Goal: Task Accomplishment & Management: Manage account settings

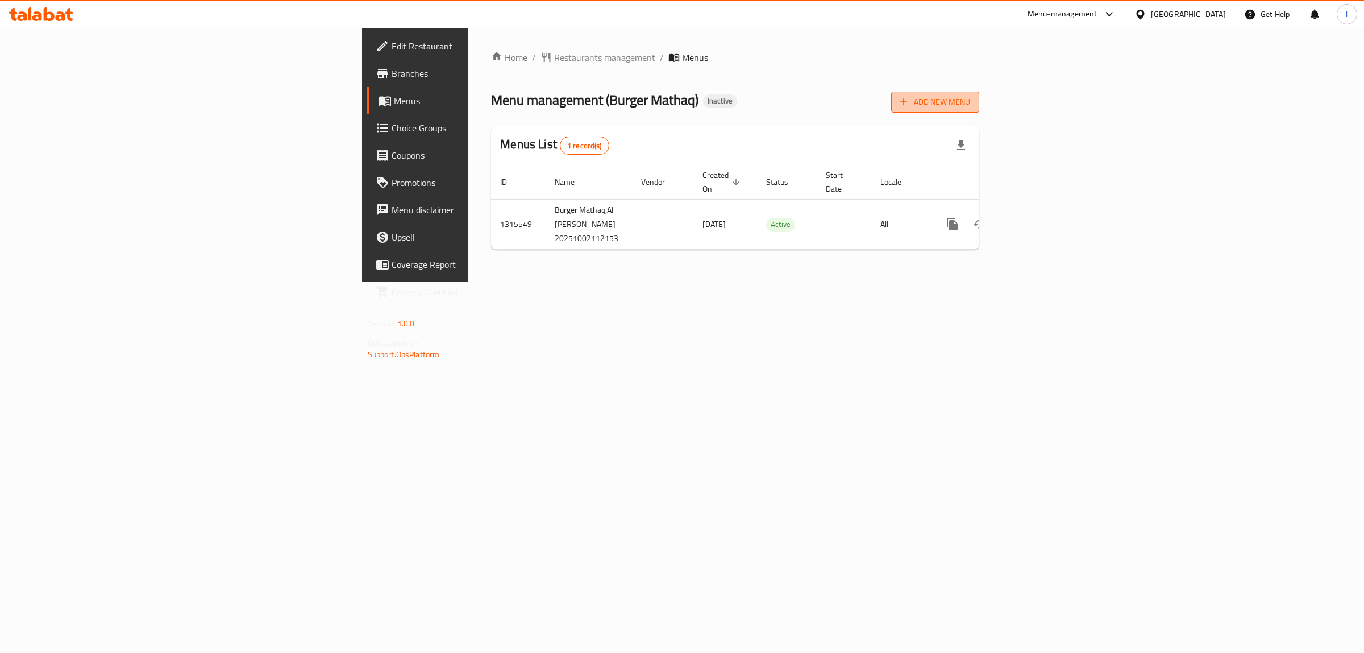
click at [970, 107] on span "Add New Menu" at bounding box center [935, 102] width 70 height 14
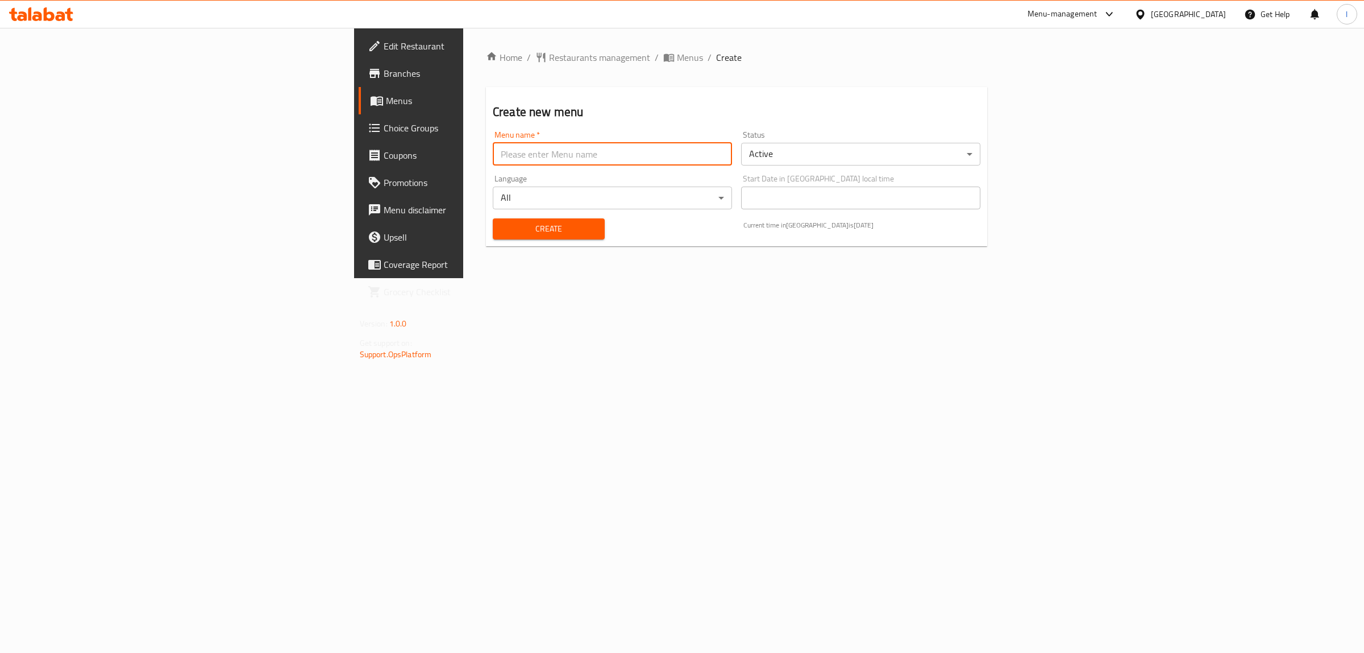
drag, startPoint x: 644, startPoint y: 158, endPoint x: 637, endPoint y: 157, distance: 7.4
click at [643, 158] on input "text" at bounding box center [612, 154] width 239 height 23
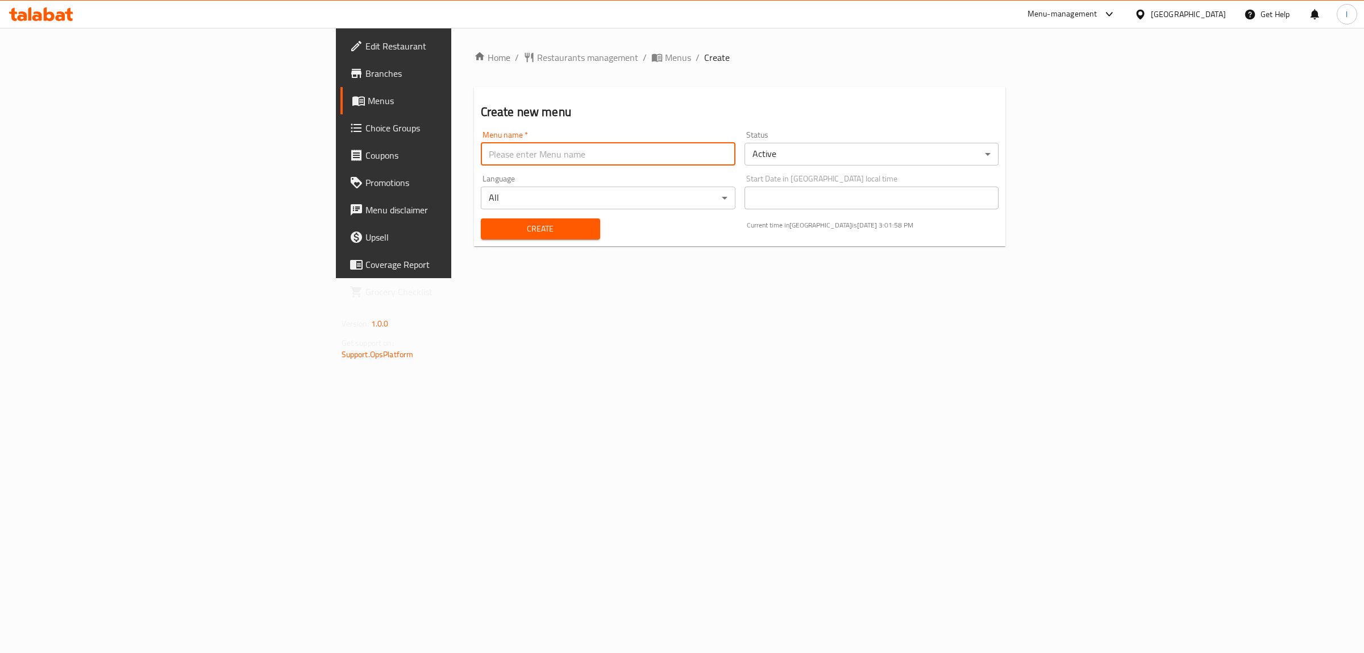
type input "Lanya"
click at [474, 240] on div "Create" at bounding box center [540, 228] width 133 height 35
click at [481, 236] on button "Create" at bounding box center [540, 228] width 119 height 21
click at [368, 99] on span "Menus" at bounding box center [461, 101] width 187 height 14
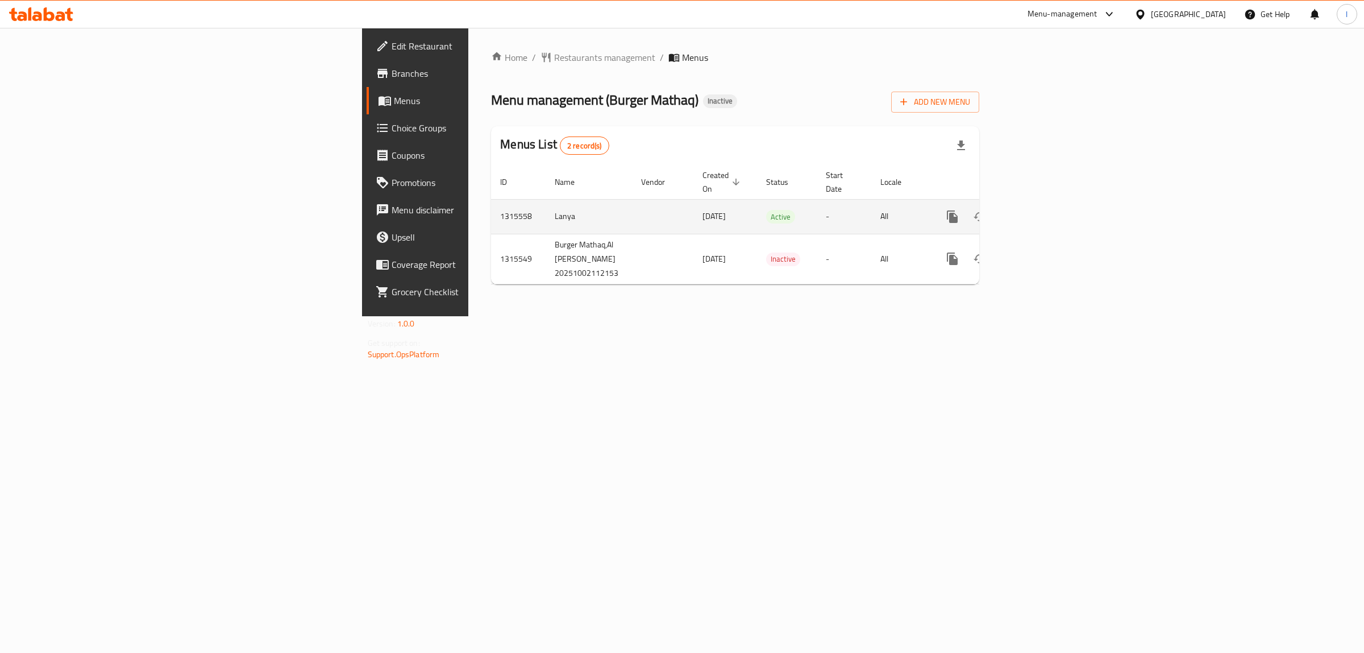
click at [1041, 210] on icon "enhanced table" at bounding box center [1035, 217] width 14 height 14
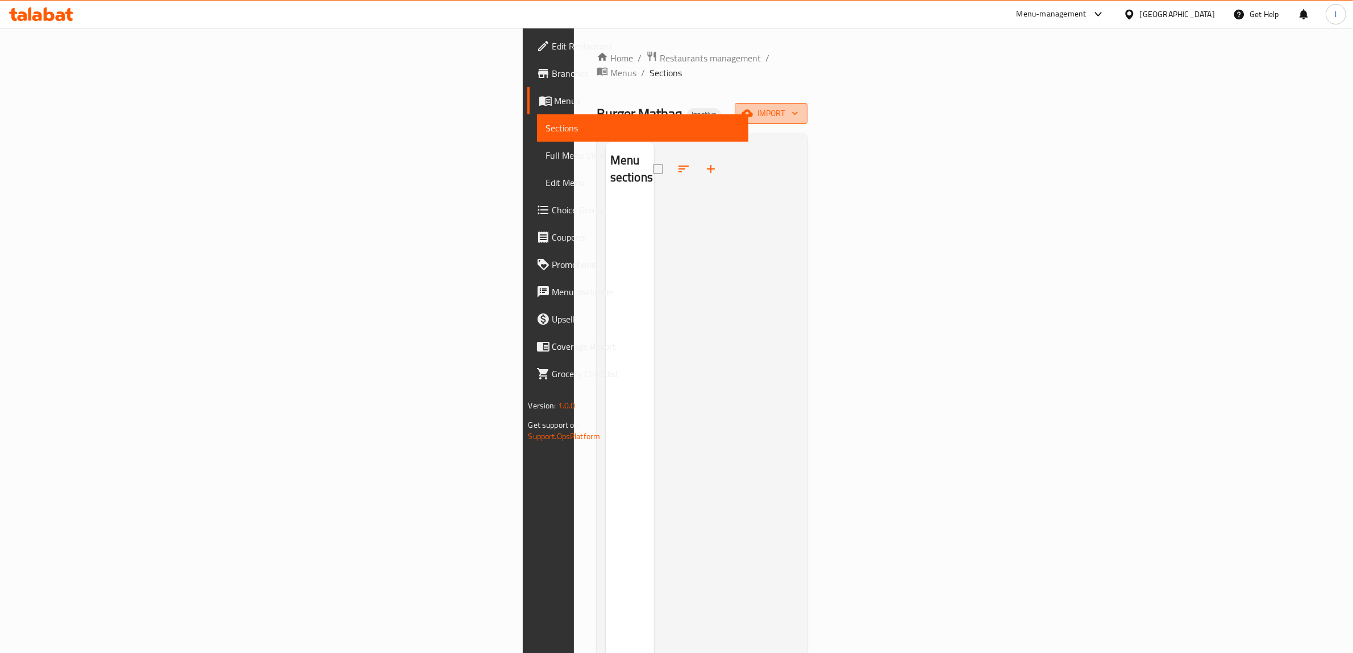
click at [799, 106] on span "import" at bounding box center [771, 113] width 55 height 14
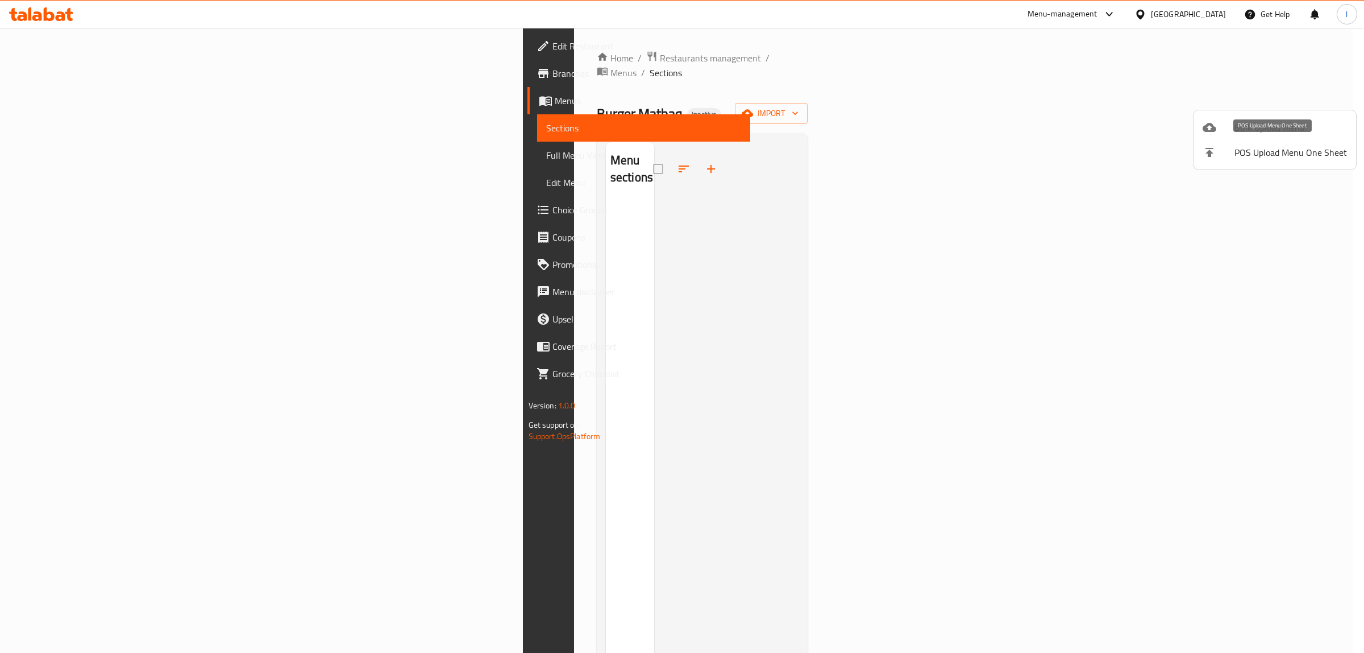
click at [1221, 138] on li "Bulk Upload Menu" at bounding box center [1275, 127] width 163 height 25
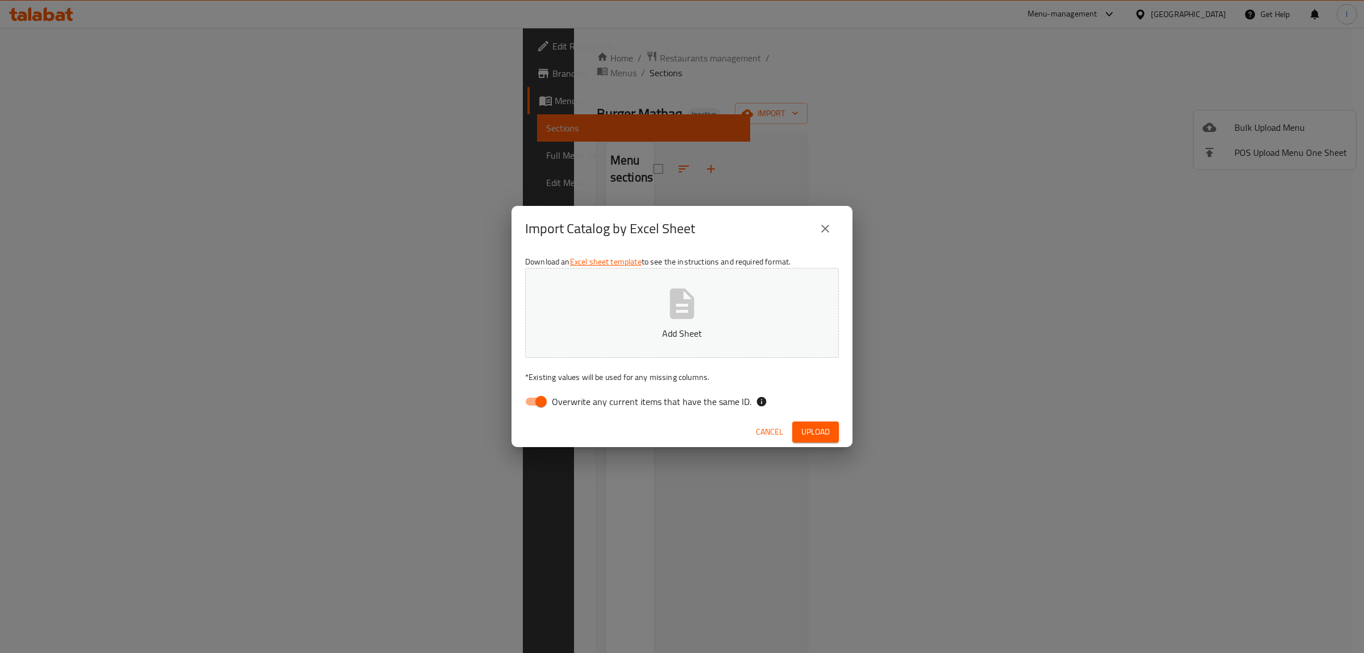
click at [665, 406] on span "Overwrite any current items that have the same ID." at bounding box center [652, 401] width 200 height 14
click at [574, 406] on input "Overwrite any current items that have the same ID." at bounding box center [541, 401] width 65 height 22
checkbox input "false"
click at [668, 311] on icon "button" at bounding box center [682, 303] width 36 height 36
click at [806, 430] on span "Upload" at bounding box center [815, 432] width 28 height 14
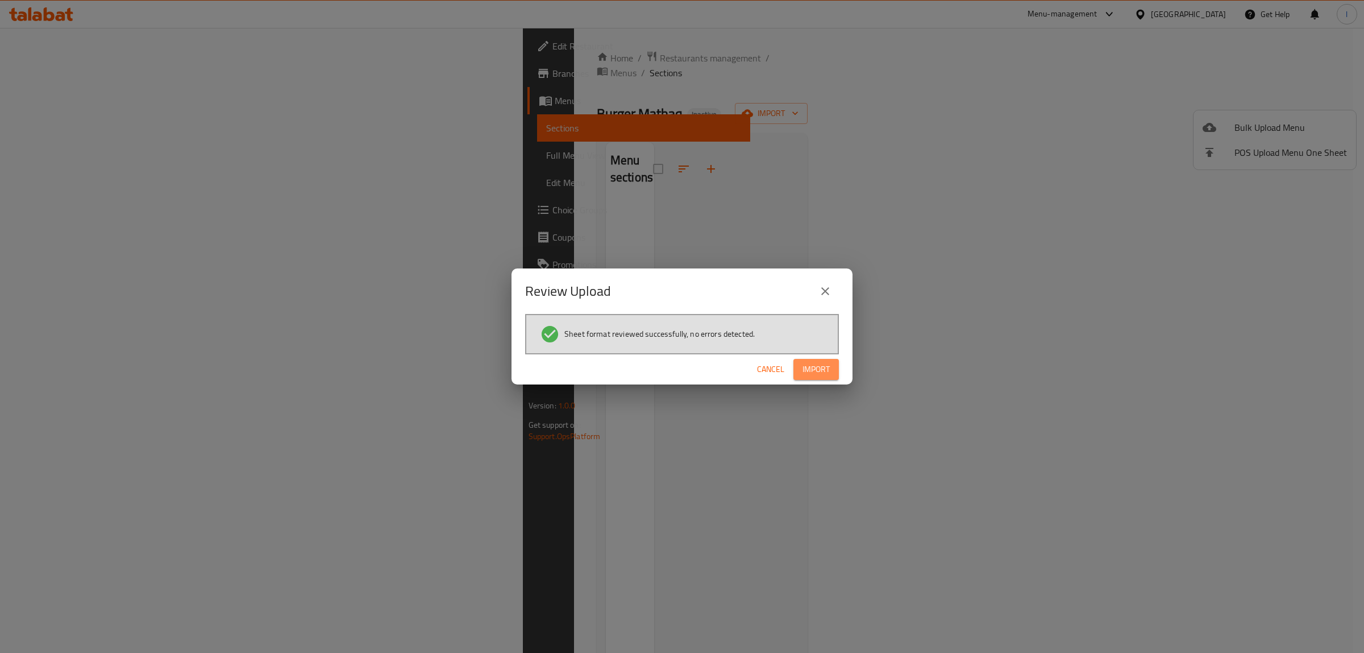
click at [804, 371] on span "Import" at bounding box center [816, 369] width 27 height 14
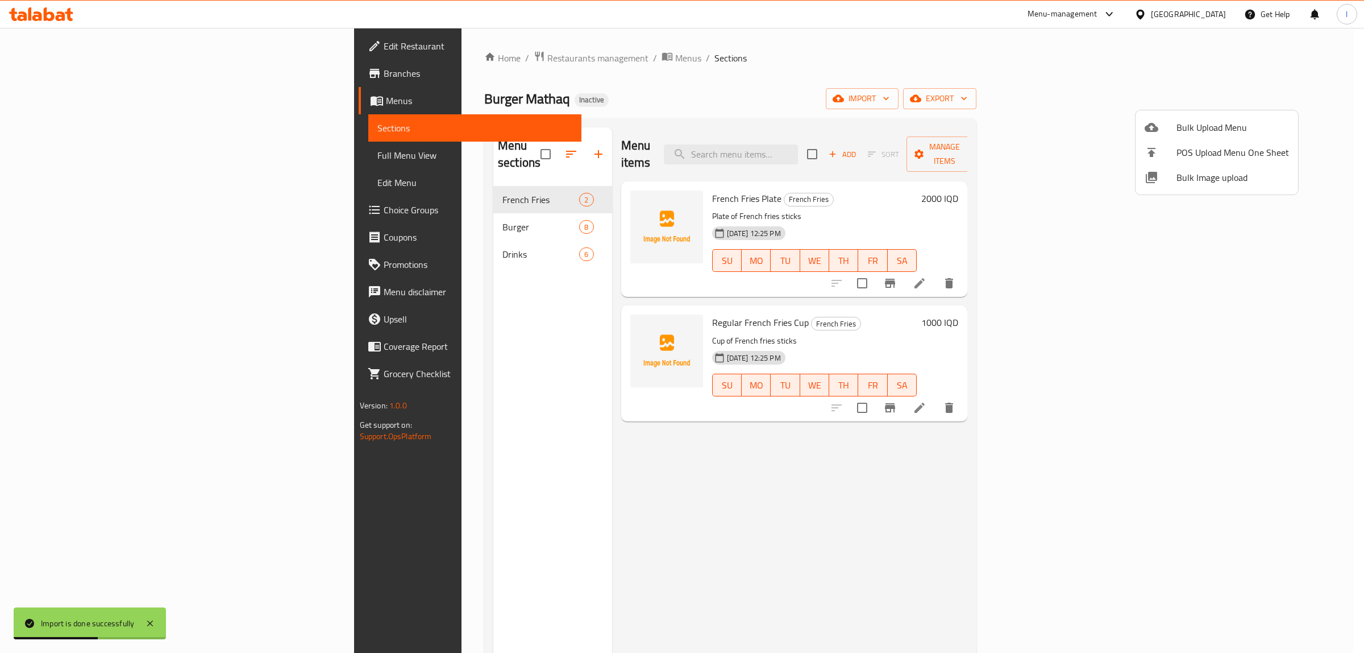
click at [117, 172] on div at bounding box center [682, 326] width 1364 height 653
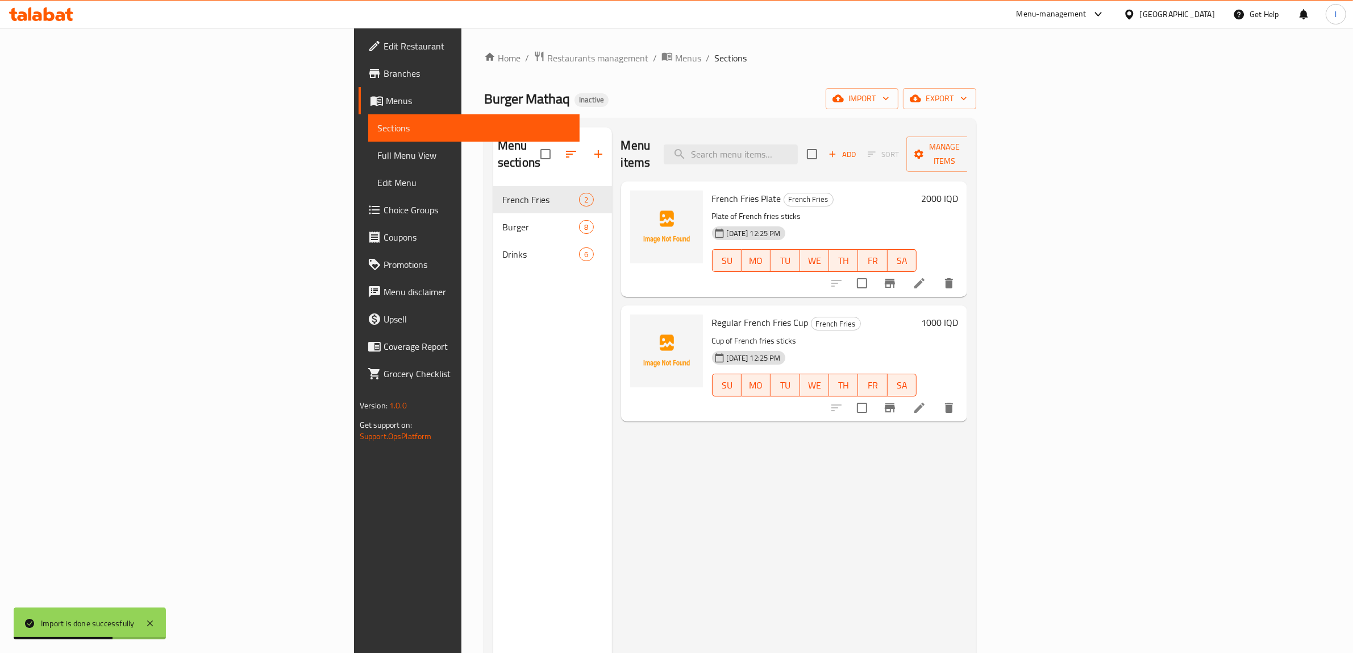
click at [377, 151] on span "Full Menu View" at bounding box center [474, 155] width 194 height 14
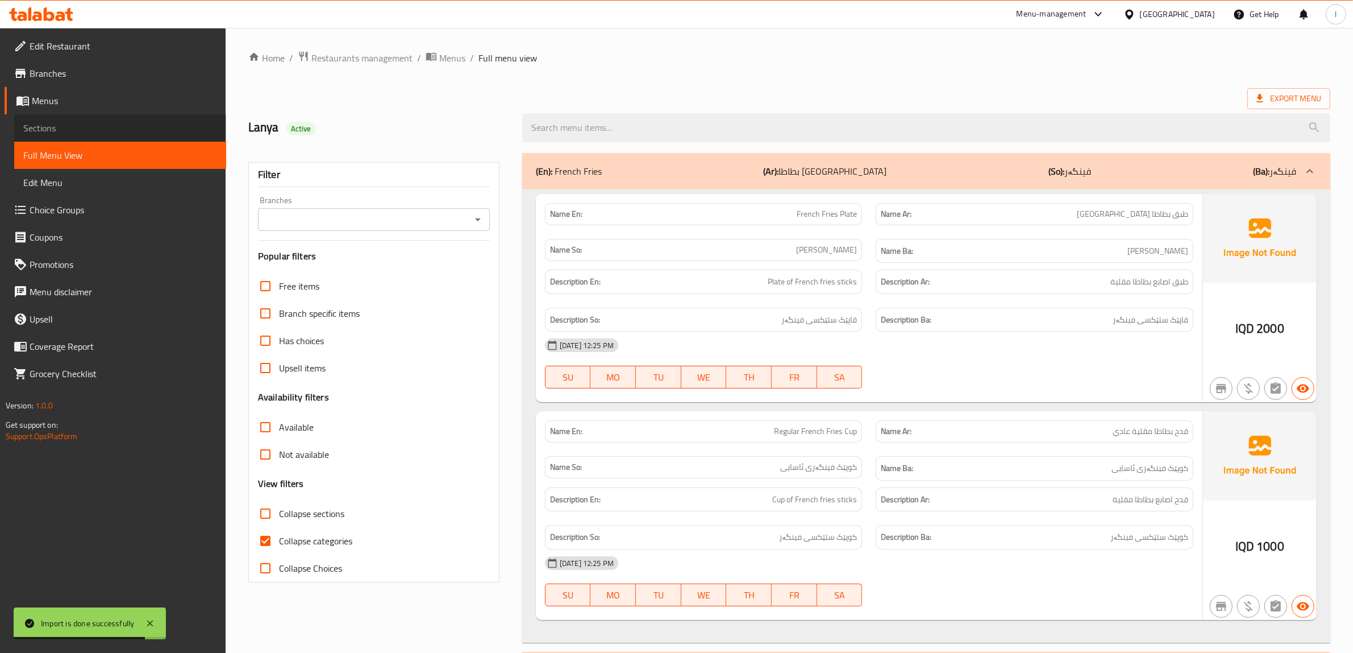
click at [107, 131] on span "Sections" at bounding box center [120, 128] width 194 height 14
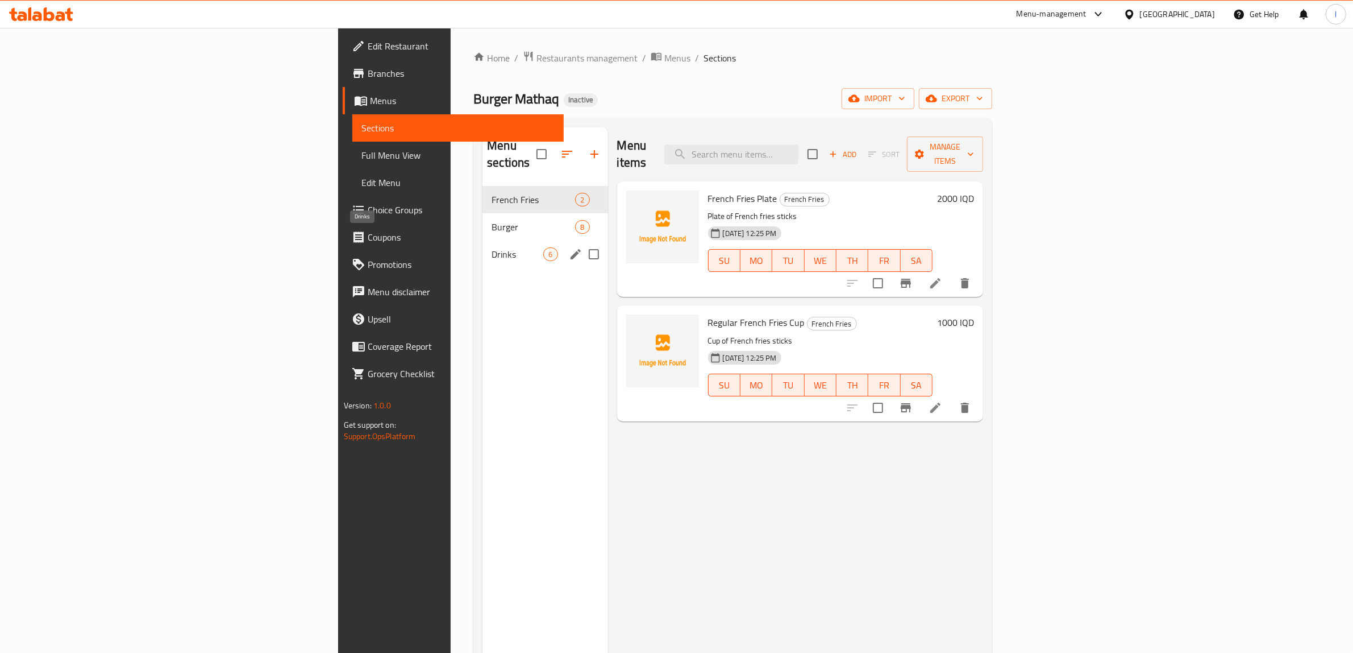
click at [492, 247] on span "Drinks" at bounding box center [518, 254] width 52 height 14
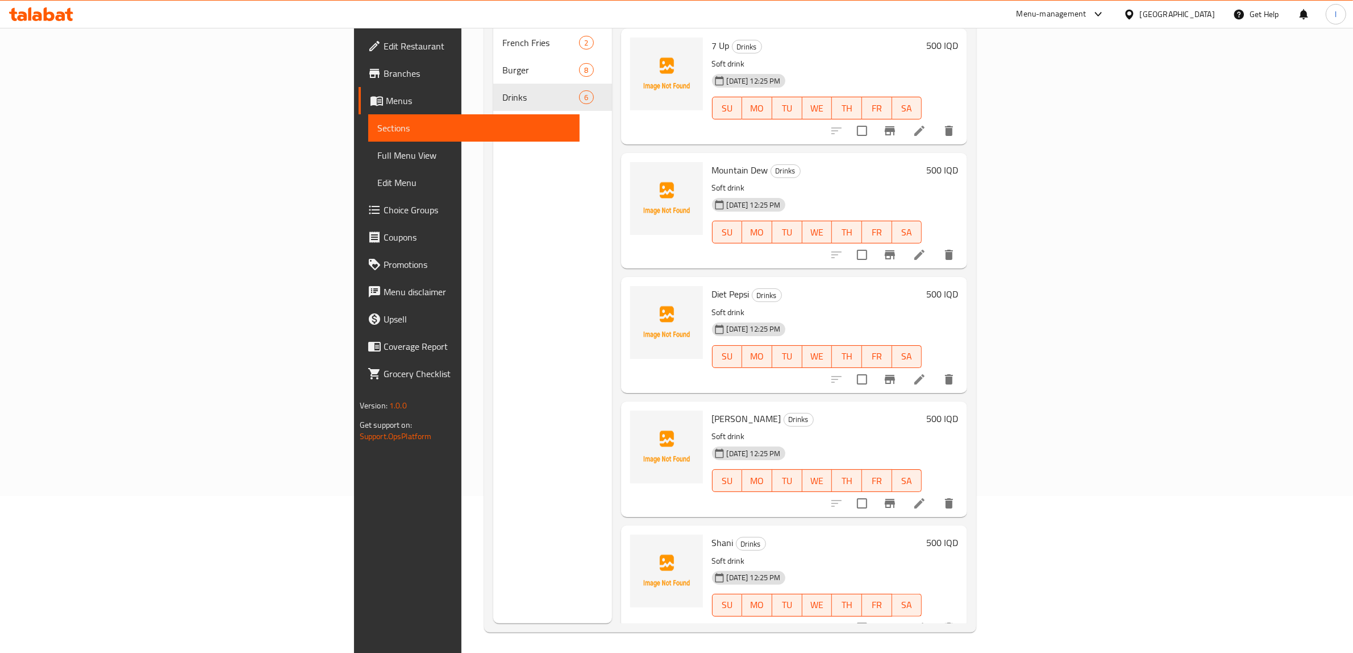
scroll to position [160, 0]
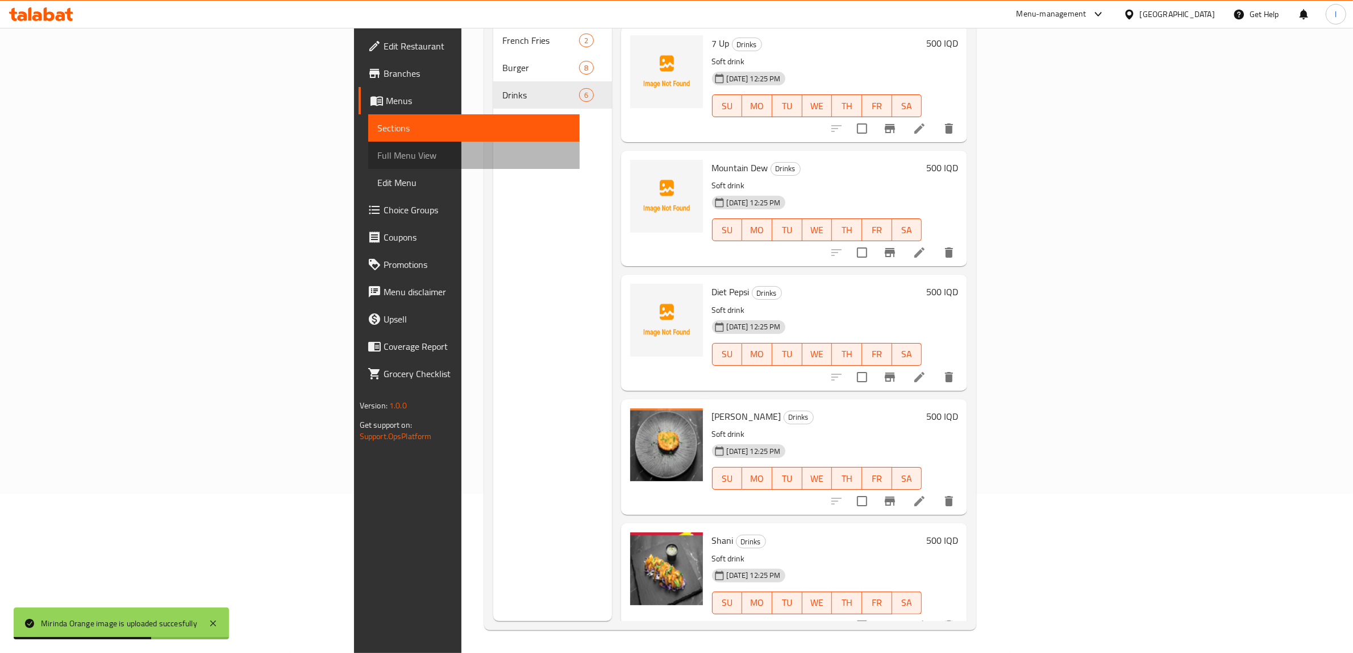
click at [377, 149] on span "Full Menu View" at bounding box center [474, 155] width 194 height 14
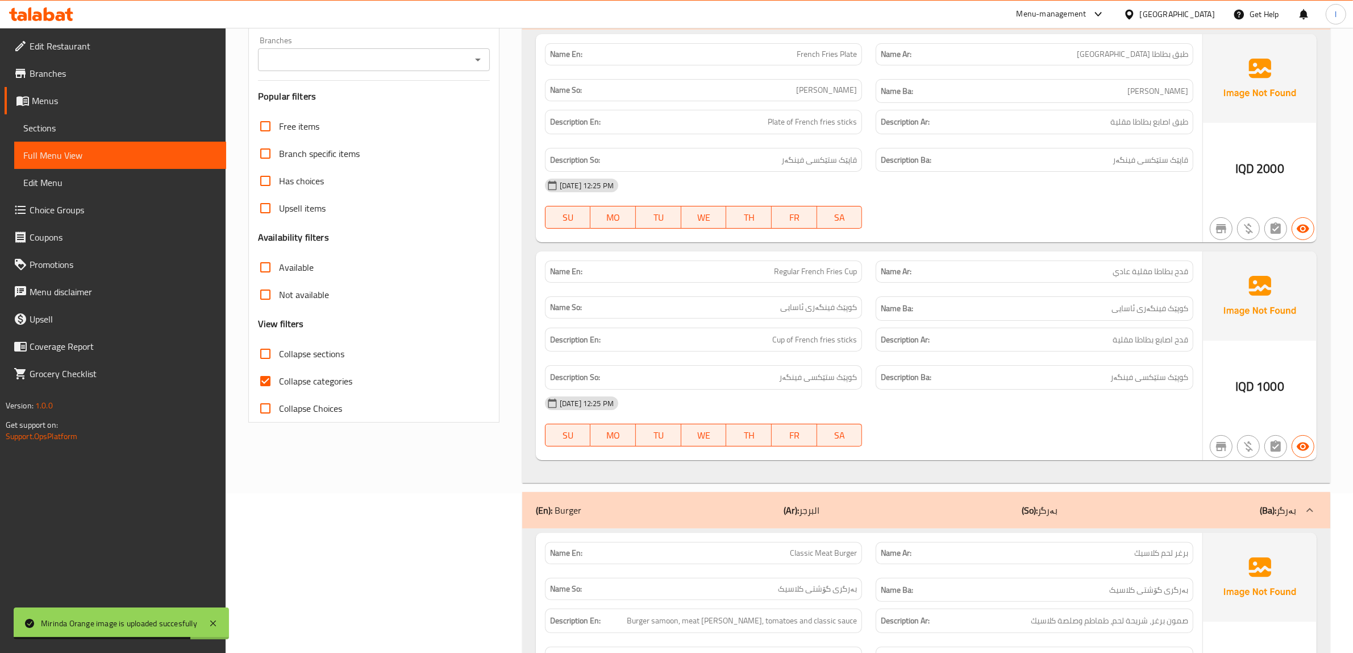
click at [372, 64] on input "Branches" at bounding box center [364, 60] width 206 height 16
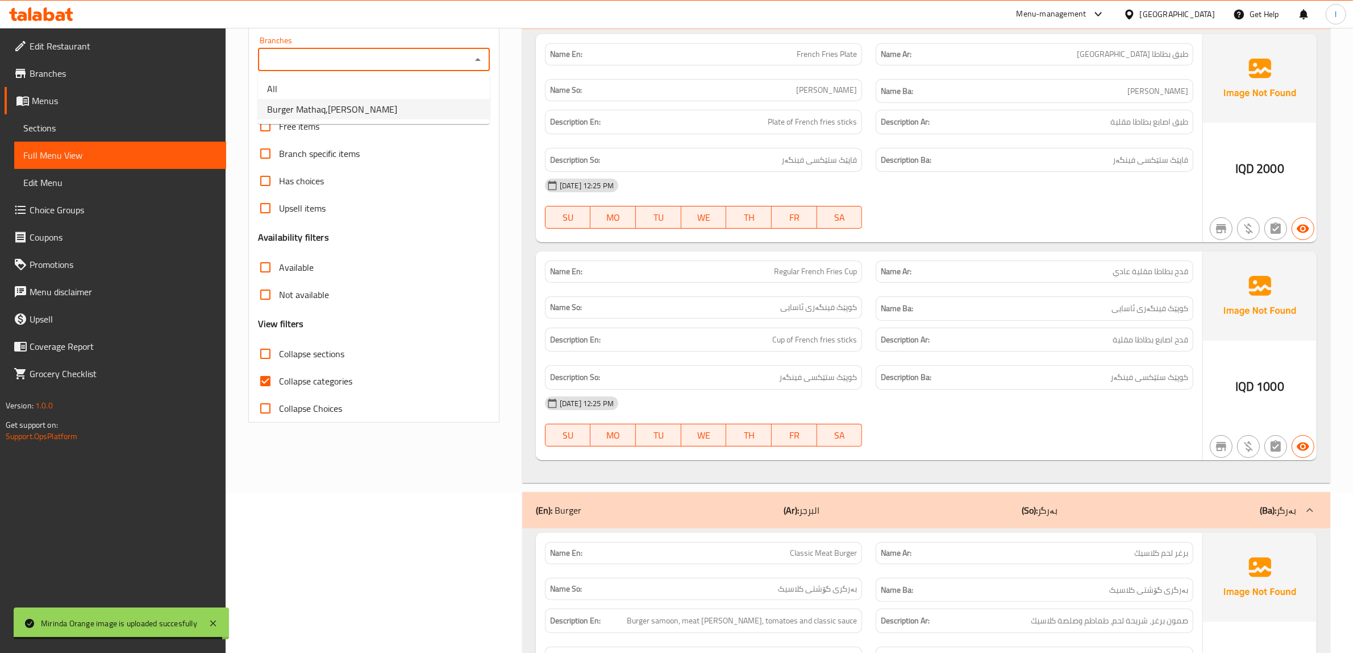
click at [340, 111] on span "Burger Mathaq,[PERSON_NAME]" at bounding box center [332, 109] width 130 height 14
type input "Burger Mathaq,[PERSON_NAME]"
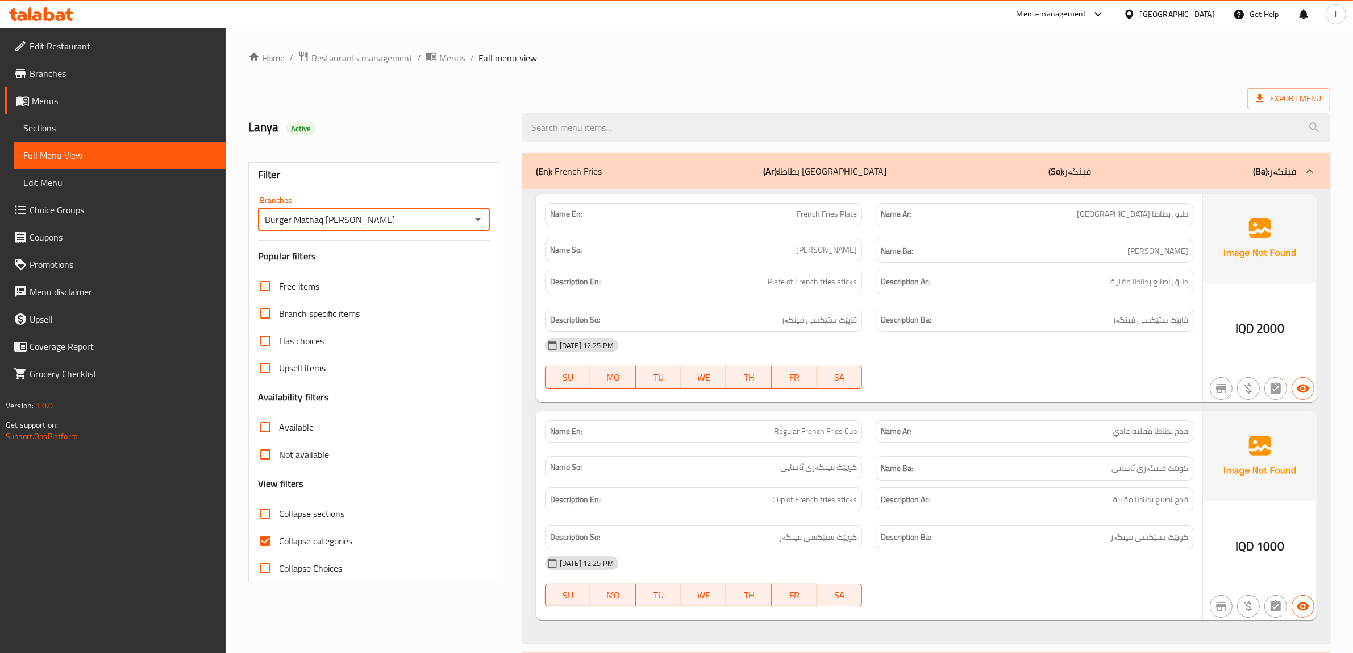
click at [314, 536] on span "Collapse categories" at bounding box center [315, 541] width 73 height 14
click at [279, 536] on input "Collapse categories" at bounding box center [265, 540] width 27 height 27
checkbox input "false"
click at [302, 513] on span "Collapse sections" at bounding box center [311, 513] width 65 height 14
click at [279, 513] on input "Collapse sections" at bounding box center [265, 513] width 27 height 27
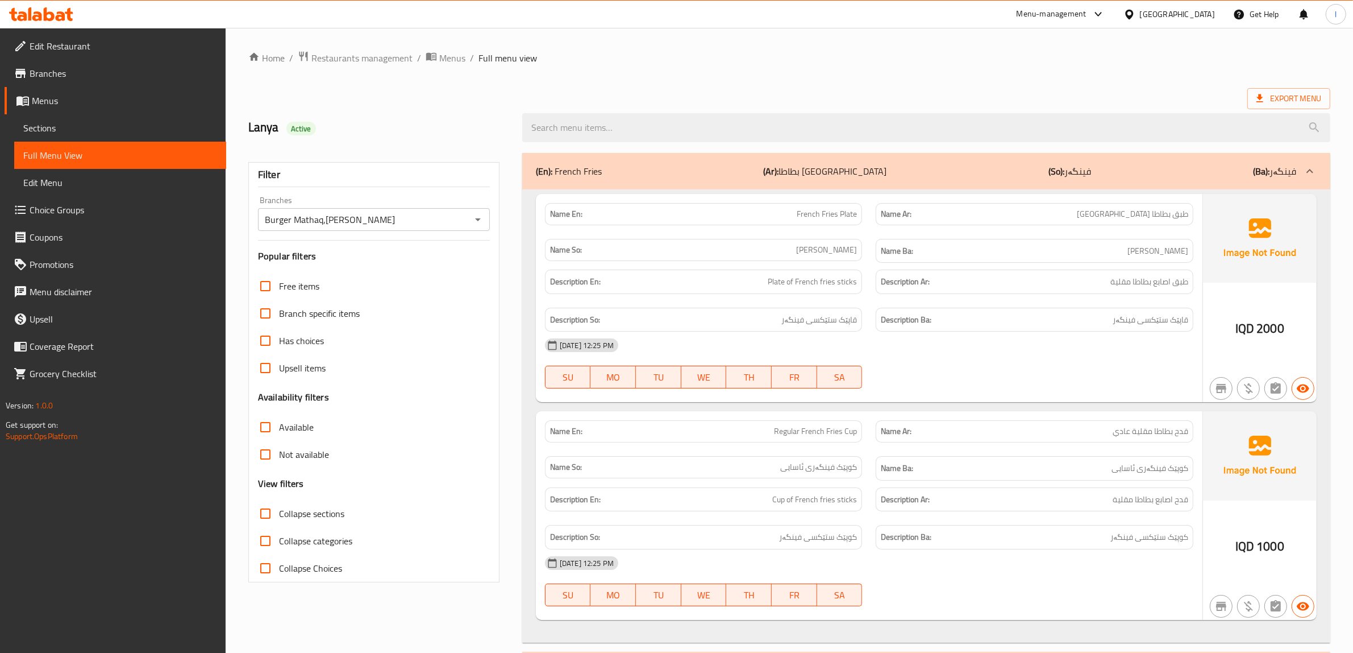
checkbox input "true"
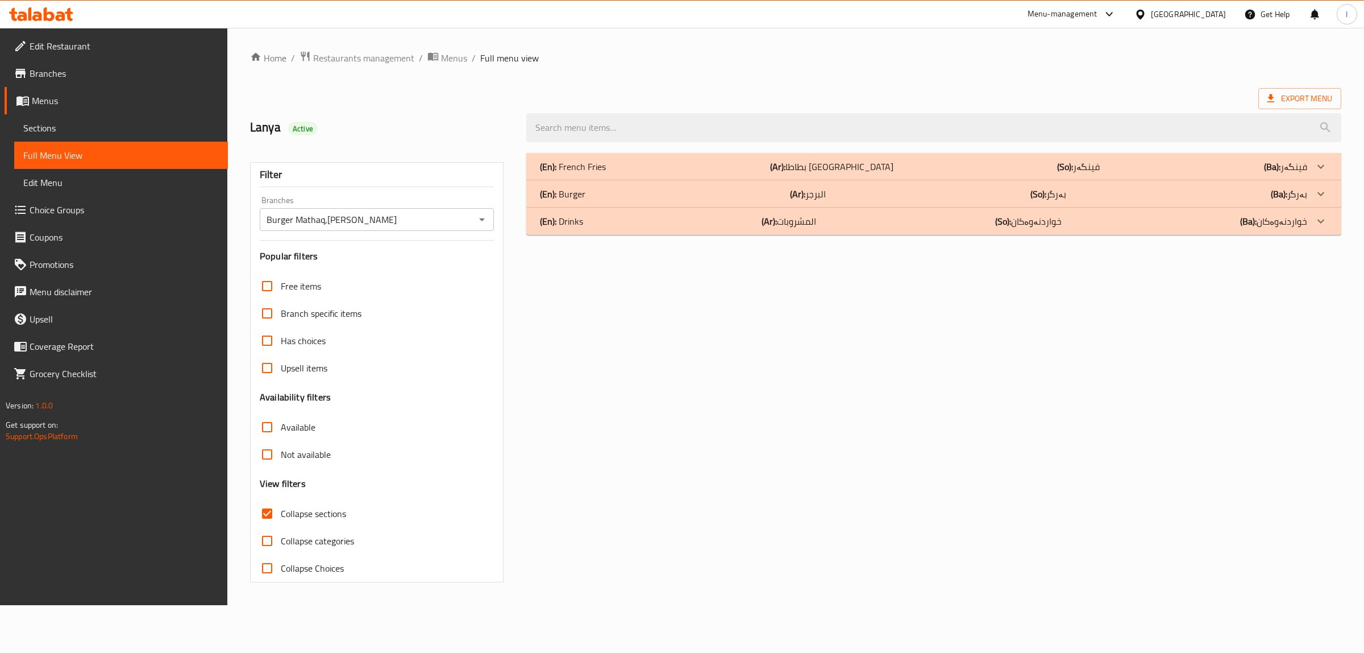
click at [639, 222] on div "(En): Drinks (Ar): المشروبات (So): خواردنەوەکان (Ba): خواردنەوەکان" at bounding box center [923, 221] width 767 height 14
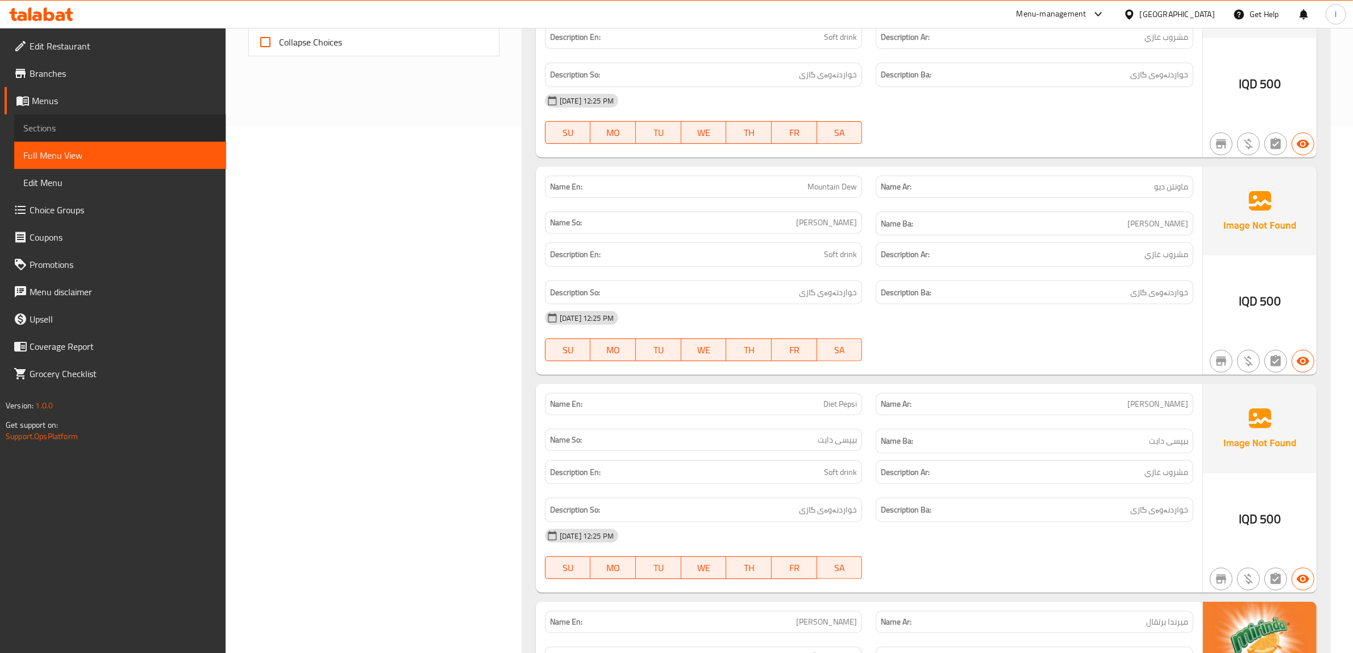
click at [75, 124] on span "Sections" at bounding box center [120, 128] width 194 height 14
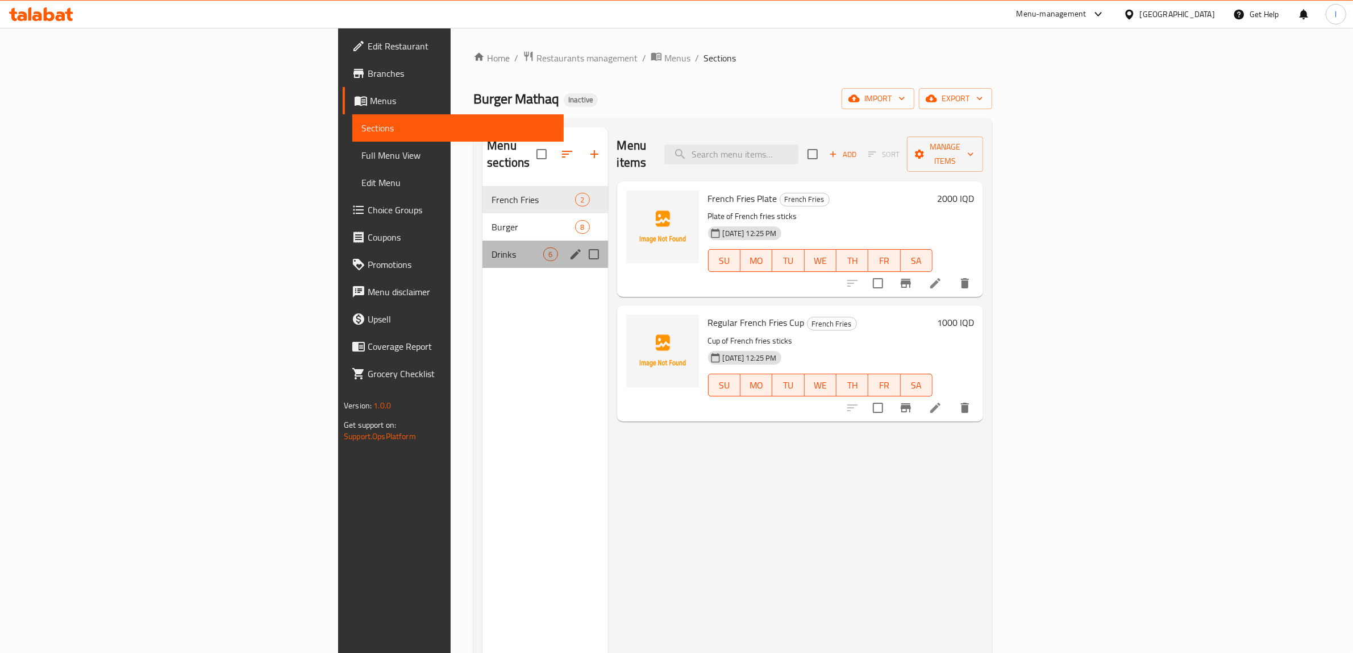
click at [483, 240] on div "Drinks 6" at bounding box center [545, 253] width 125 height 27
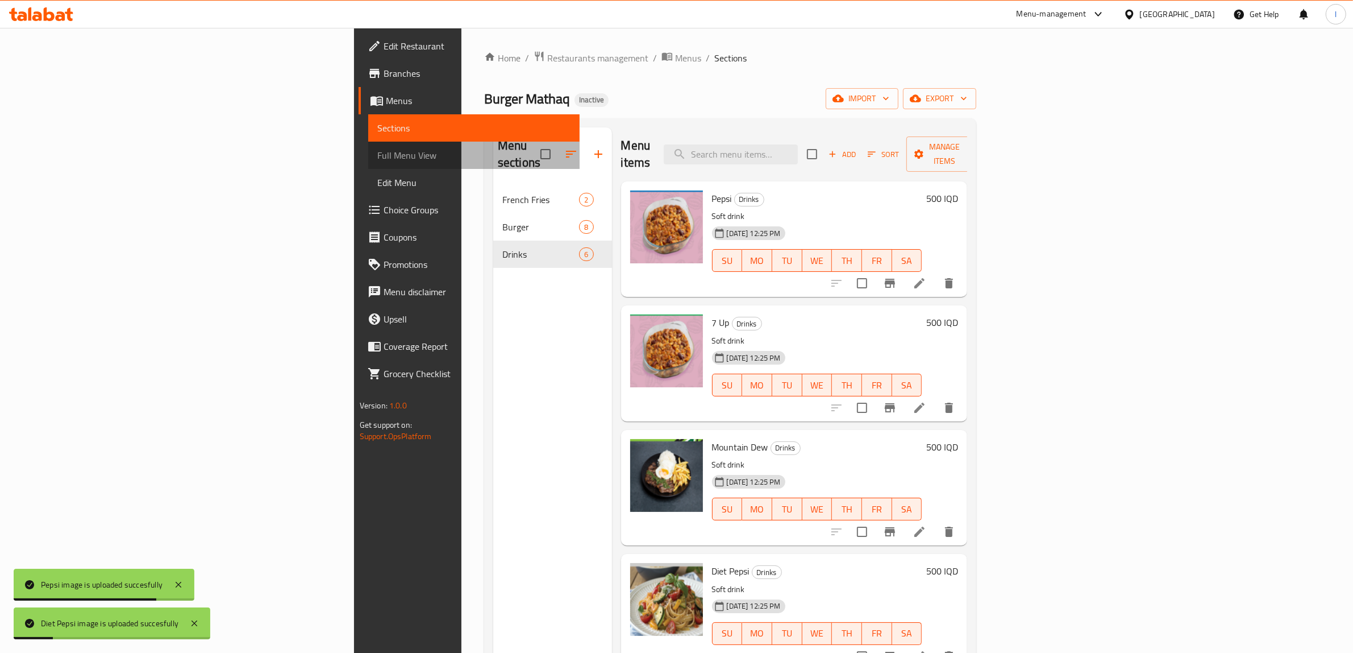
click at [377, 151] on span "Full Menu View" at bounding box center [474, 155] width 194 height 14
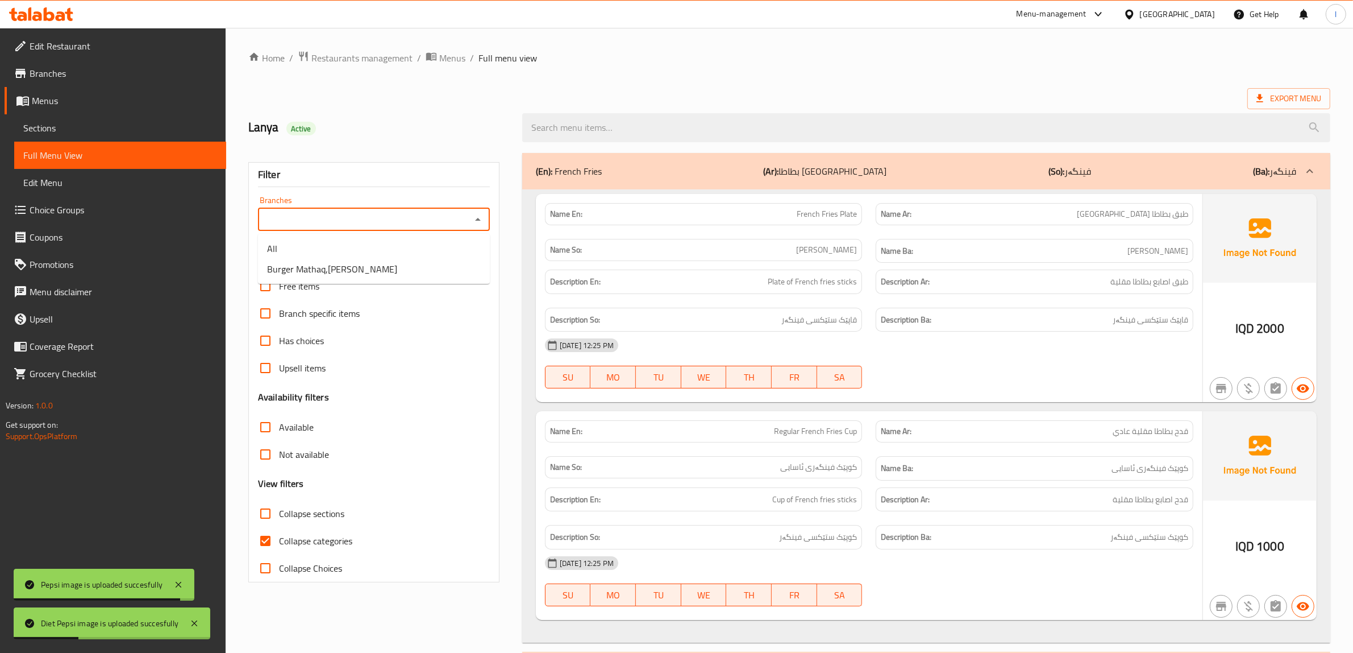
drag, startPoint x: 389, startPoint y: 221, endPoint x: 368, endPoint y: 245, distance: 32.2
click at [389, 221] on input "Branches" at bounding box center [364, 219] width 206 height 16
click at [331, 271] on span "Burger Mathaq,[PERSON_NAME]" at bounding box center [332, 269] width 130 height 14
type input "Burger Mathaq,[PERSON_NAME]"
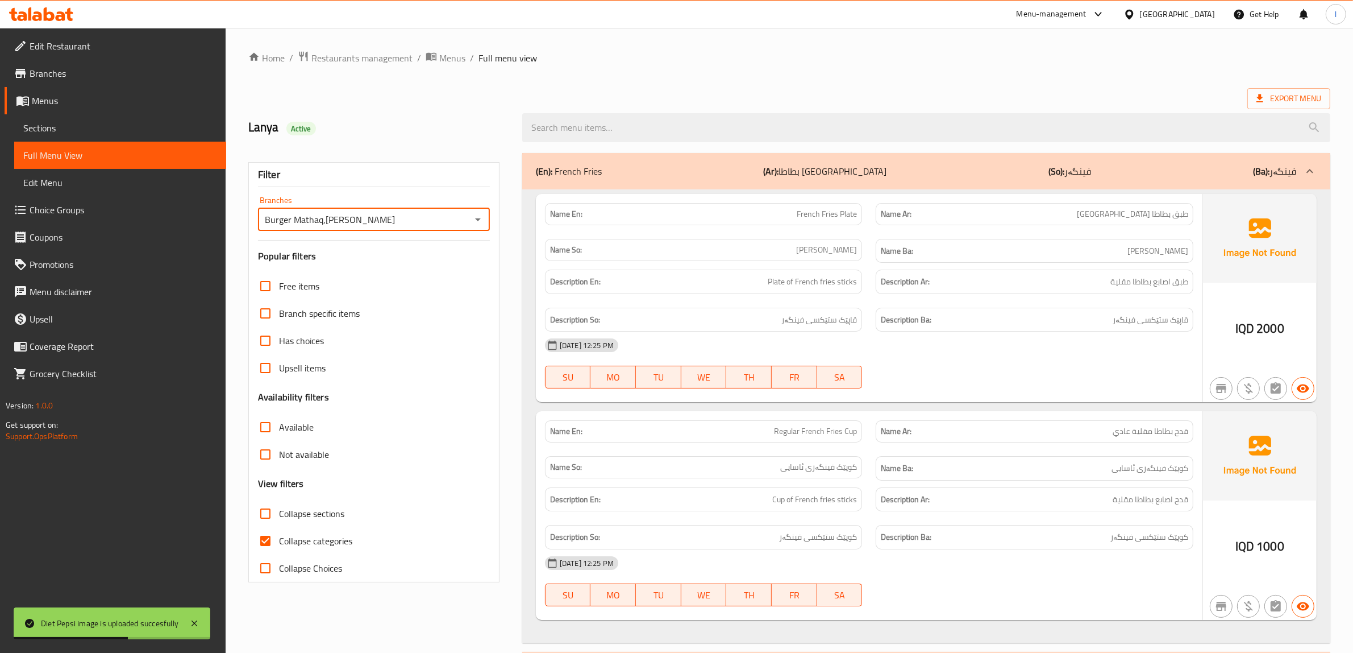
click at [302, 552] on label "Collapse categories" at bounding box center [302, 540] width 101 height 27
click at [279, 552] on input "Collapse categories" at bounding box center [265, 540] width 27 height 27
checkbox input "false"
click at [284, 512] on span "Collapse sections" at bounding box center [311, 513] width 65 height 14
click at [279, 512] on input "Collapse sections" at bounding box center [265, 513] width 27 height 27
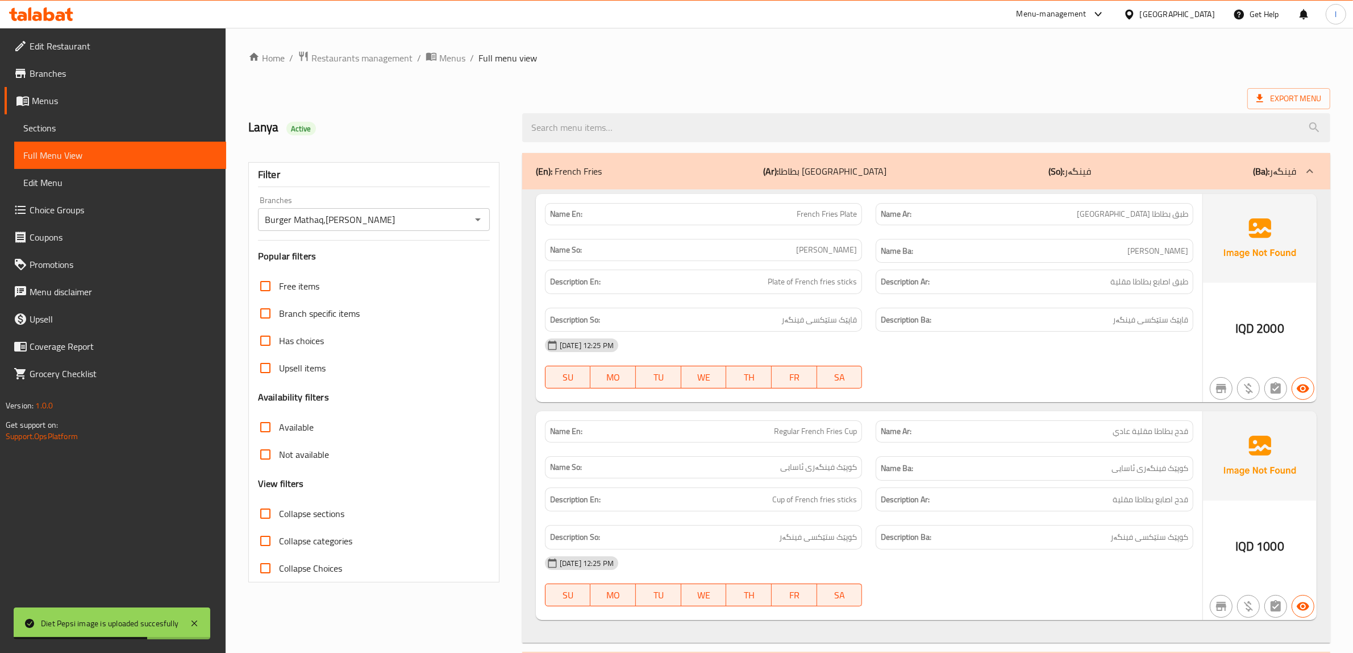
checkbox input "true"
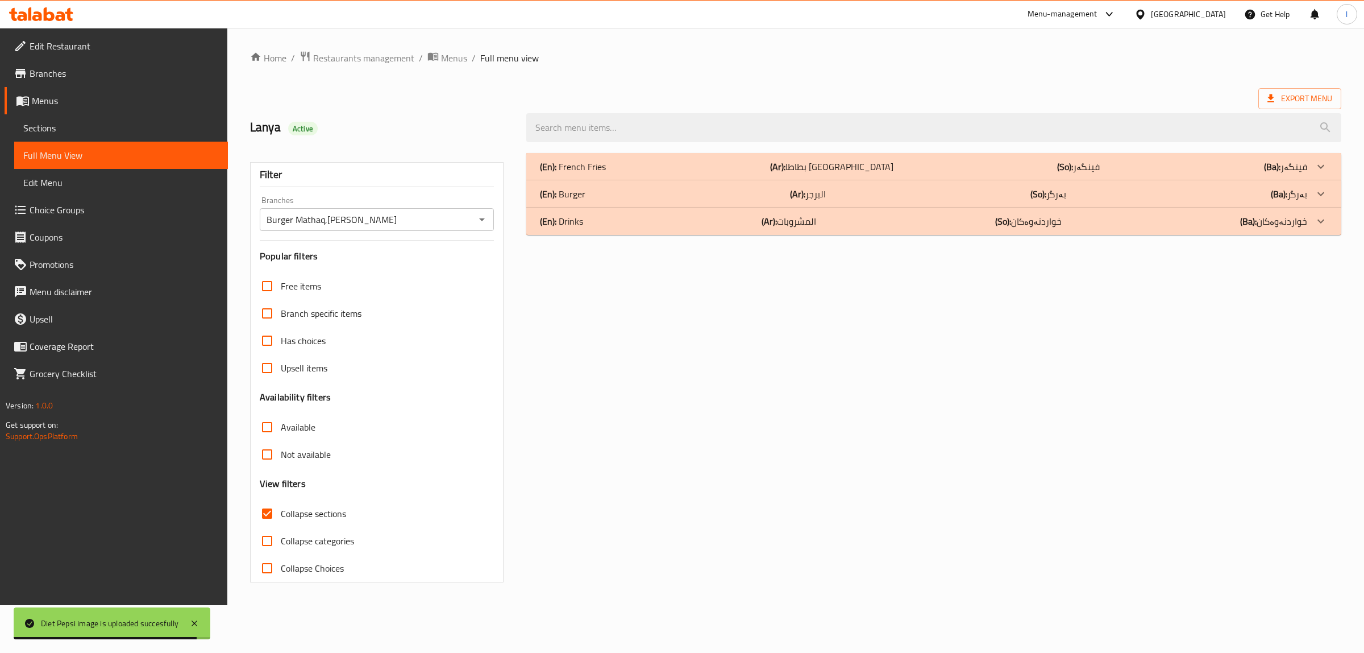
click at [596, 231] on div "(En): Drinks (Ar): المشروبات (So): خواردنەوەکان (Ba): خواردنەوەکان" at bounding box center [933, 220] width 815 height 27
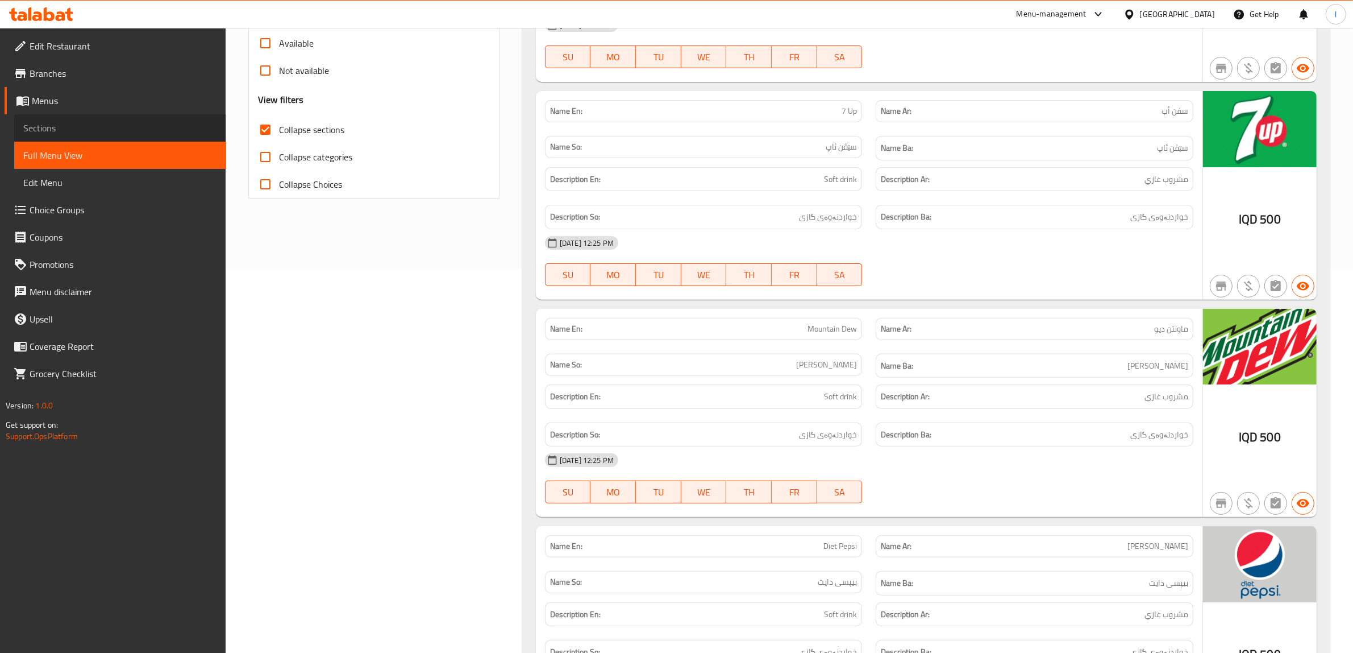
click at [56, 125] on span "Sections" at bounding box center [120, 128] width 194 height 14
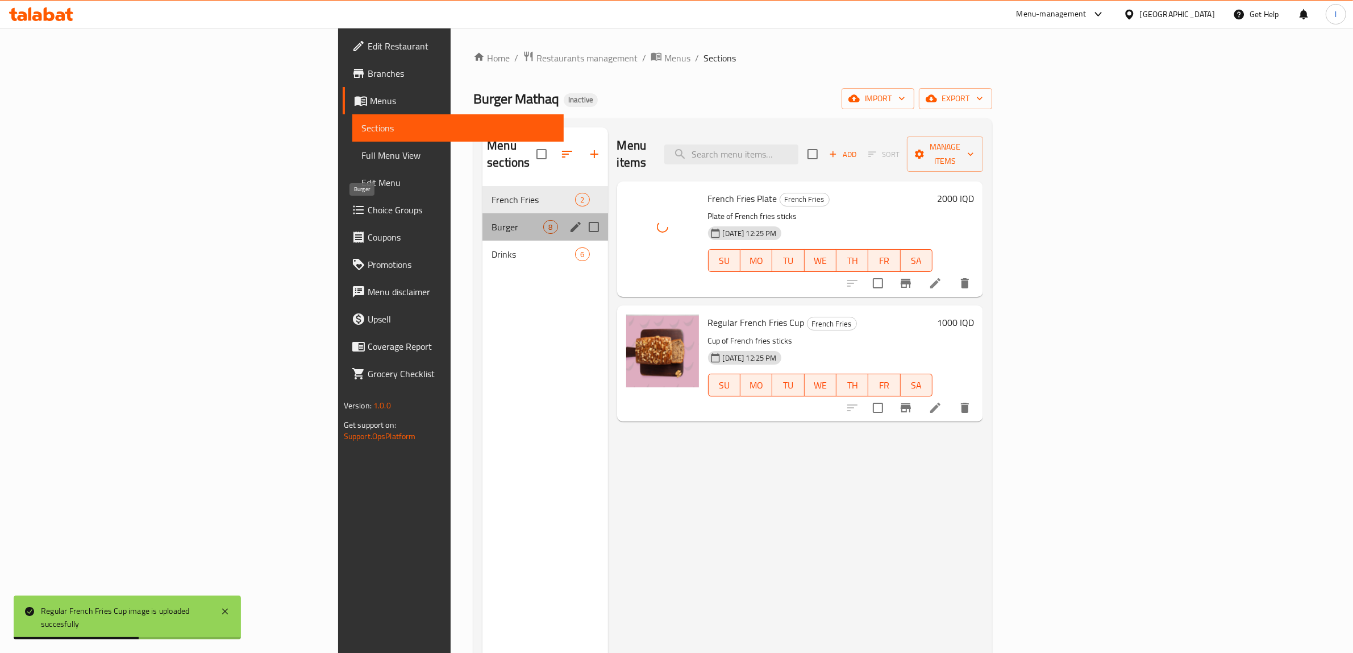
click at [492, 220] on span "Burger" at bounding box center [518, 227] width 52 height 14
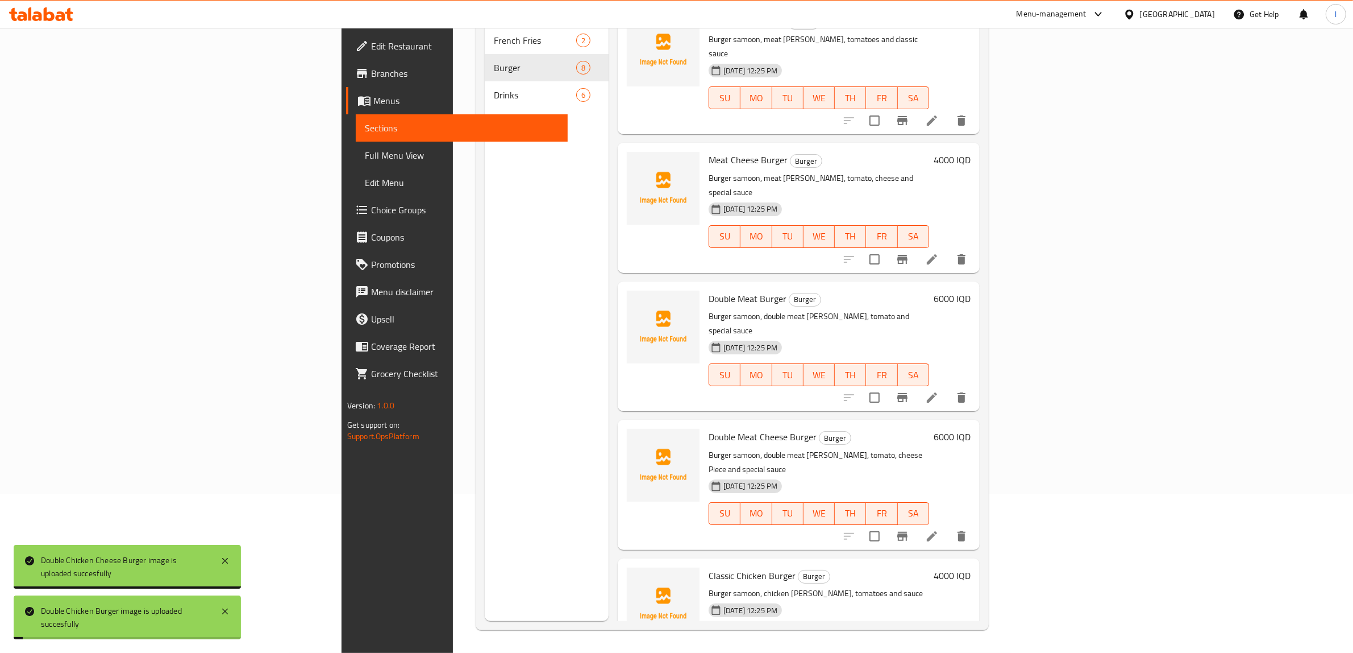
scroll to position [13, 0]
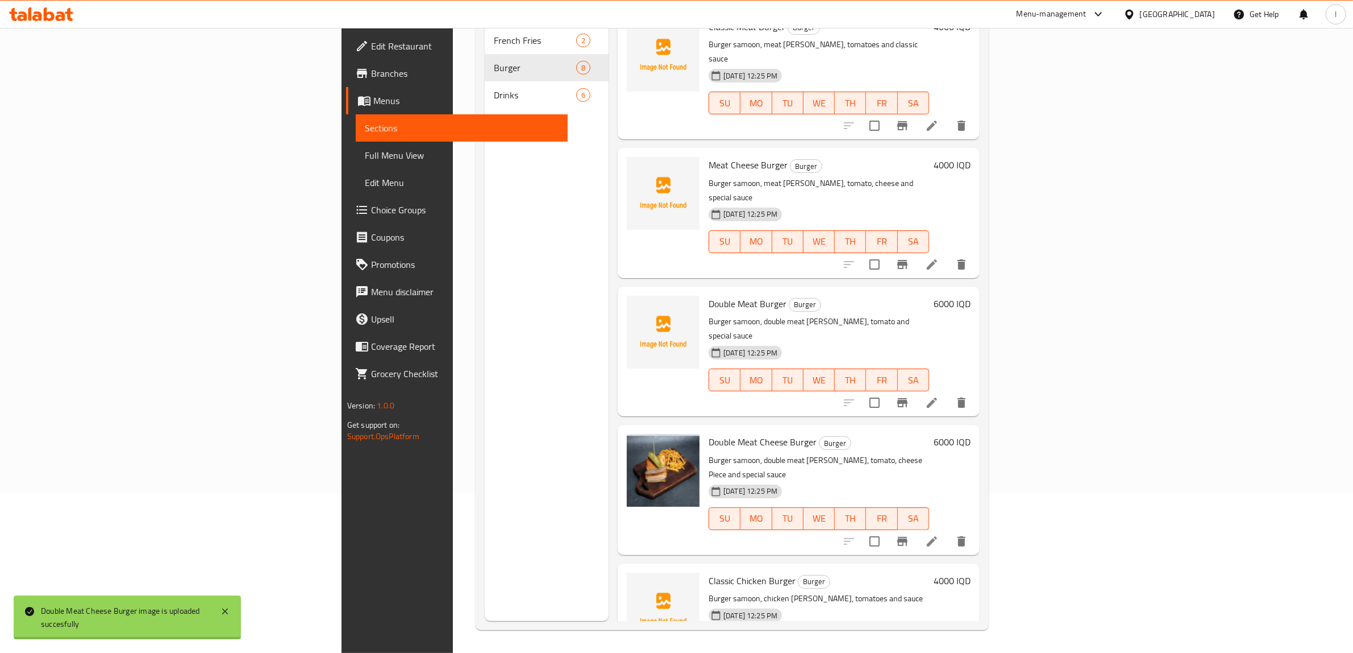
click at [485, 575] on div "Menu sections French Fries 2 Burger 8 Drinks 6" at bounding box center [547, 294] width 124 height 653
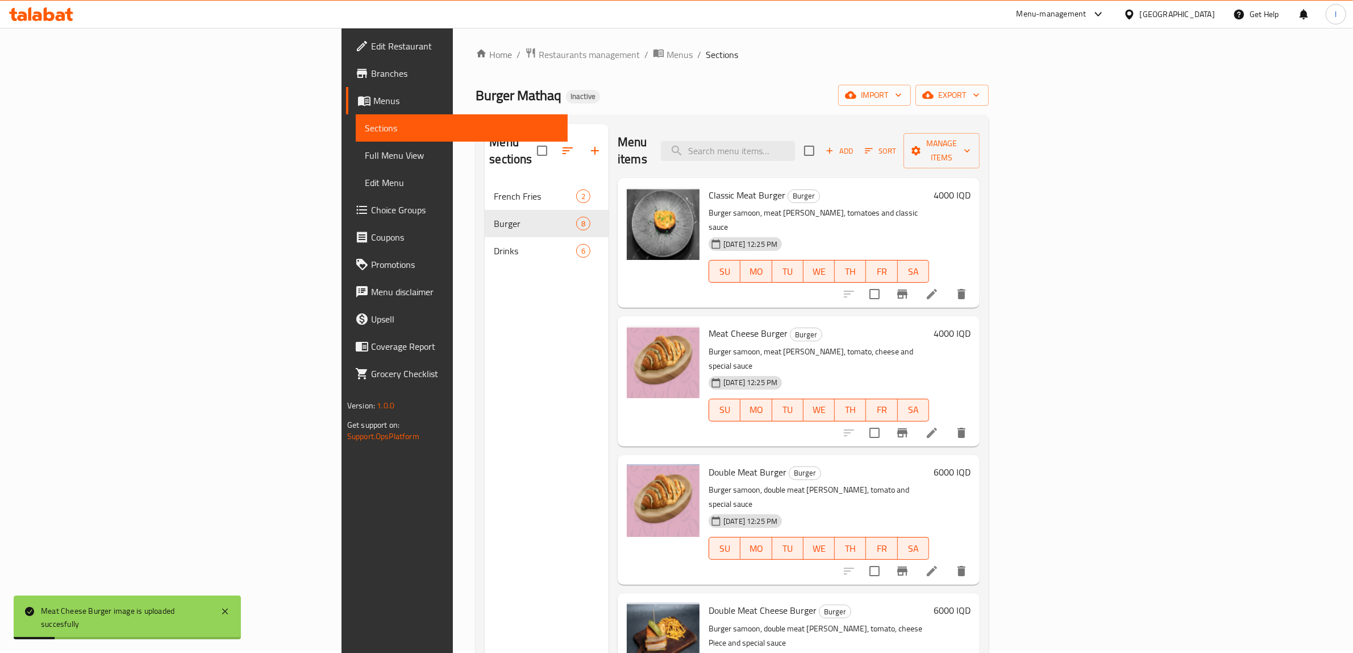
scroll to position [0, 0]
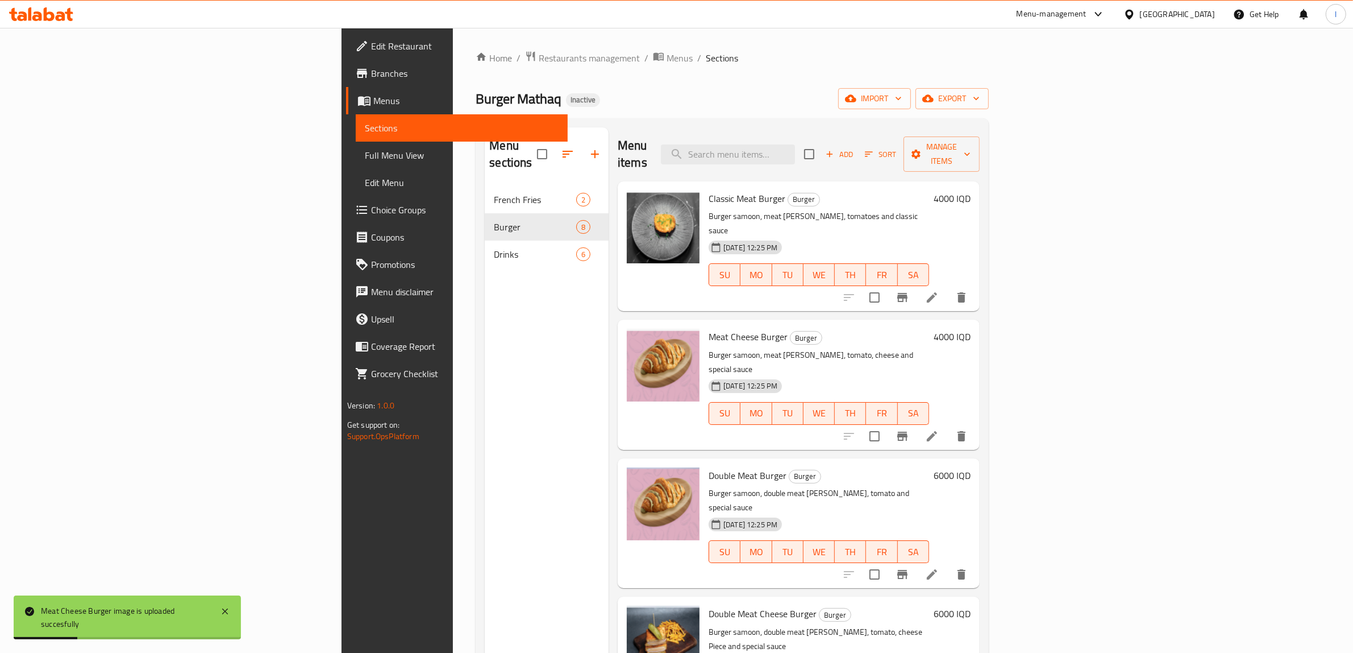
click at [365, 157] on span "Full Menu View" at bounding box center [462, 155] width 194 height 14
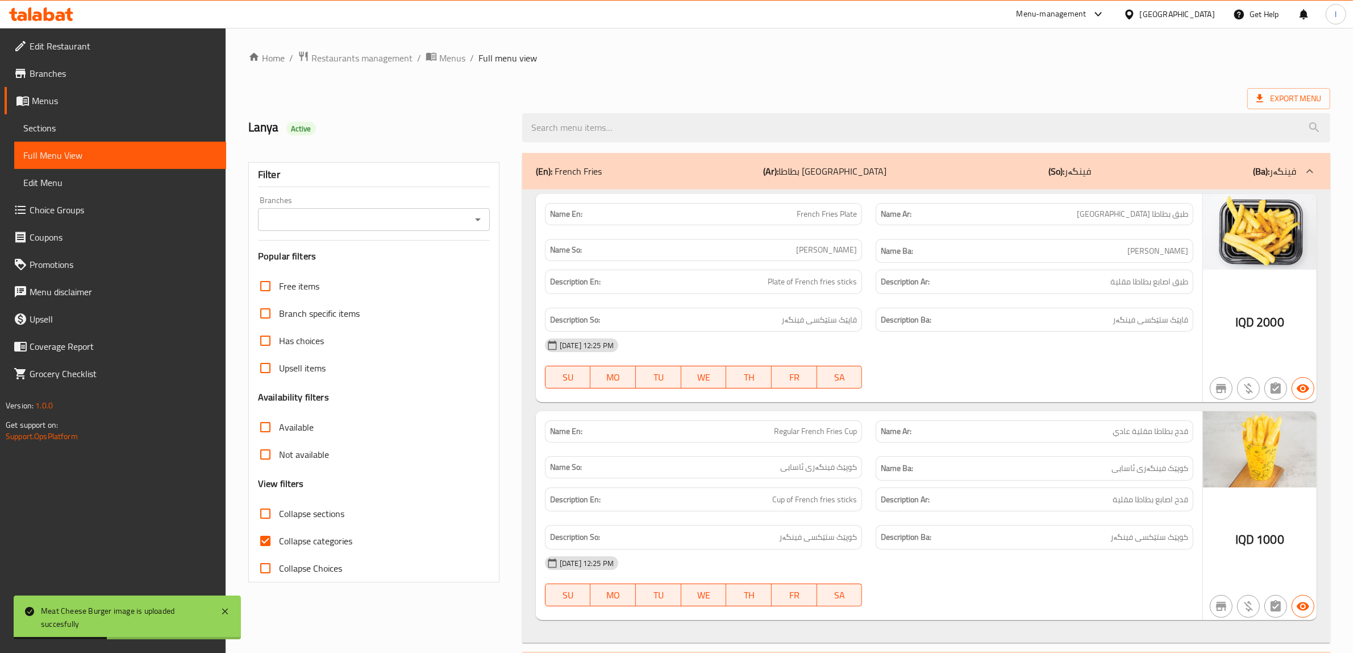
click at [359, 225] on input "Branches" at bounding box center [364, 219] width 206 height 16
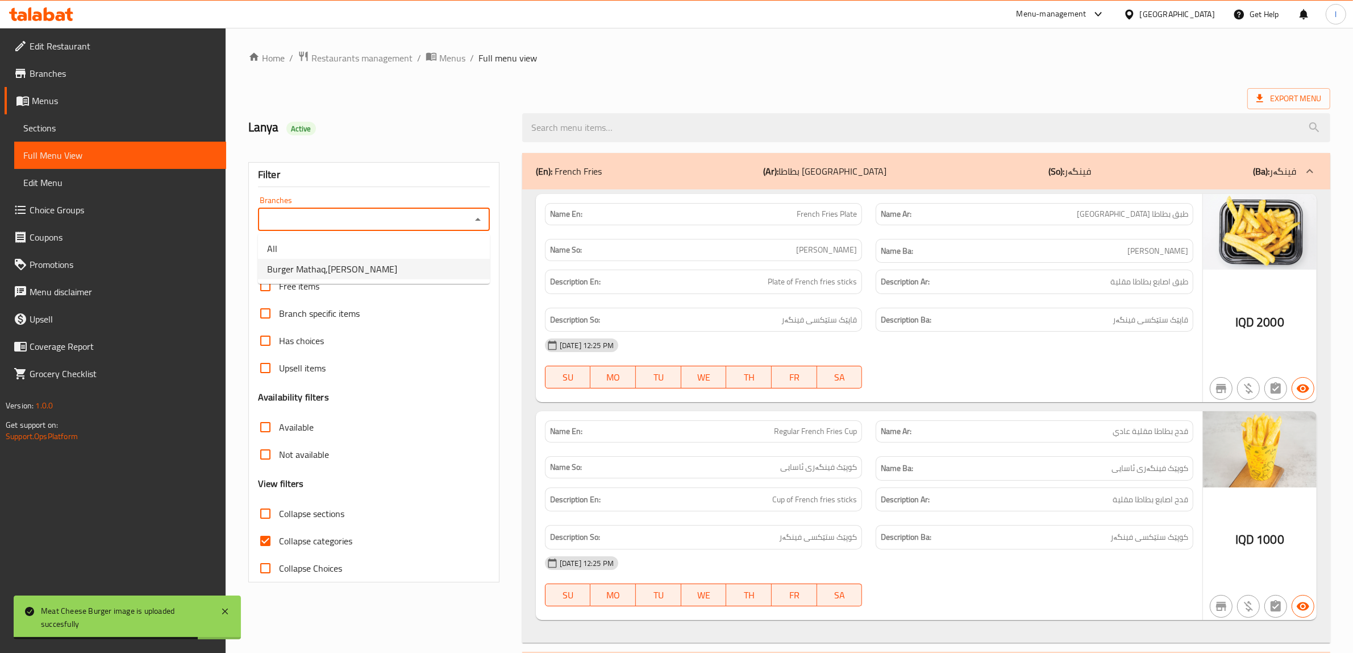
click at [347, 267] on span "Burger Mathaq,[PERSON_NAME]" at bounding box center [332, 269] width 130 height 14
type input "Burger Mathaq,[PERSON_NAME]"
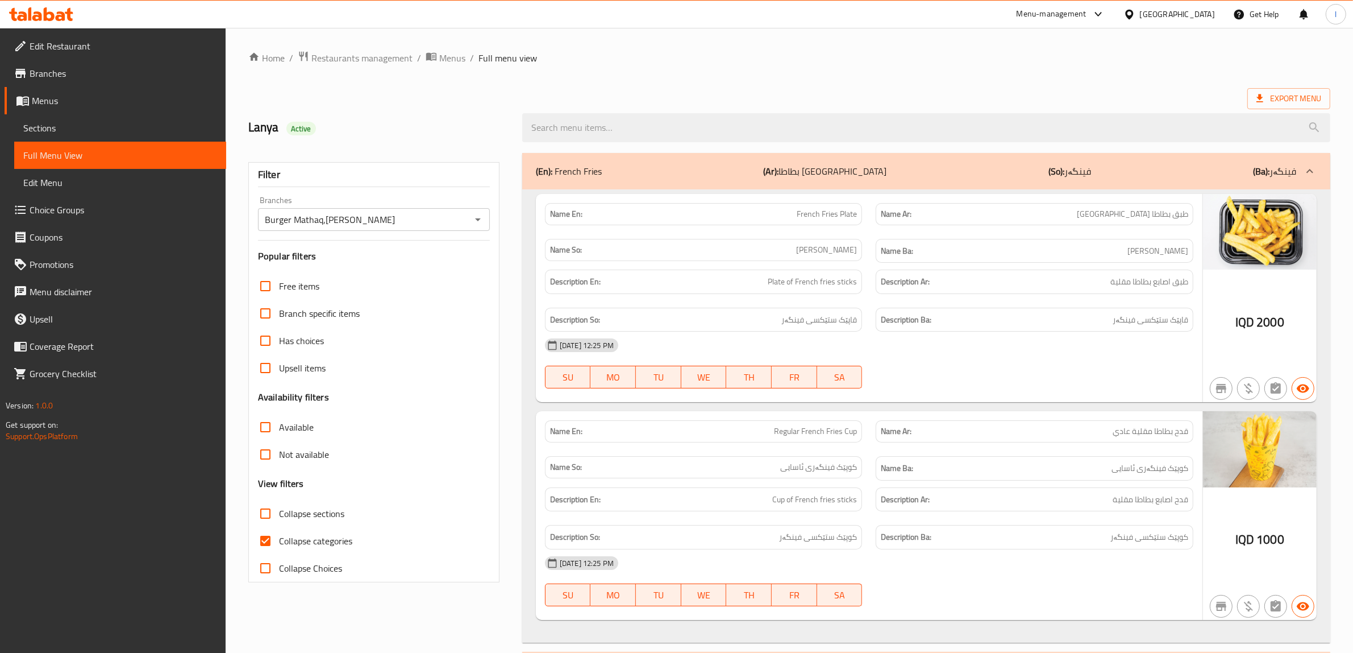
click at [321, 541] on span "Collapse categories" at bounding box center [315, 541] width 73 height 14
click at [279, 541] on input "Collapse categories" at bounding box center [265, 540] width 27 height 27
checkbox input "false"
click at [302, 512] on span "Collapse sections" at bounding box center [311, 513] width 65 height 14
click at [279, 512] on input "Collapse sections" at bounding box center [265, 513] width 27 height 27
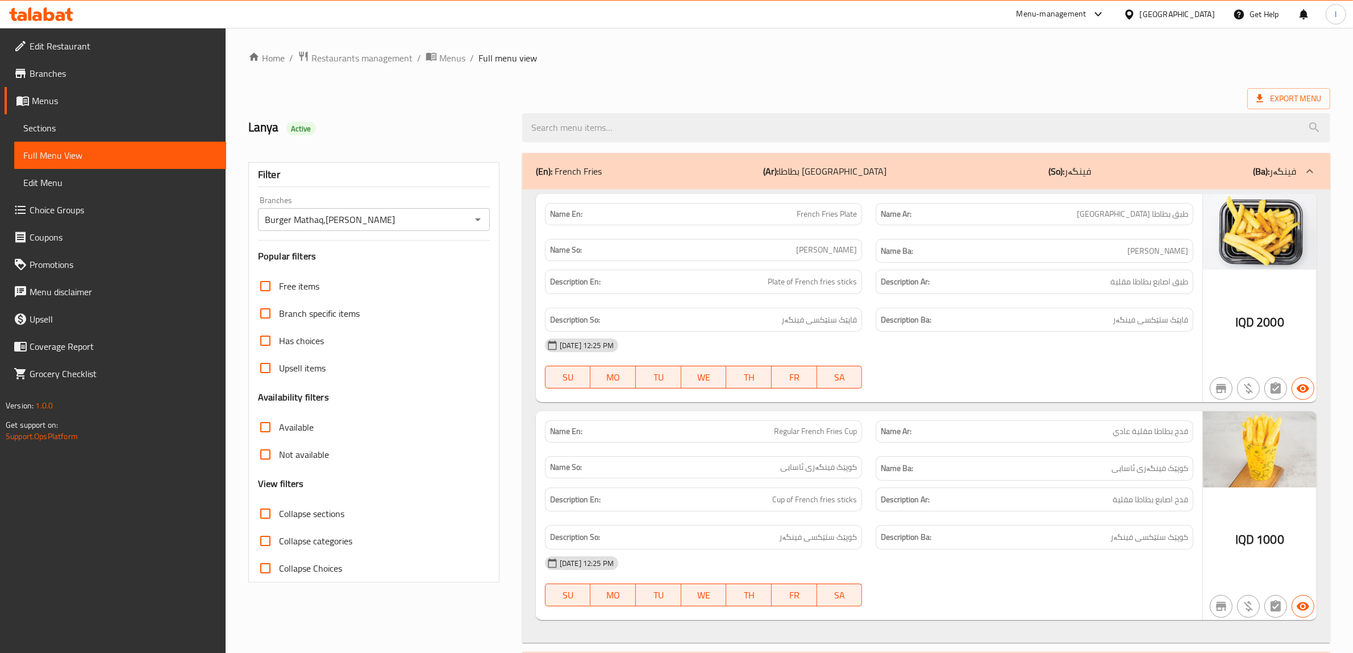
checkbox input "true"
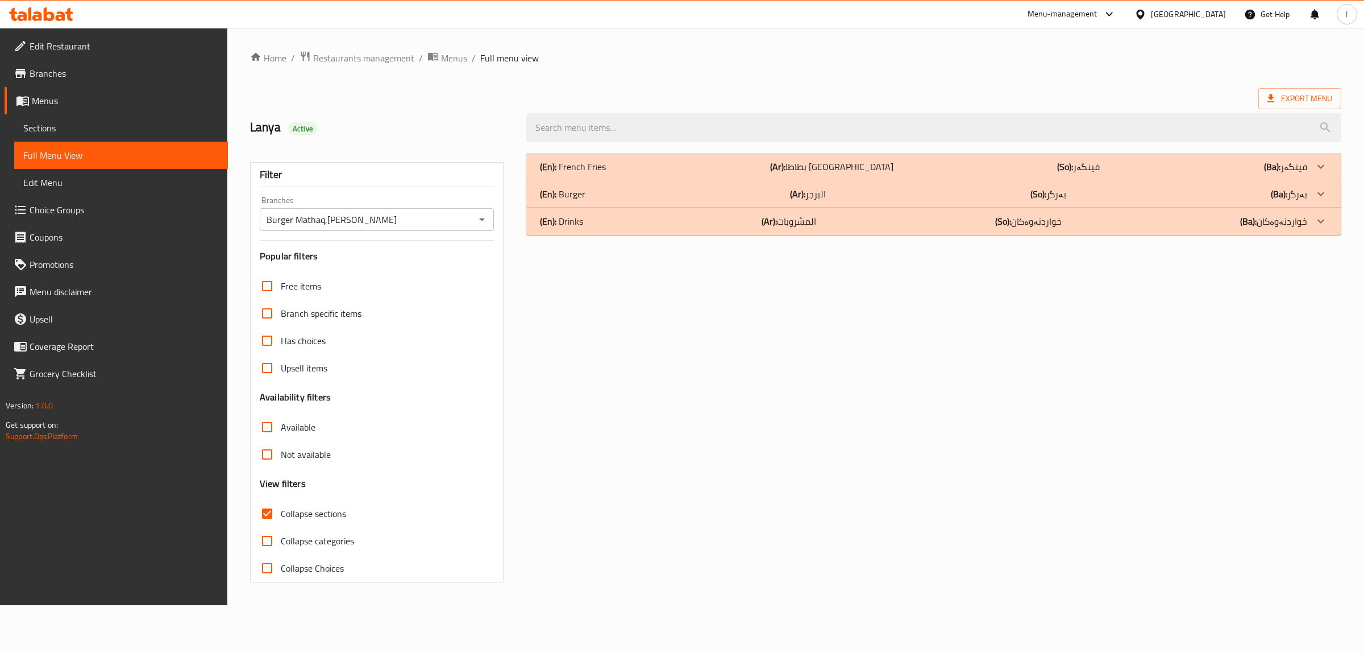
click at [825, 168] on p "(Ar): بطاطا مقلية" at bounding box center [831, 167] width 123 height 14
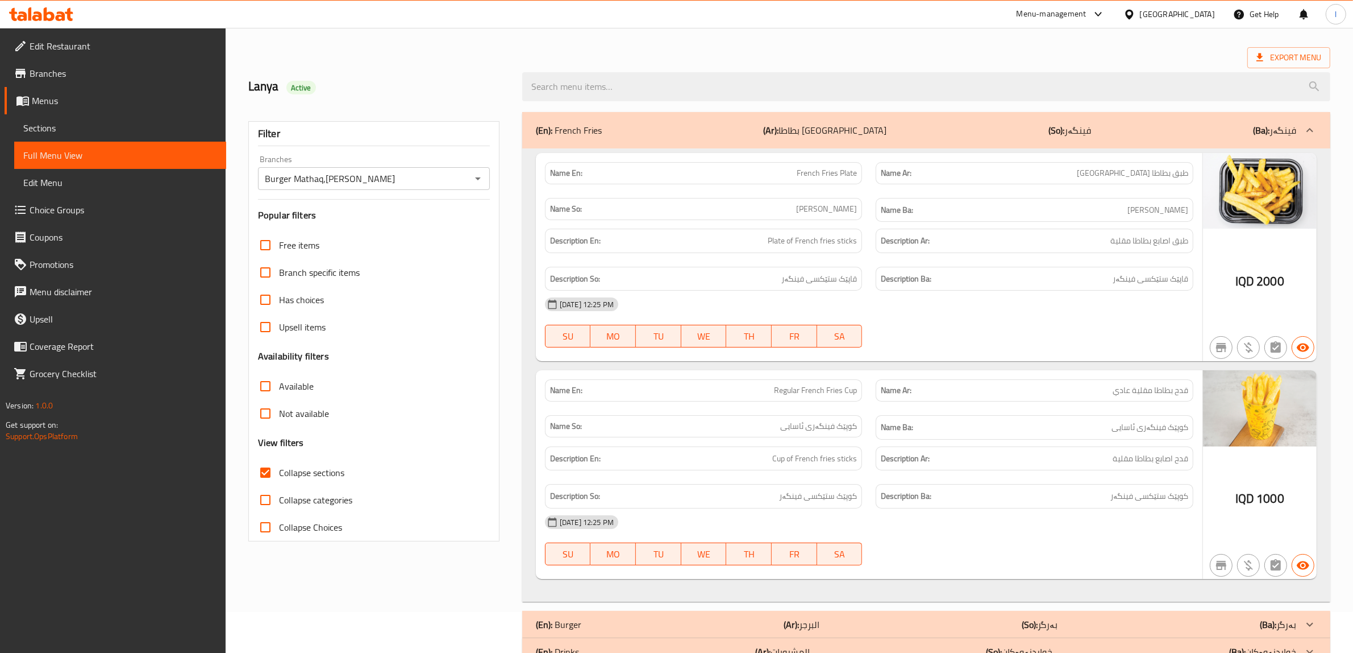
scroll to position [78, 0]
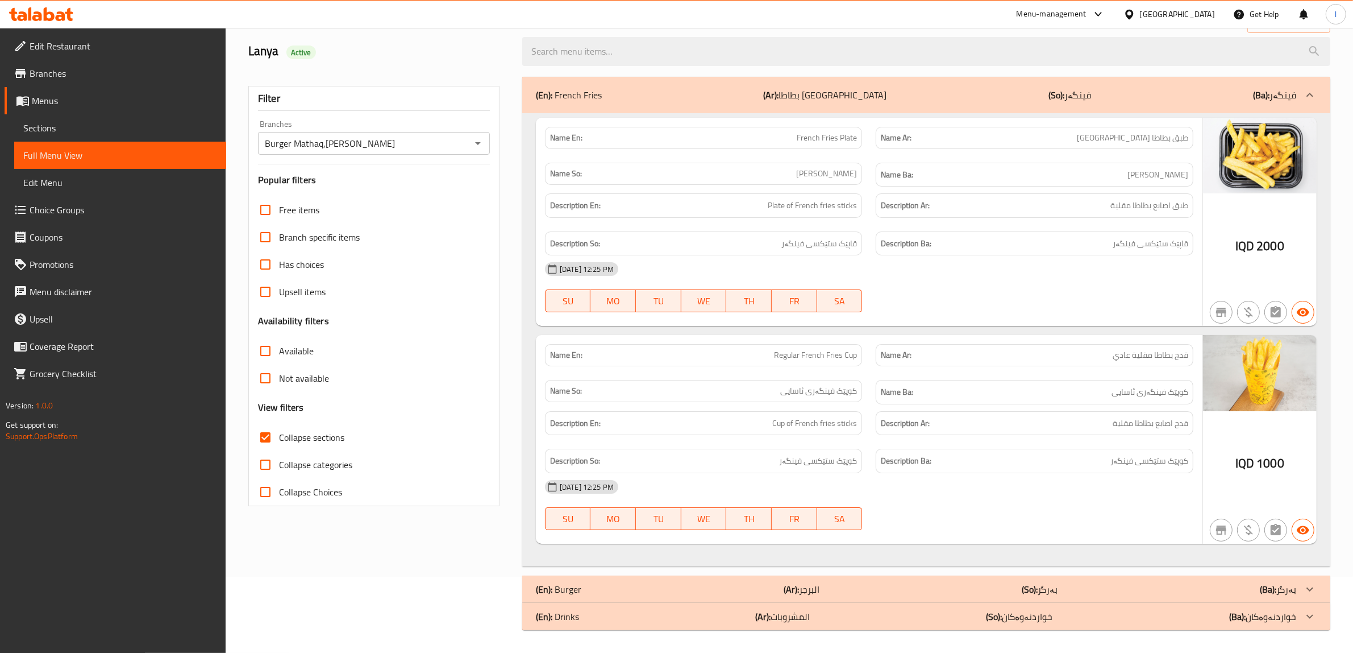
click at [864, 81] on div "(En): French Fries (Ar): بطاطا مقلية (So): فینگەر (Ba): فینگەر" at bounding box center [926, 95] width 808 height 36
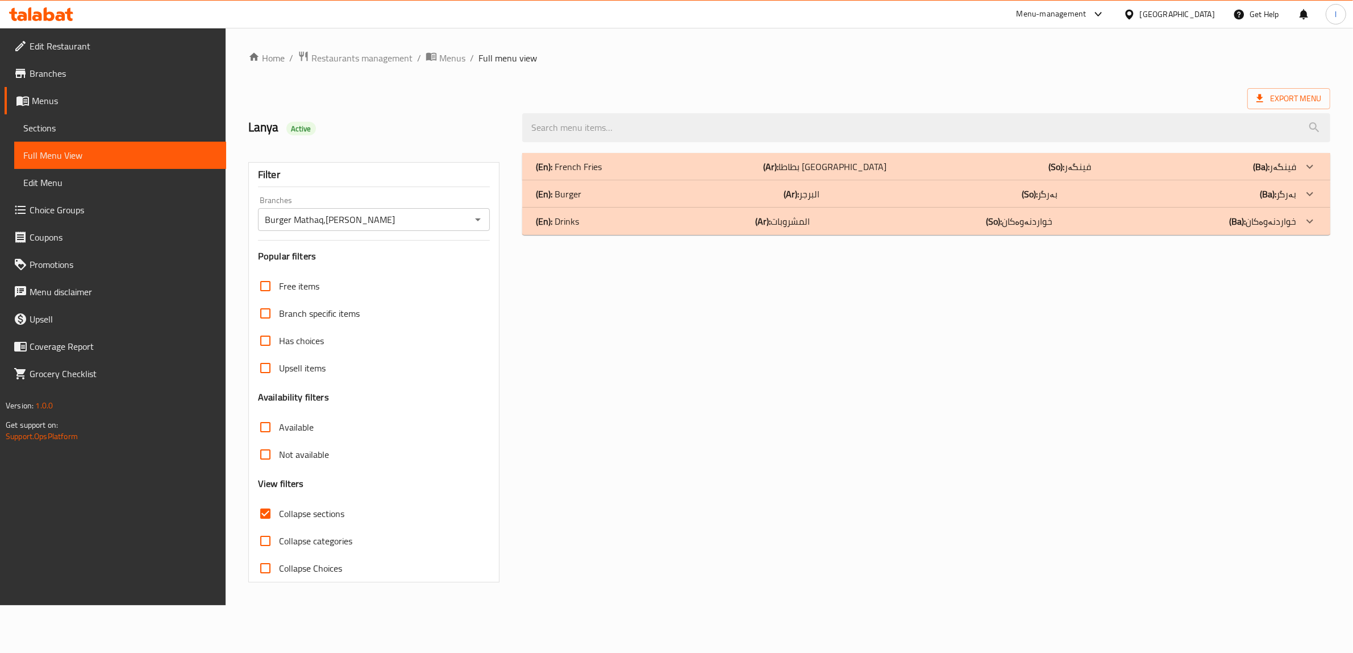
scroll to position [0, 0]
click at [822, 191] on p "(Ar): البرجر" at bounding box center [808, 194] width 36 height 14
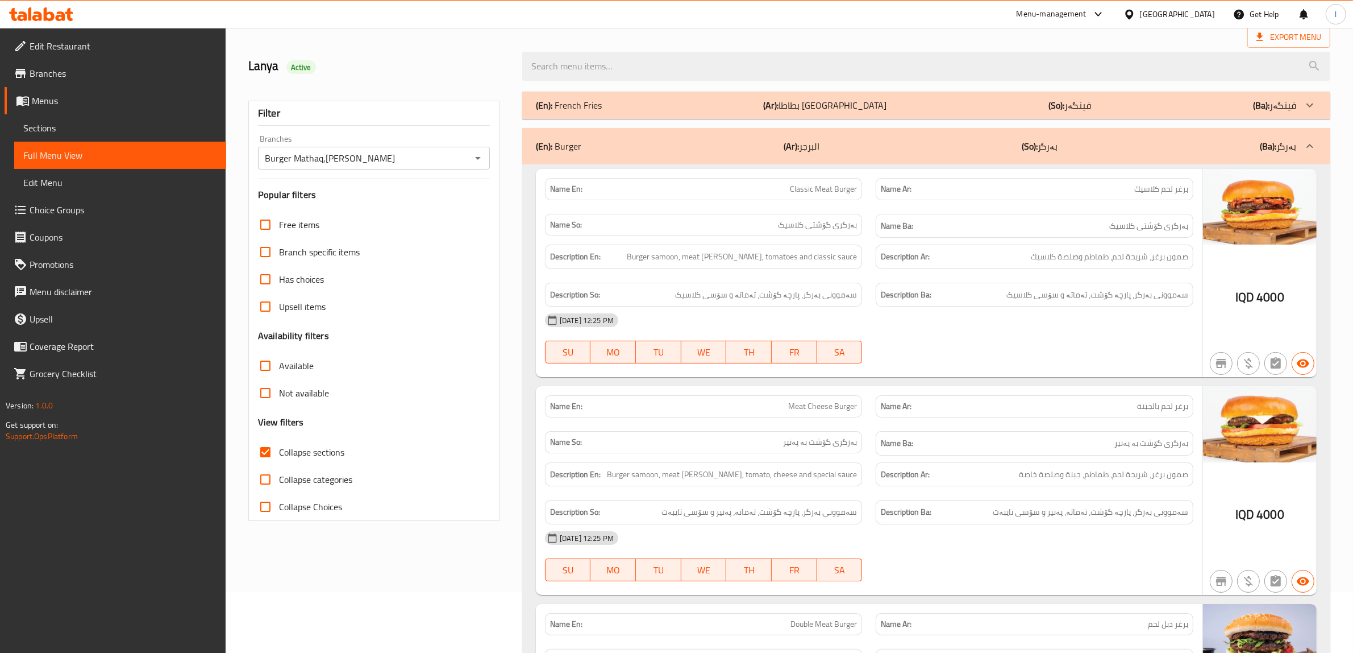
scroll to position [71, 0]
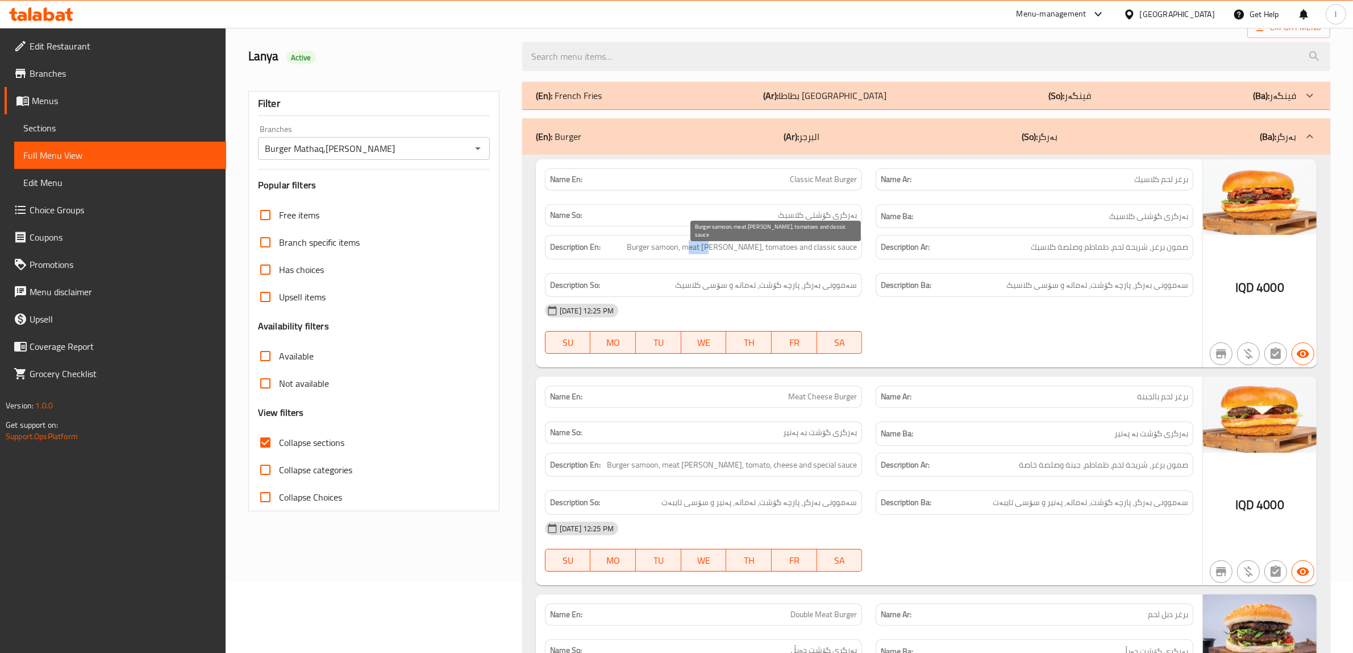
drag, startPoint x: 730, startPoint y: 255, endPoint x: 754, endPoint y: 248, distance: 24.8
click at [754, 248] on span "Burger samoon, meat [PERSON_NAME], tomatoes and classic sauce" at bounding box center [742, 247] width 230 height 14
drag, startPoint x: 771, startPoint y: 250, endPoint x: 805, endPoint y: 246, distance: 34.3
click at [805, 246] on span "Burger samoon, meat [PERSON_NAME], tomatoes and classic sauce" at bounding box center [742, 247] width 230 height 14
drag, startPoint x: 836, startPoint y: 246, endPoint x: 854, endPoint y: 249, distance: 18.4
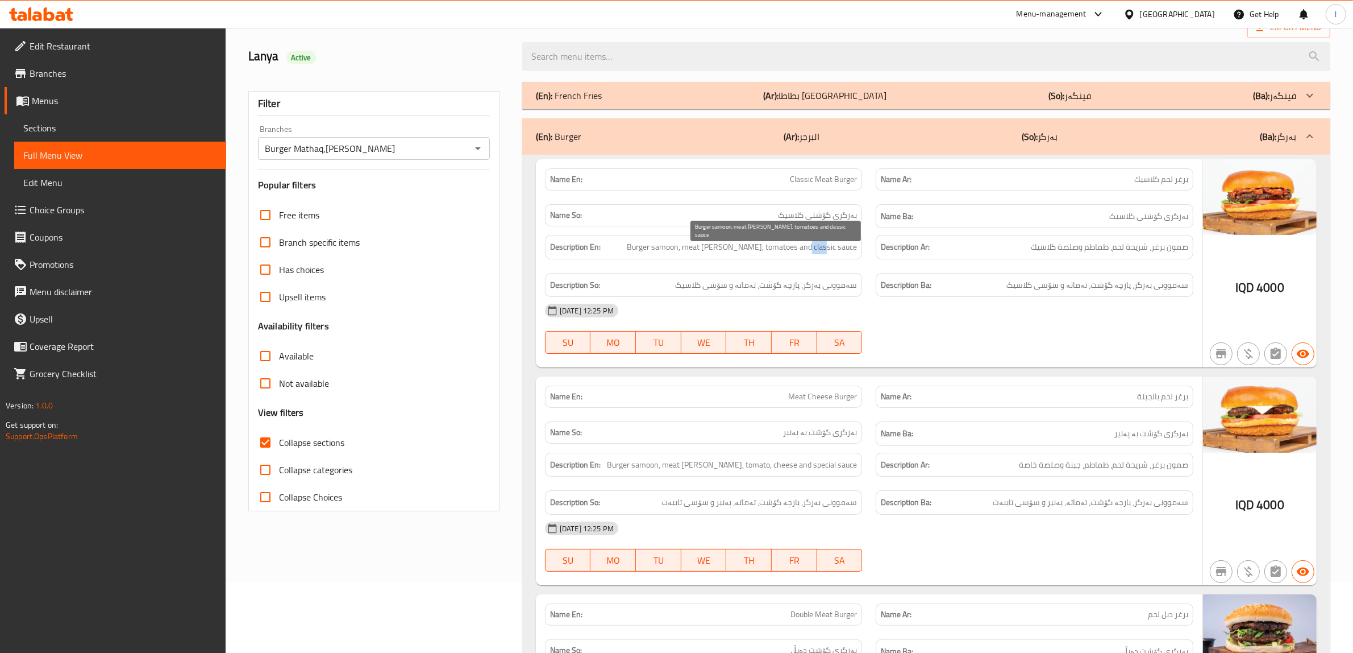
click at [854, 249] on span "Burger samoon, meat [PERSON_NAME], tomatoes and classic sauce" at bounding box center [742, 247] width 230 height 14
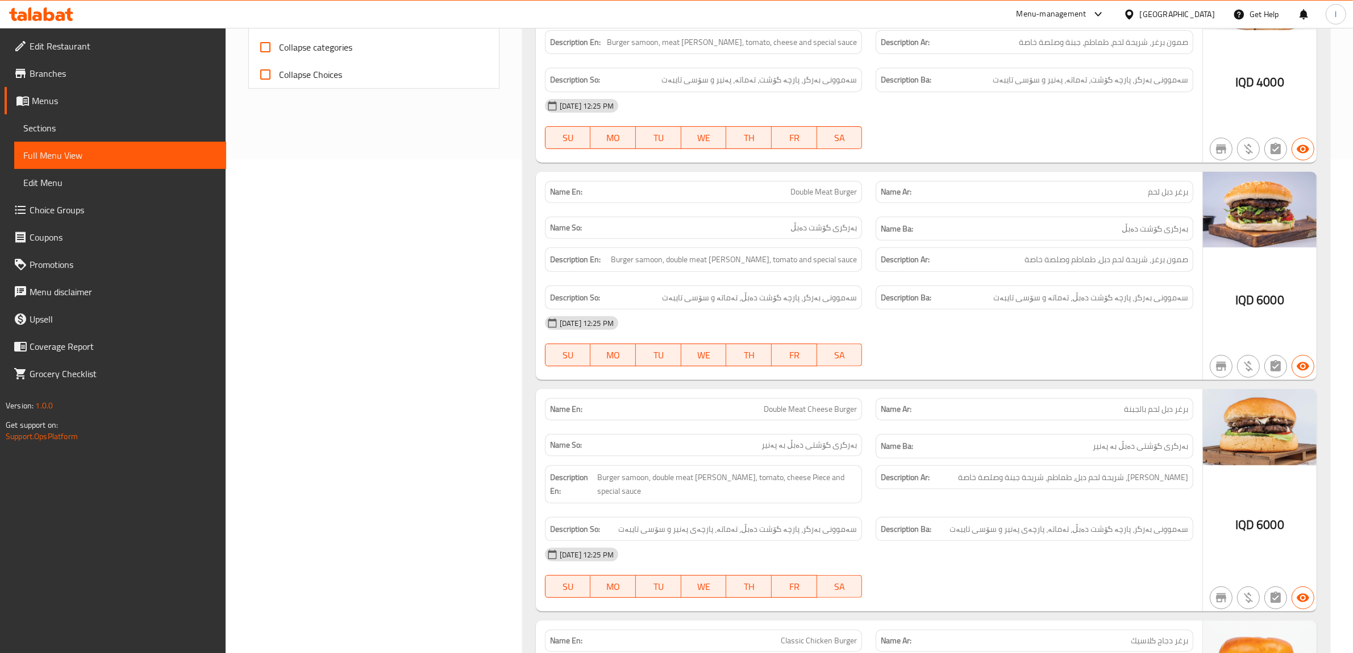
scroll to position [497, 0]
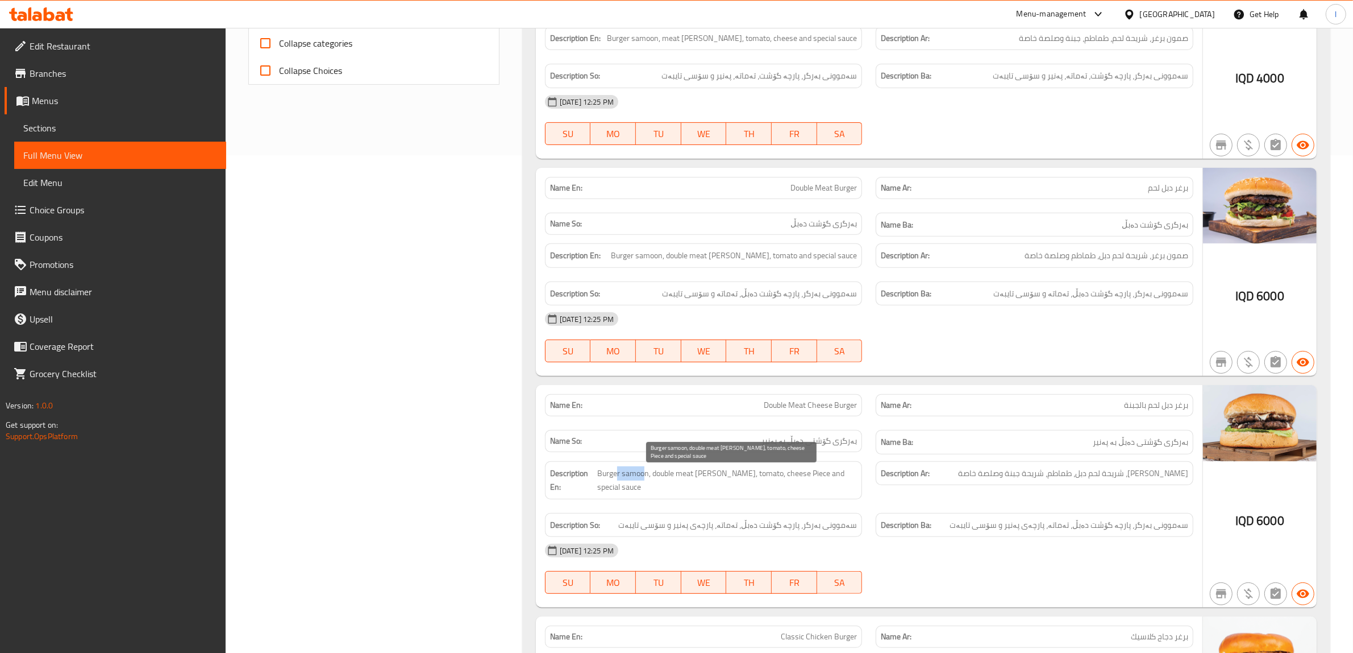
drag, startPoint x: 626, startPoint y: 479, endPoint x: 654, endPoint y: 473, distance: 28.4
click at [654, 473] on span "Burger samoon, double meat [PERSON_NAME], tomato, cheese Piece and special sauce" at bounding box center [727, 480] width 260 height 28
drag, startPoint x: 678, startPoint y: 472, endPoint x: 717, endPoint y: 477, distance: 39.6
click at [717, 477] on span "Burger samoon, double meat [PERSON_NAME], tomato, cheese Piece and special sauce" at bounding box center [727, 480] width 260 height 28
drag, startPoint x: 743, startPoint y: 475, endPoint x: 735, endPoint y: 479, distance: 9.2
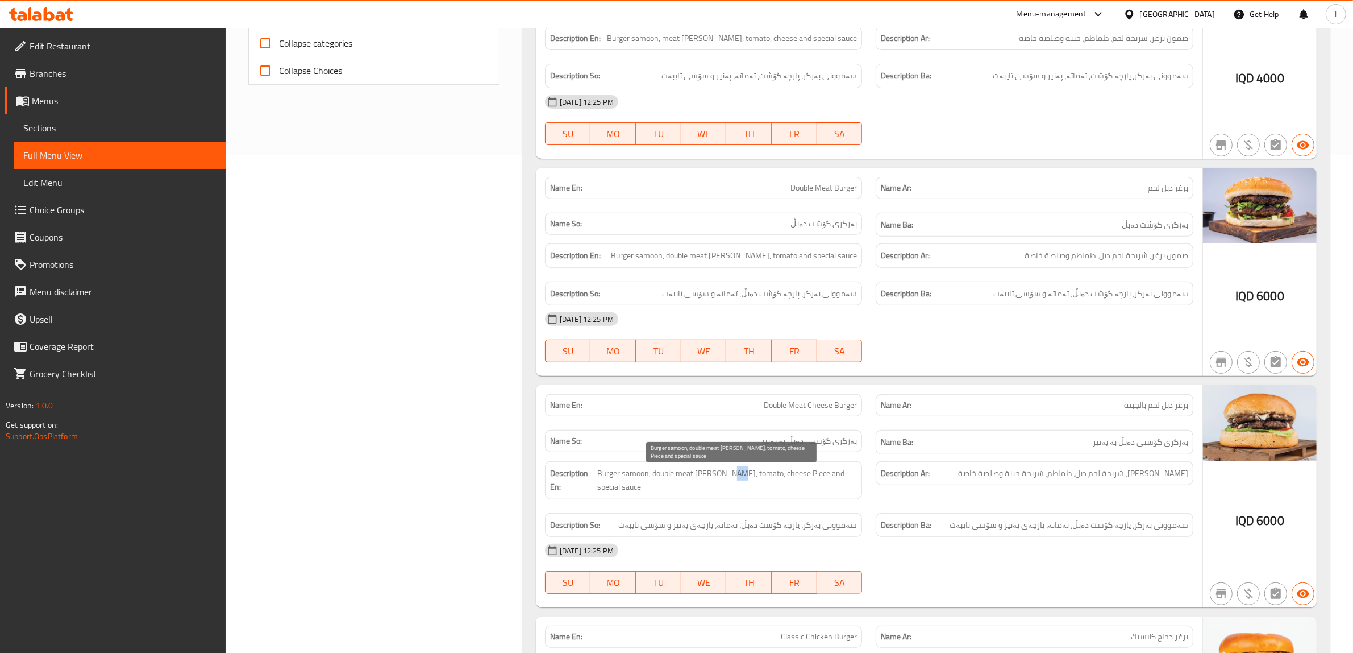
click at [735, 479] on span "Burger samoon, double meat [PERSON_NAME], tomato, cheese Piece and special sauce" at bounding box center [727, 480] width 260 height 28
drag, startPoint x: 782, startPoint y: 477, endPoint x: 837, endPoint y: 487, distance: 55.9
click at [837, 487] on div "Description En: Burger samoon, double meat [PERSON_NAME], tomato, cheese Piece …" at bounding box center [704, 480] width 318 height 38
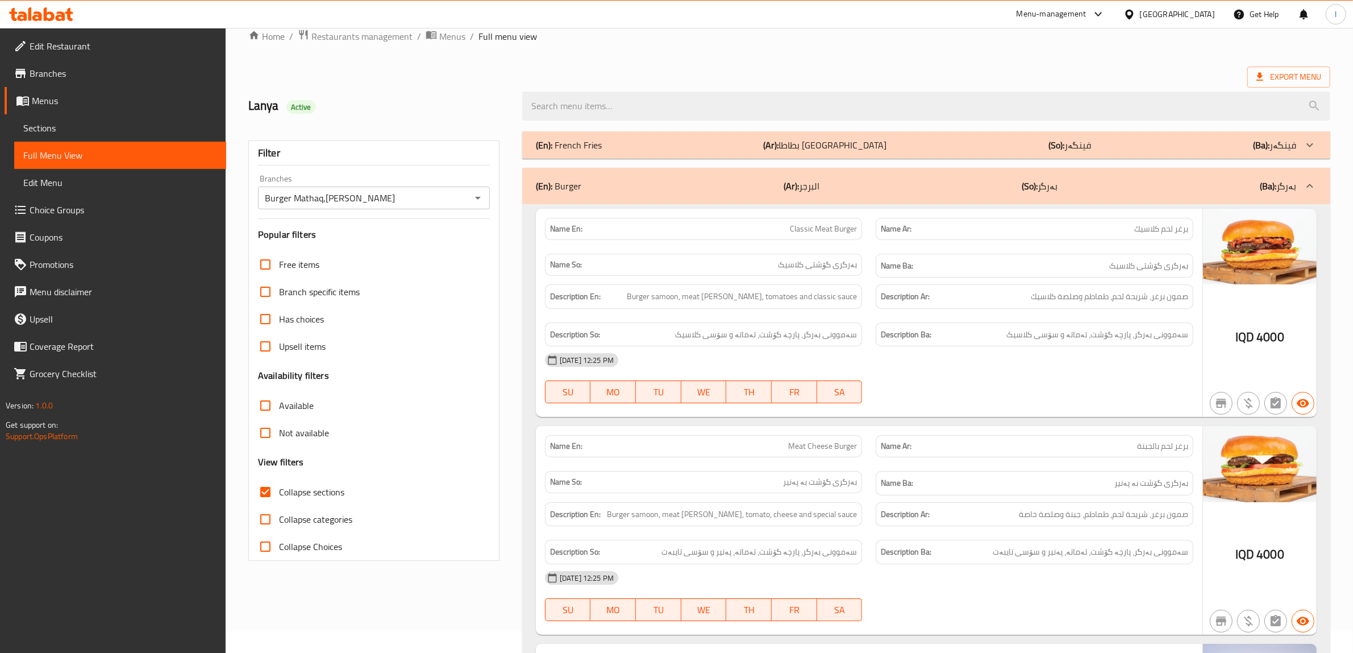
scroll to position [0, 0]
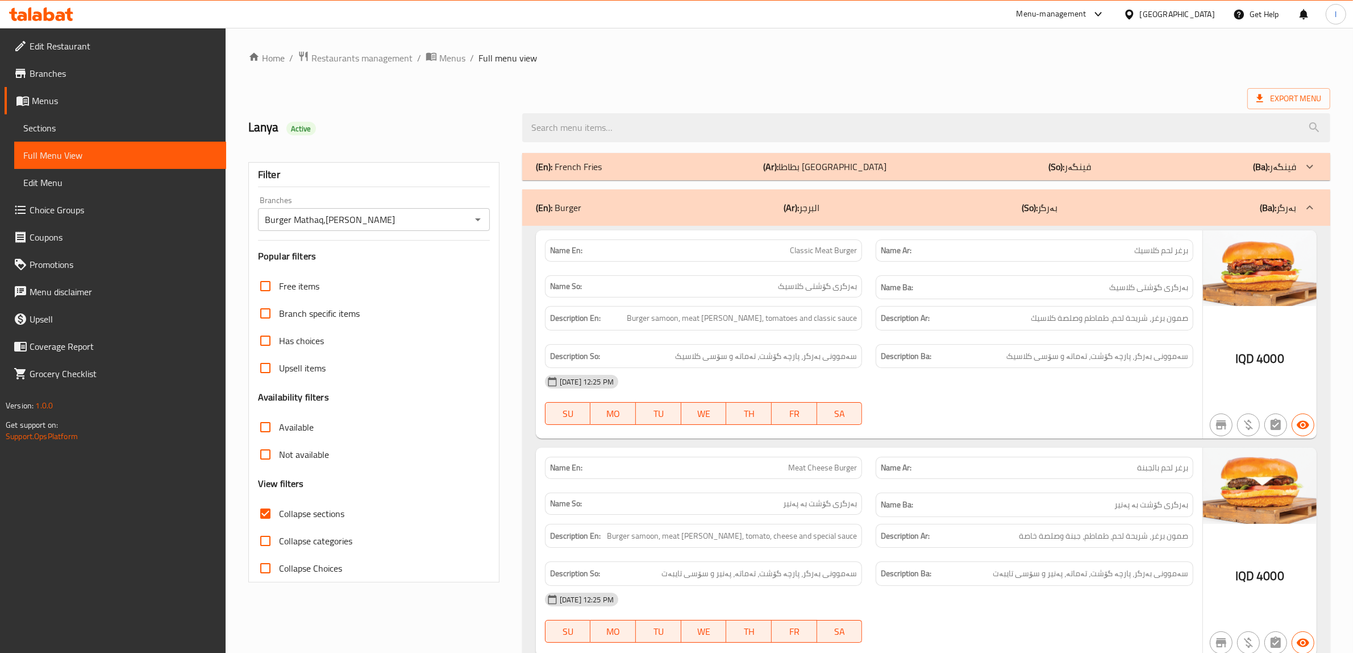
click at [842, 213] on div "(En): Burger (Ar): البرجر (So): بەرگر (Ba): بەرگر" at bounding box center [916, 208] width 761 height 14
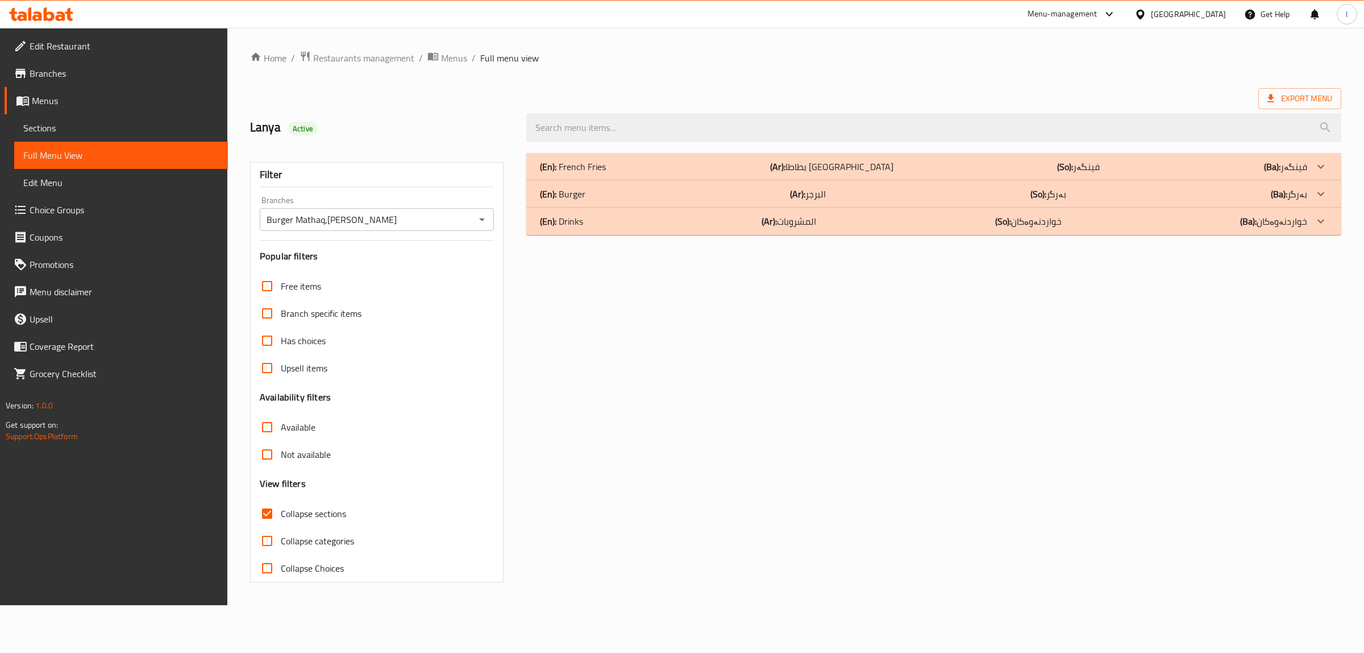
click at [804, 235] on div "(En): Drinks (Ar): المشروبات (So): خواردنەوەکان (Ba): خواردنەوەکان" at bounding box center [933, 220] width 815 height 27
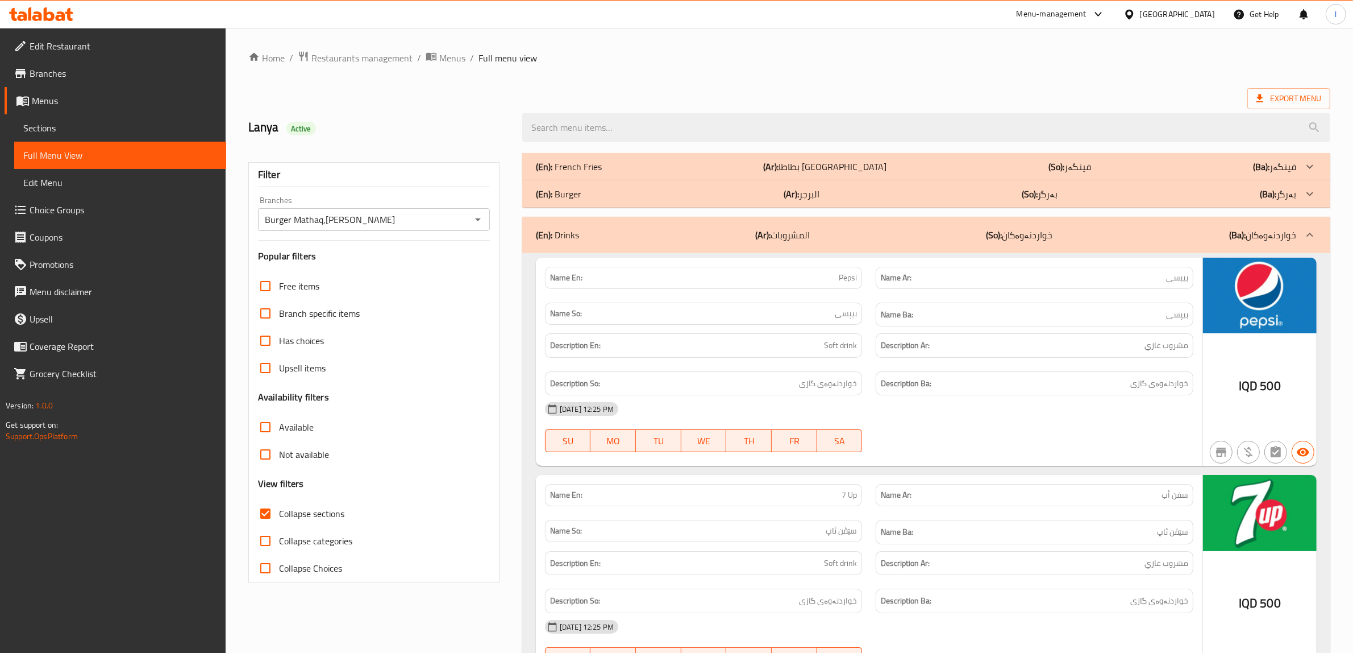
click at [791, 246] on div "(En): Drinks (Ar): المشروبات (So): خواردنەوەکان (Ba): خواردنەوەکان" at bounding box center [926, 235] width 808 height 36
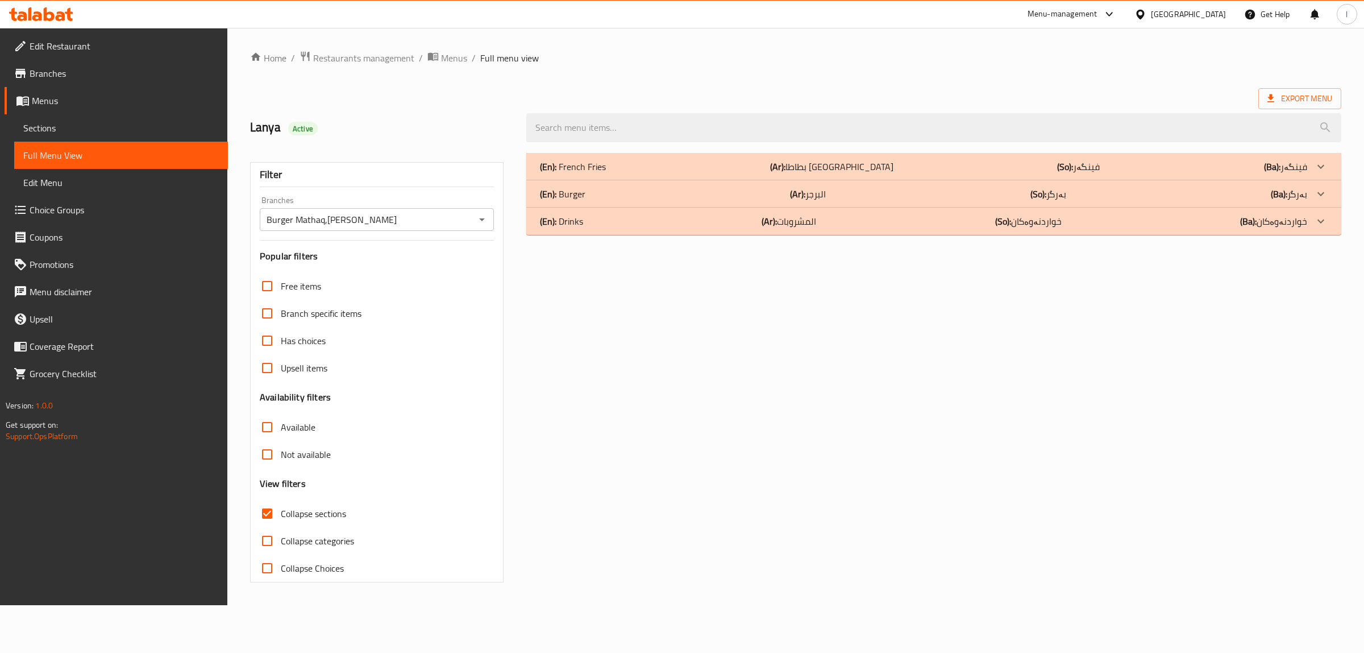
click at [66, 48] on span "Edit Restaurant" at bounding box center [124, 46] width 189 height 14
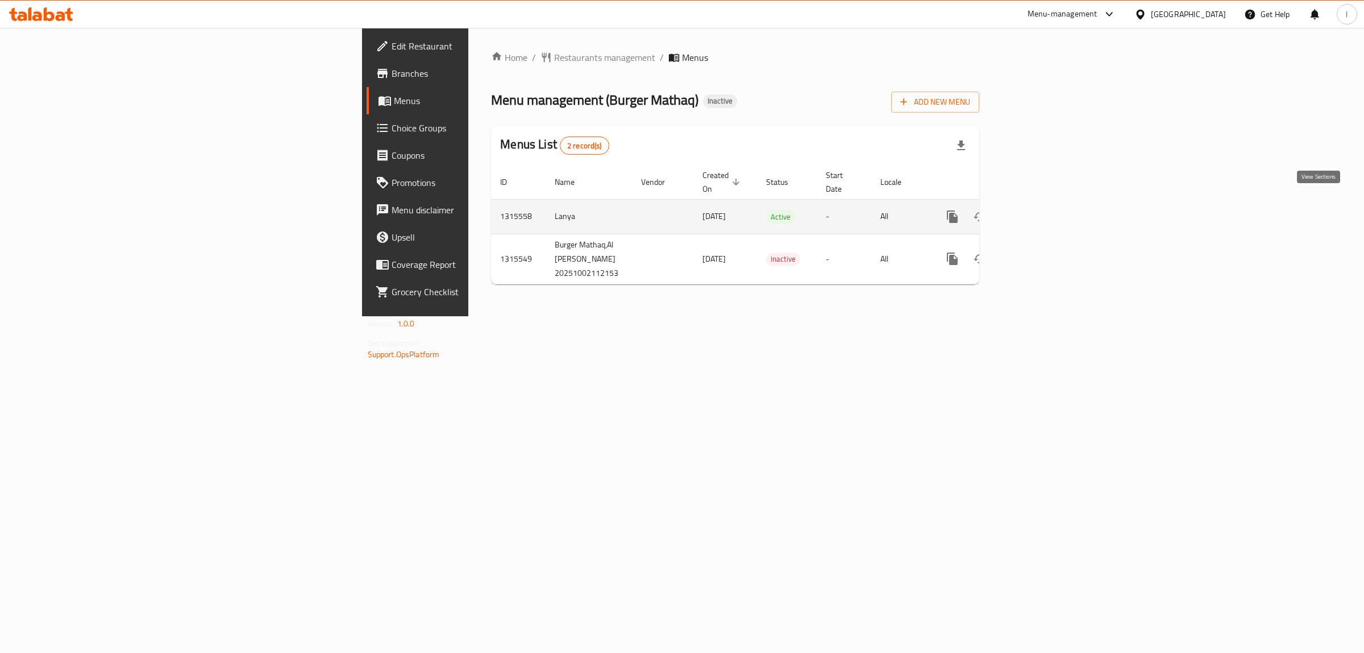
click at [1048, 203] on link "enhanced table" at bounding box center [1034, 216] width 27 height 27
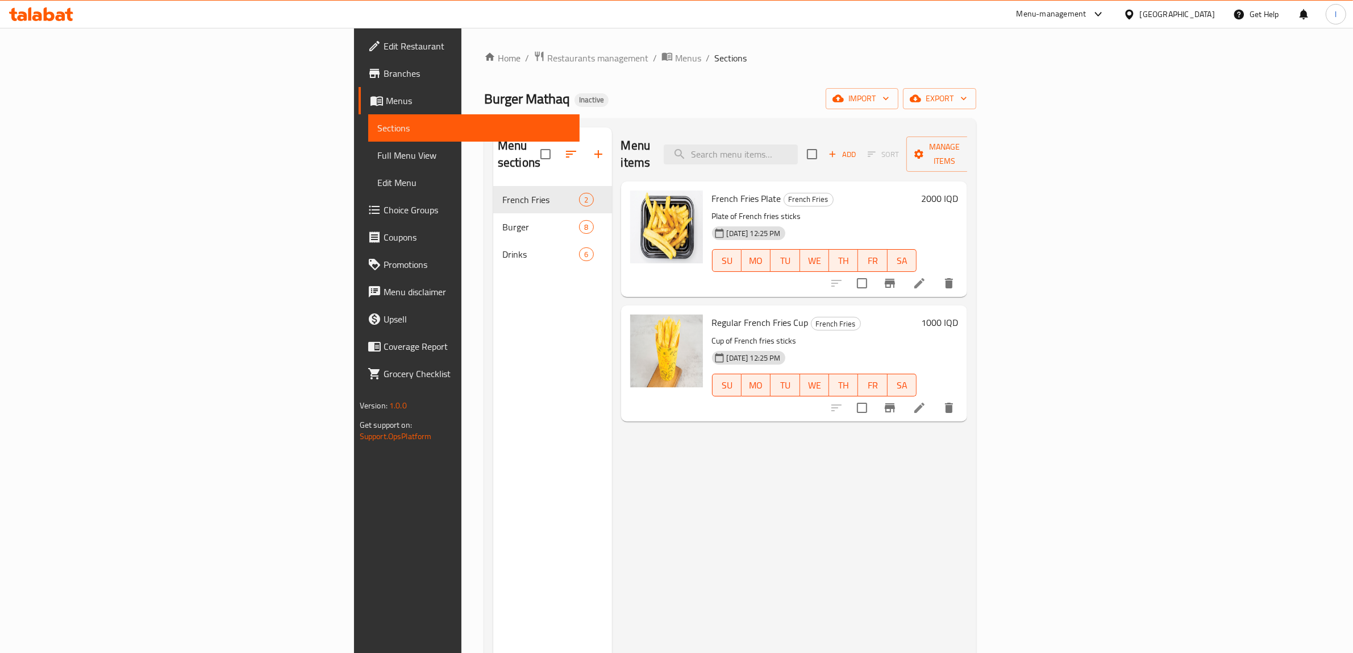
click at [377, 158] on span "Full Menu View" at bounding box center [474, 155] width 194 height 14
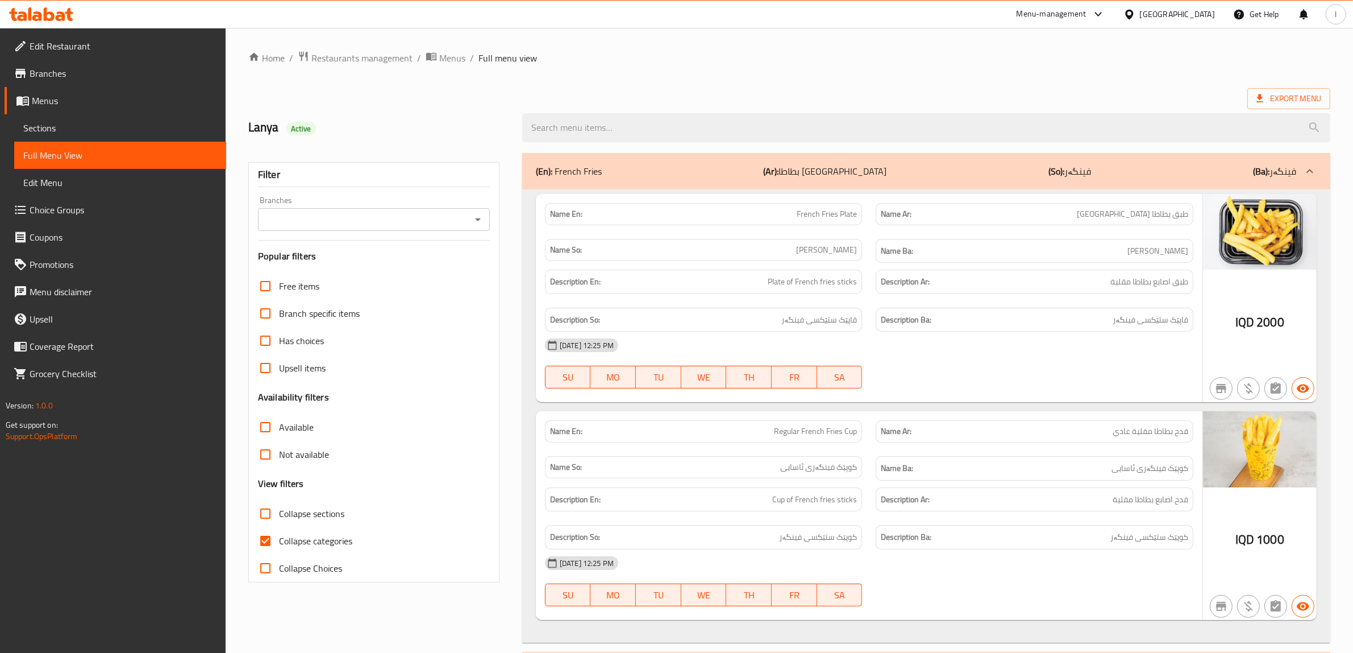
click at [307, 218] on input "Branches" at bounding box center [364, 219] width 206 height 16
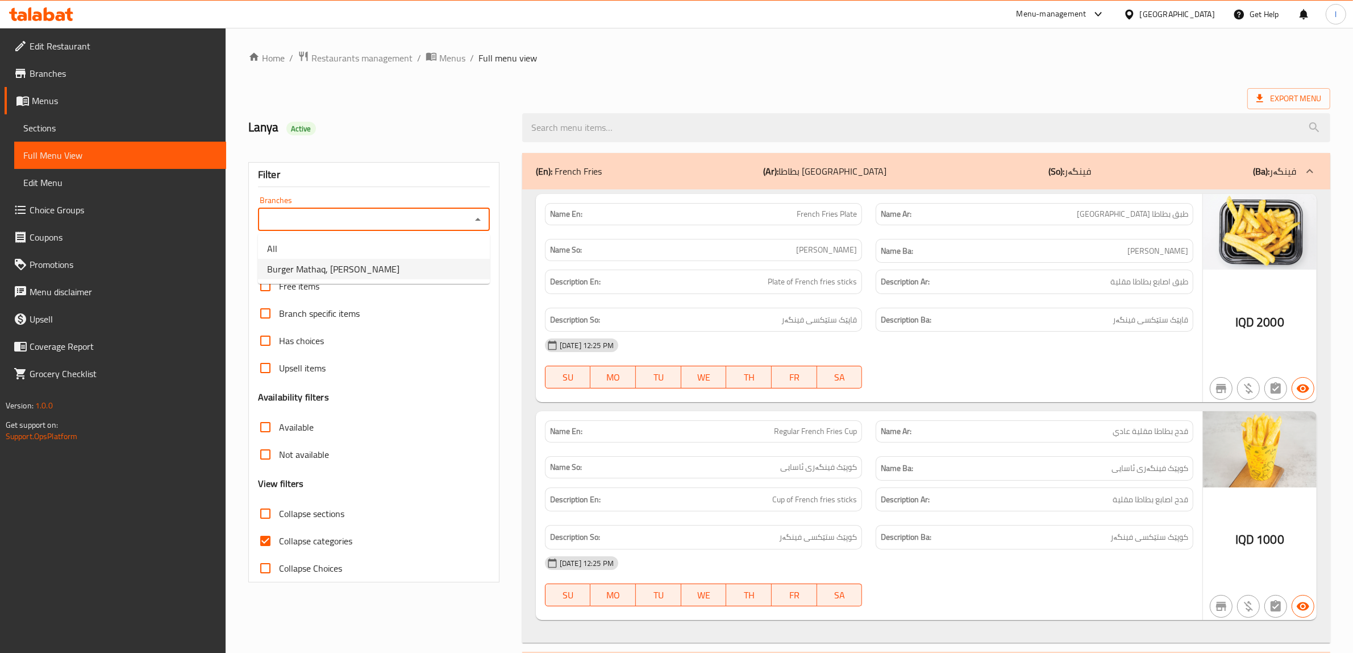
click at [319, 267] on span "Burger Mathaq, Al Dora" at bounding box center [333, 269] width 132 height 14
type input "Burger Mathaq, Al Dora"
click at [273, 544] on input "Collapse categories" at bounding box center [265, 540] width 27 height 27
checkbox input "false"
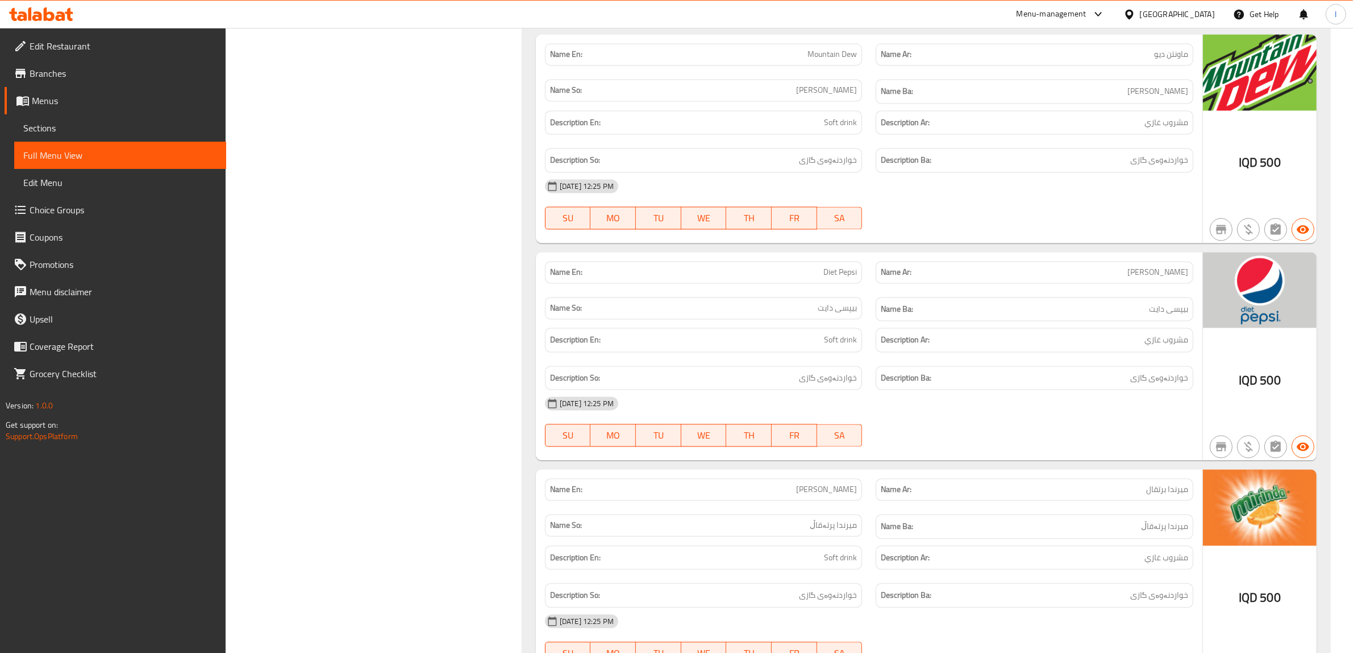
scroll to position [2929, 0]
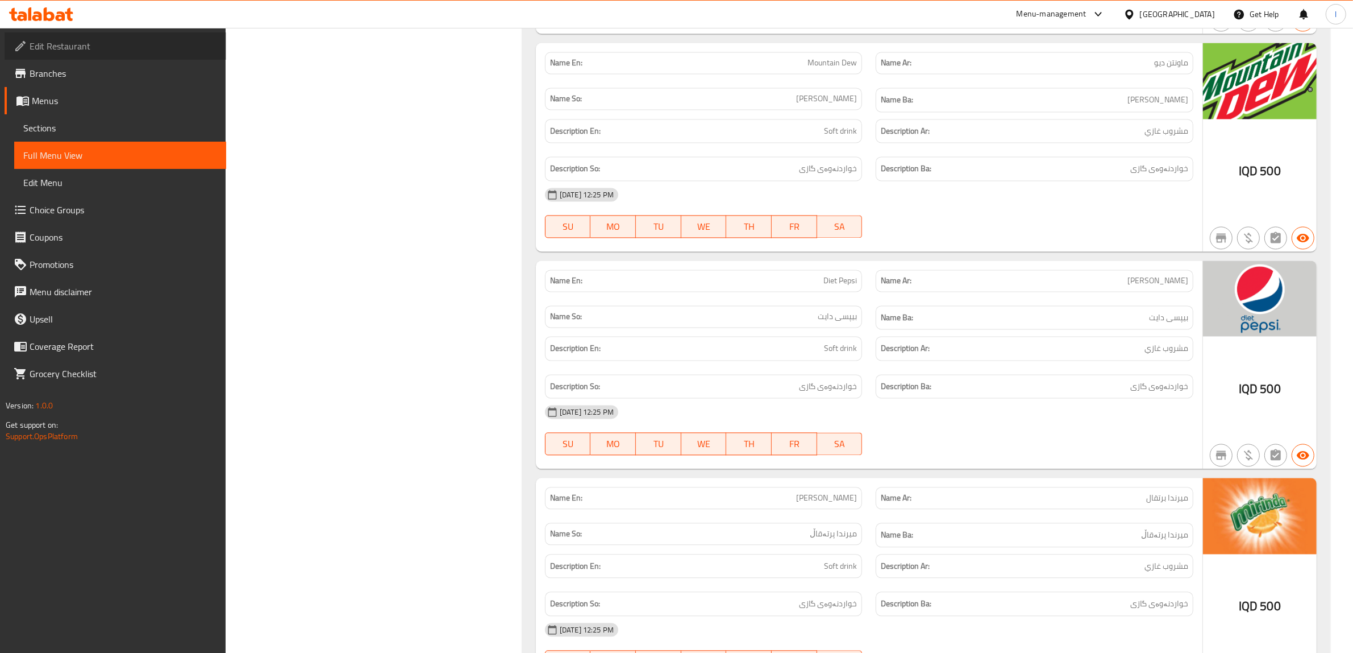
click at [49, 47] on span "Edit Restaurant" at bounding box center [124, 46] width 188 height 14
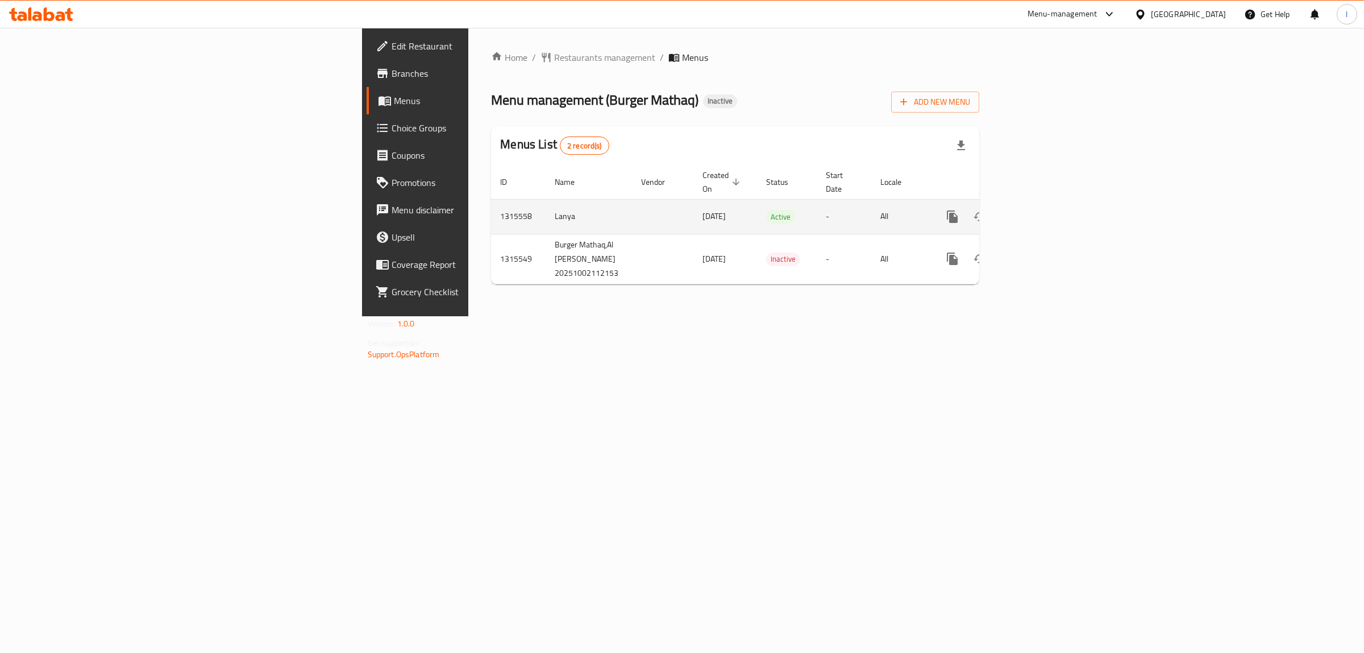
click at [1057, 200] on td "enhanced table" at bounding box center [993, 216] width 127 height 35
click at [1041, 210] on icon "enhanced table" at bounding box center [1035, 217] width 14 height 14
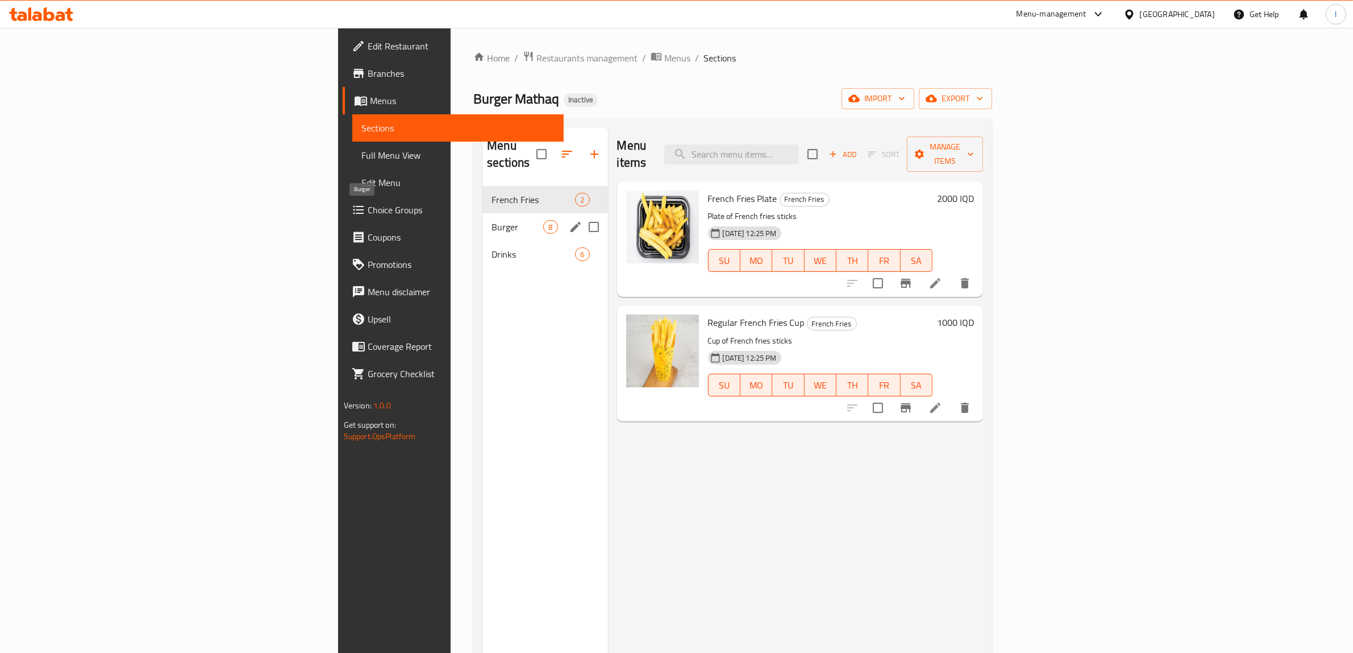
click at [492, 220] on span "Burger" at bounding box center [518, 227] width 52 height 14
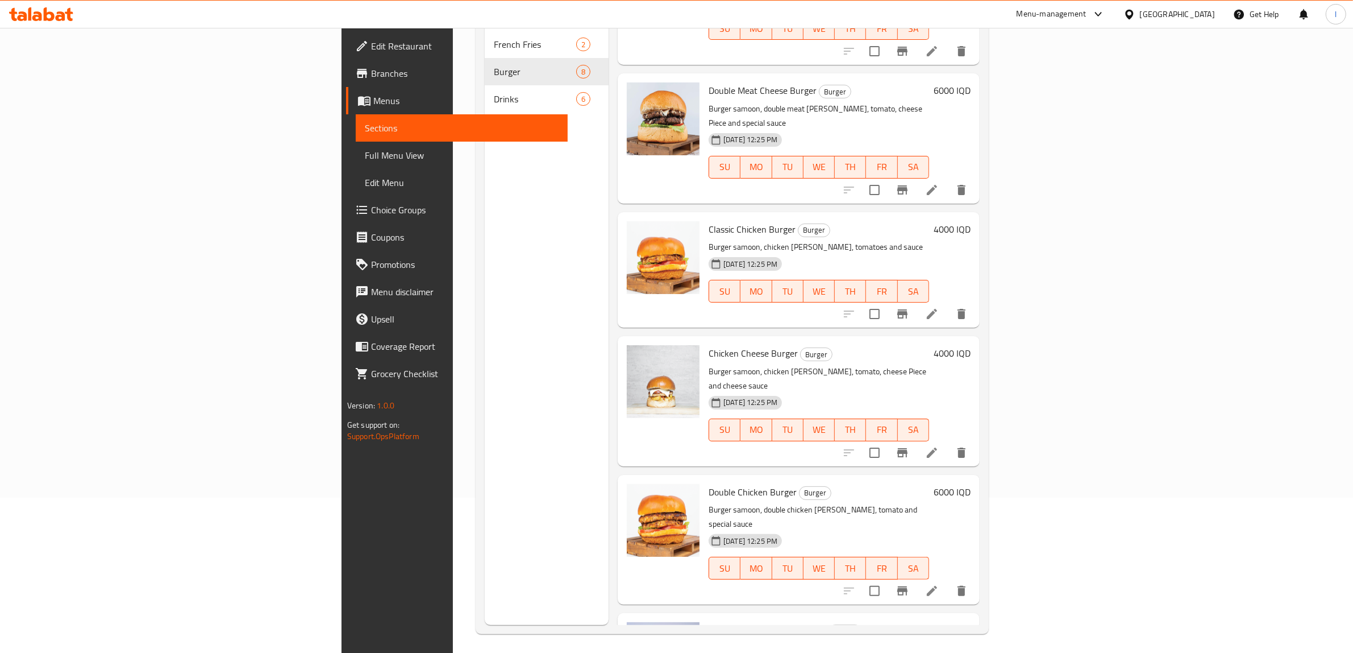
scroll to position [160, 0]
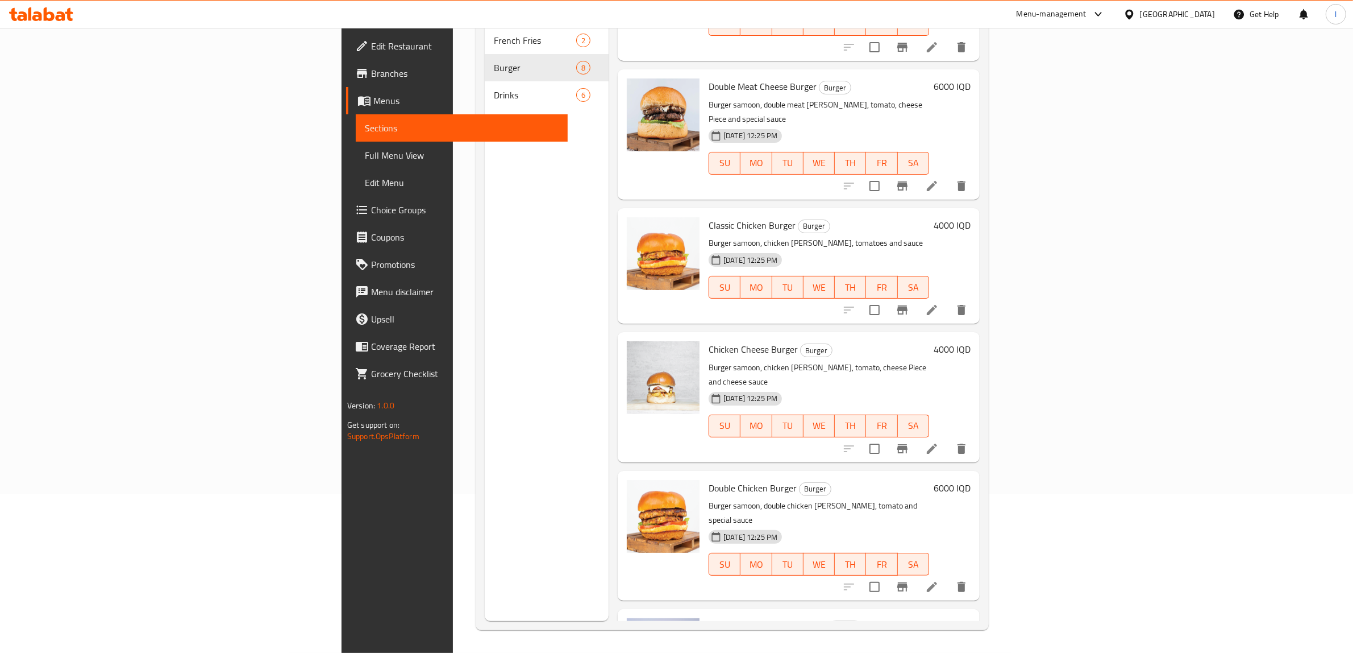
click at [494, 88] on span "Drinks" at bounding box center [535, 95] width 82 height 14
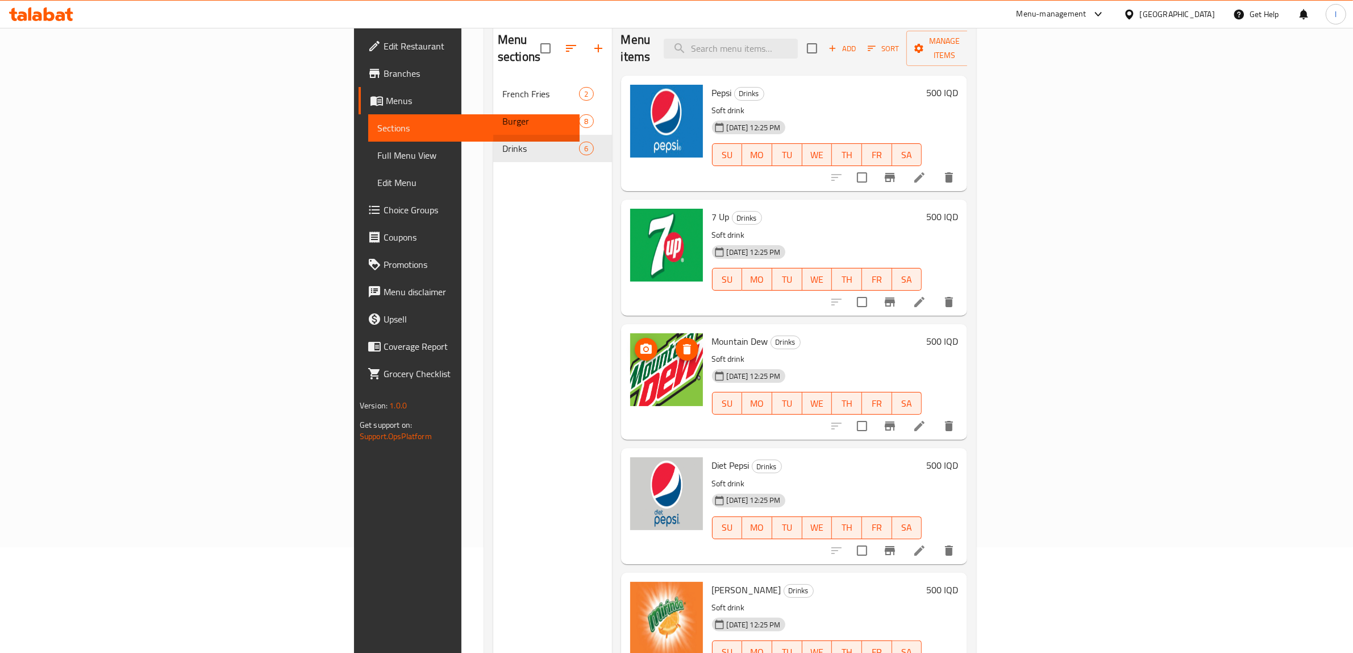
scroll to position [18, 0]
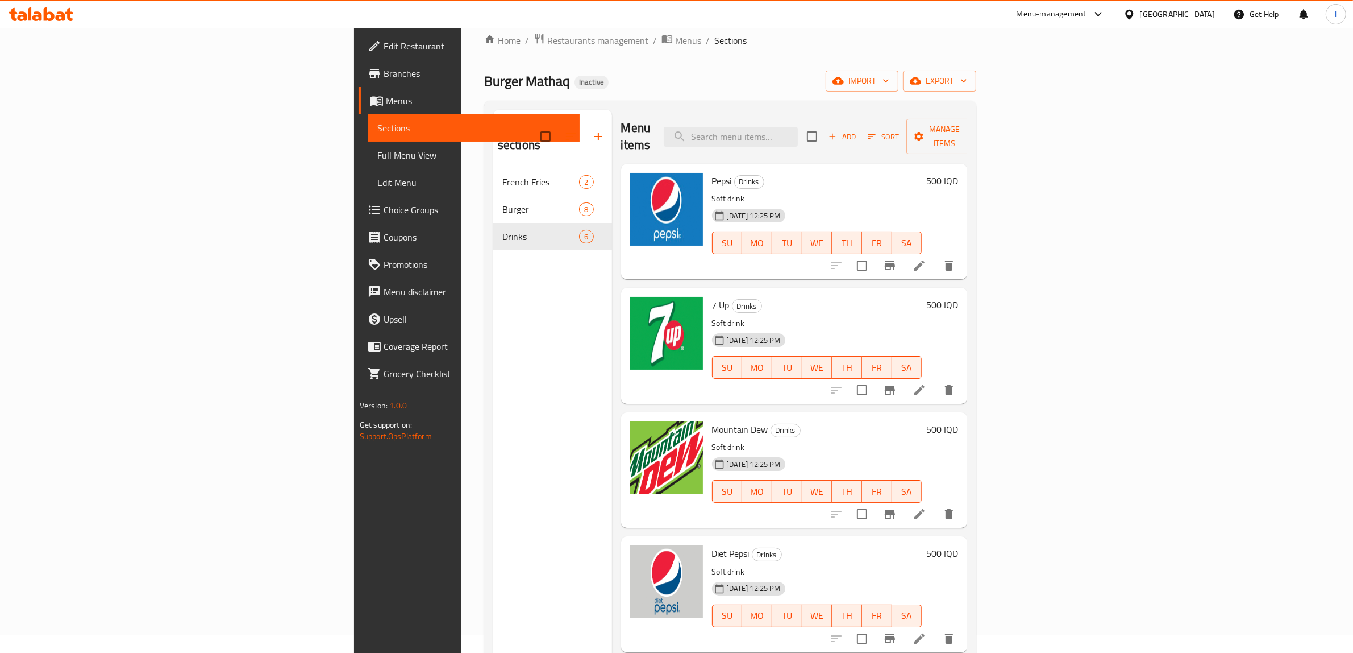
click at [384, 40] on span "Edit Restaurant" at bounding box center [478, 46] width 188 height 14
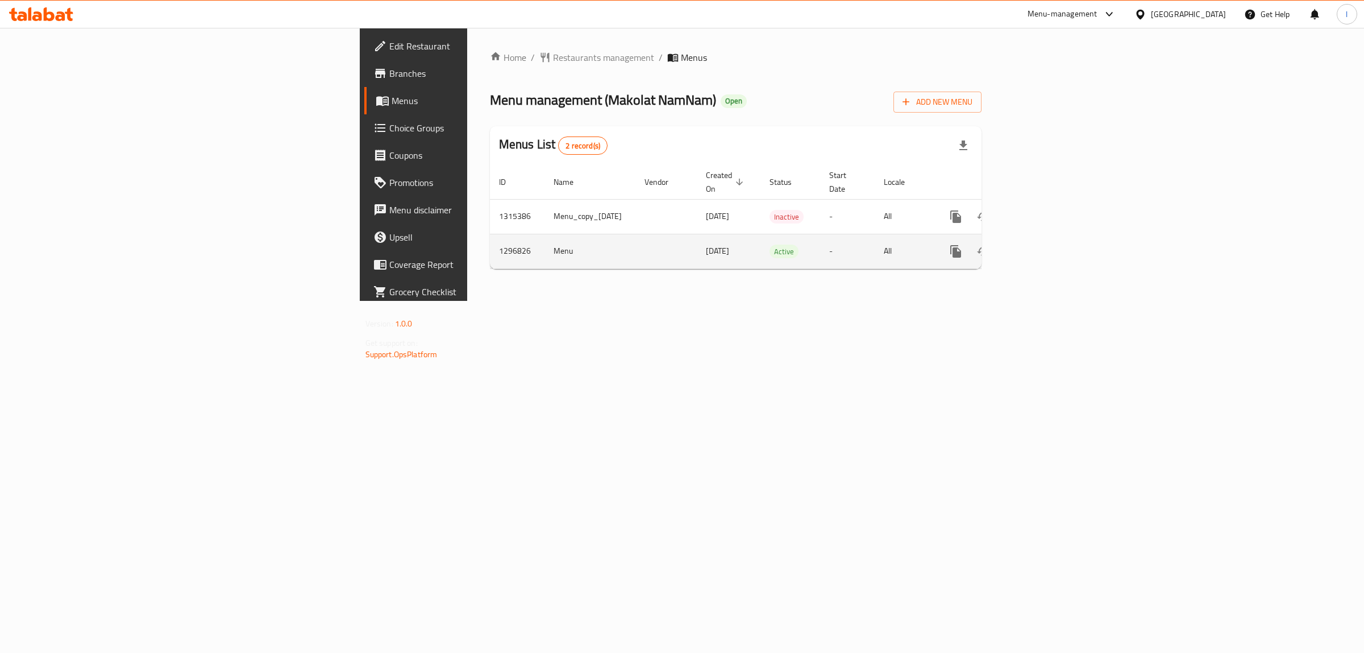
click at [1043, 246] on icon "enhanced table" at bounding box center [1038, 251] width 10 height 10
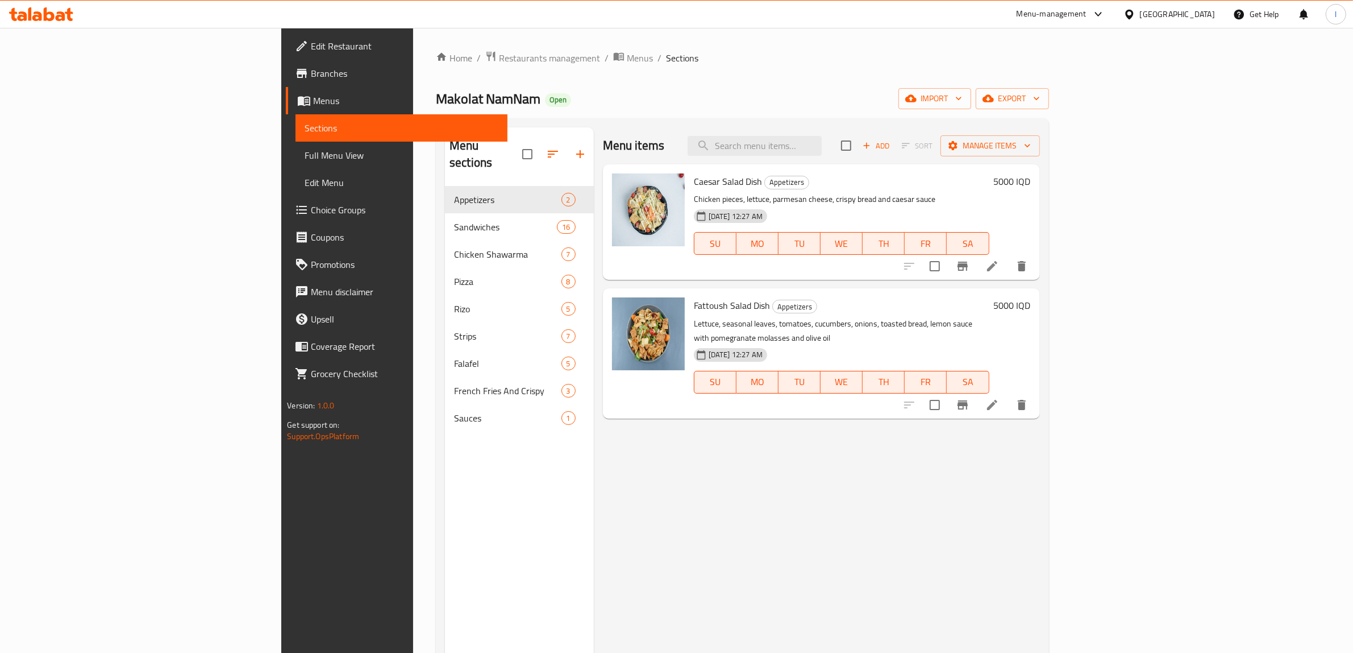
click at [305, 149] on span "Full Menu View" at bounding box center [402, 155] width 194 height 14
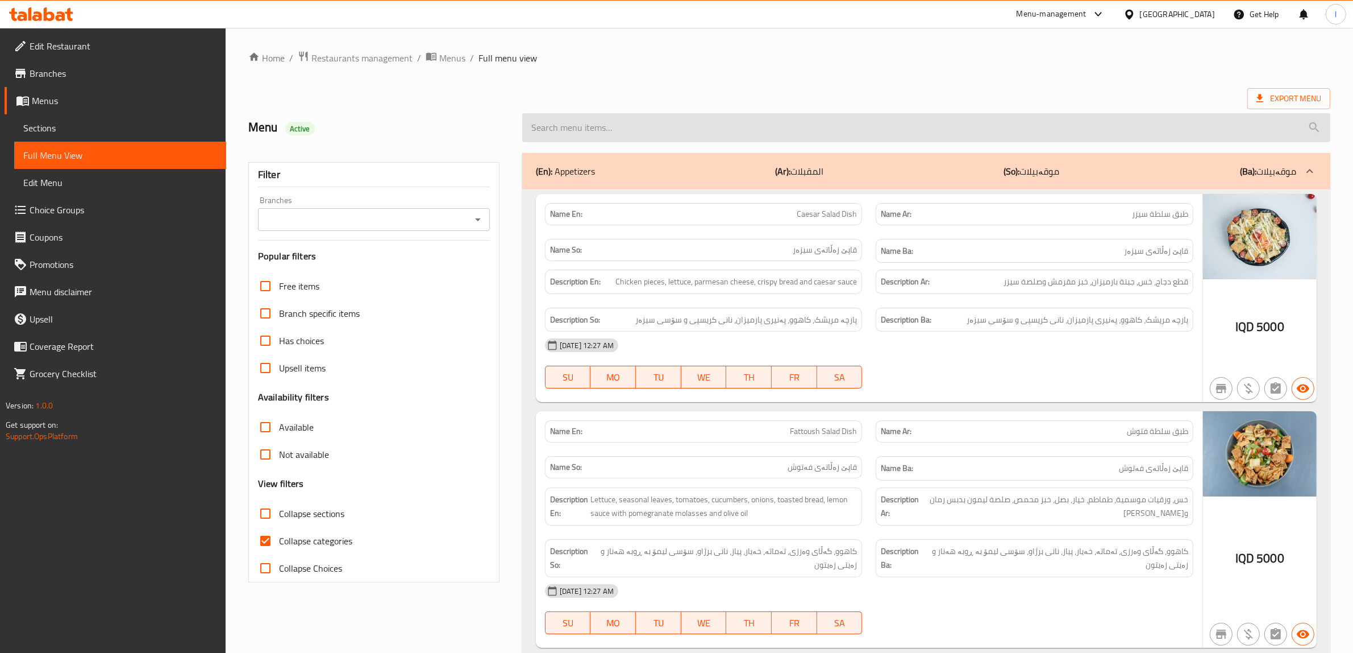
click at [814, 123] on input "search" at bounding box center [926, 127] width 808 height 29
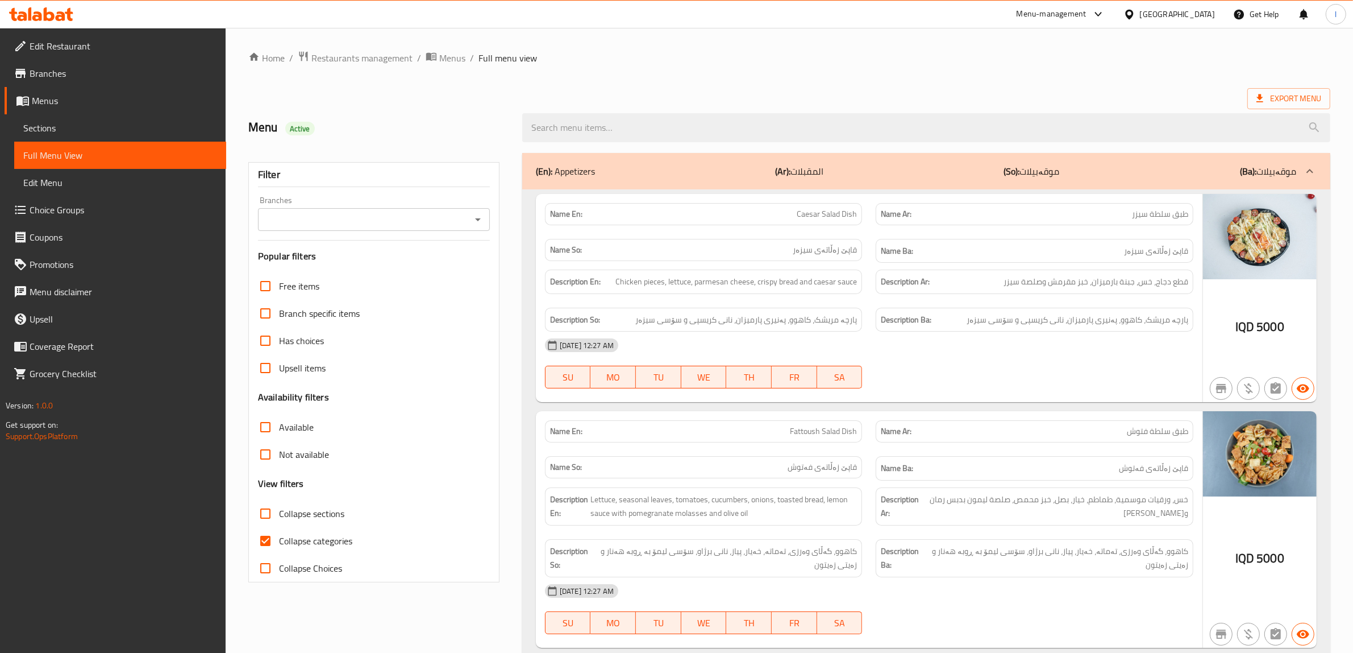
paste input "Family Kentucky Meal 10 Pieces"
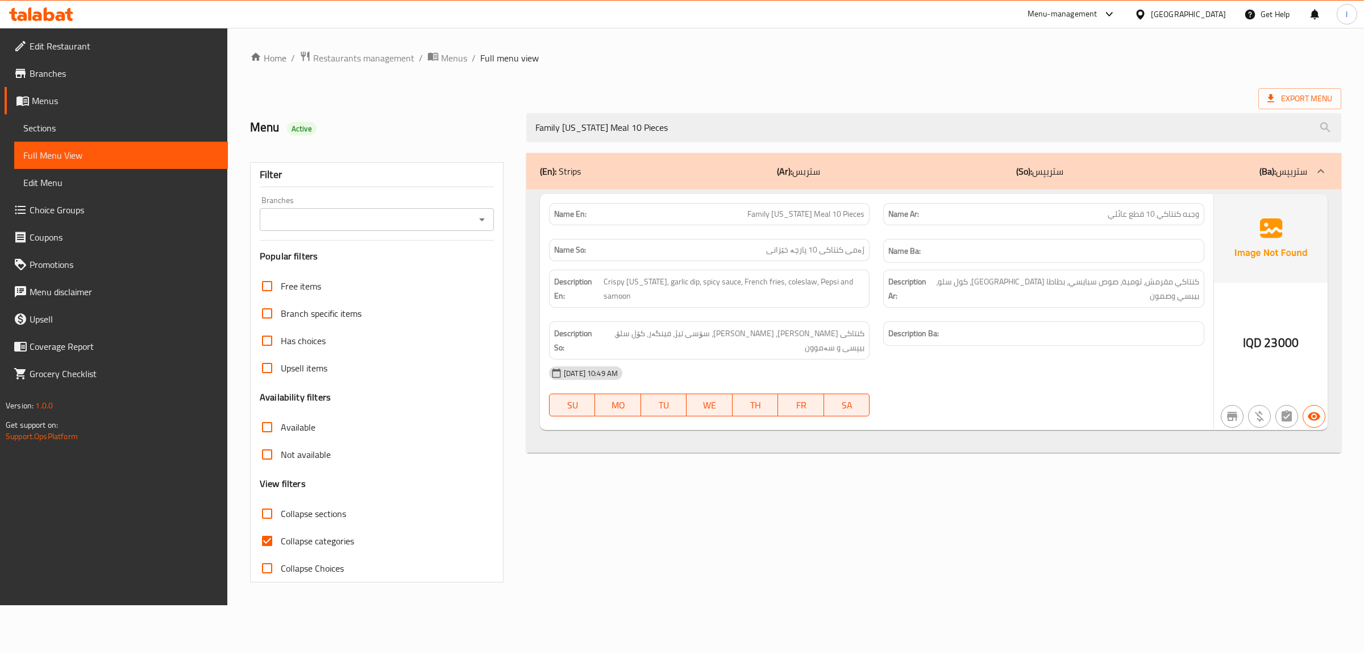
type input "Family Kentucky Meal 10 Pieces"
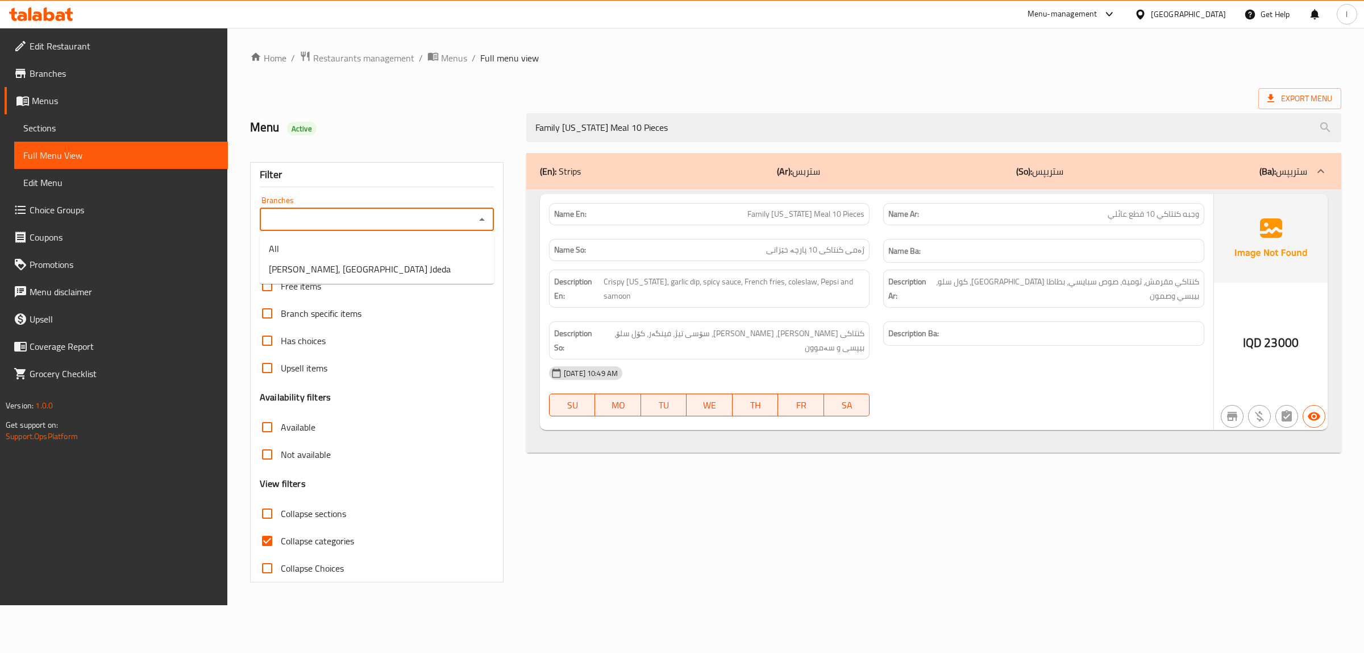
click at [408, 225] on input "Branches" at bounding box center [367, 219] width 209 height 16
click at [347, 264] on span "Makolat NamNam, Baghdad Jdeda" at bounding box center [360, 269] width 182 height 14
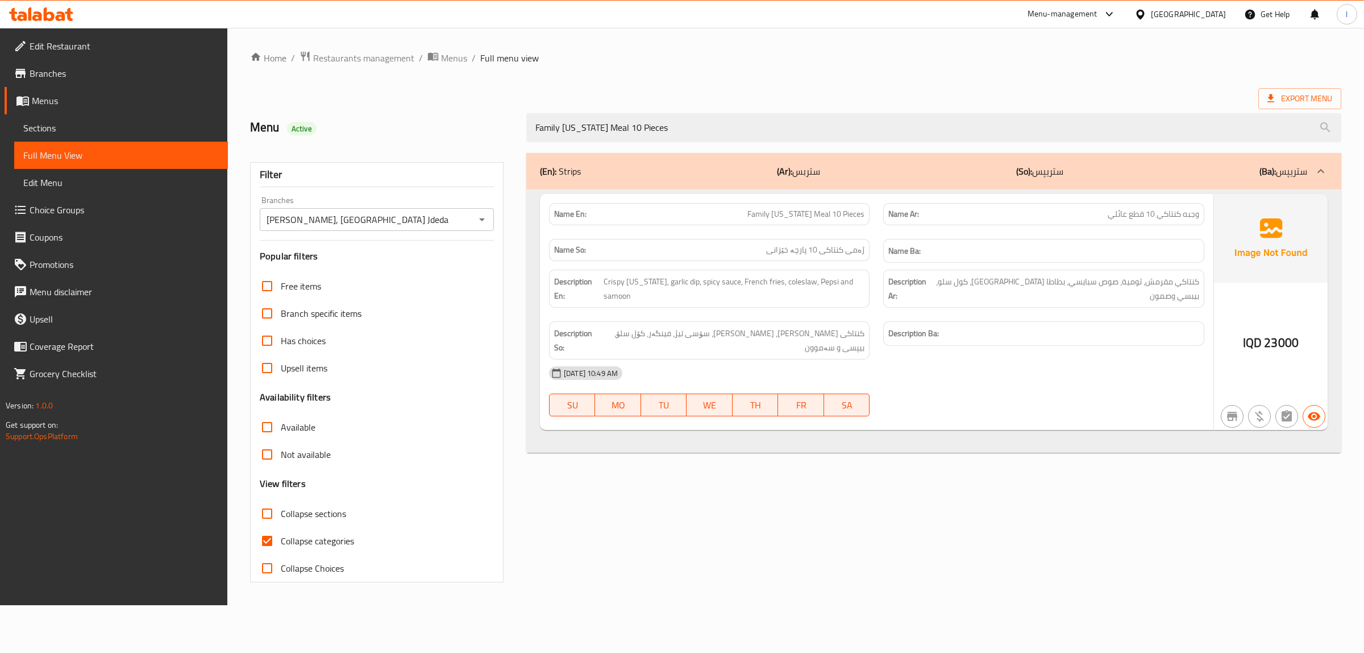
click at [790, 211] on span "Family Kentucky Meal 10 Pieces" at bounding box center [805, 214] width 117 height 12
click at [831, 220] on span "Family Kentucky Meal 10 Pieces" at bounding box center [805, 214] width 117 height 12
drag, startPoint x: 833, startPoint y: 213, endPoint x: 783, endPoint y: 217, distance: 50.7
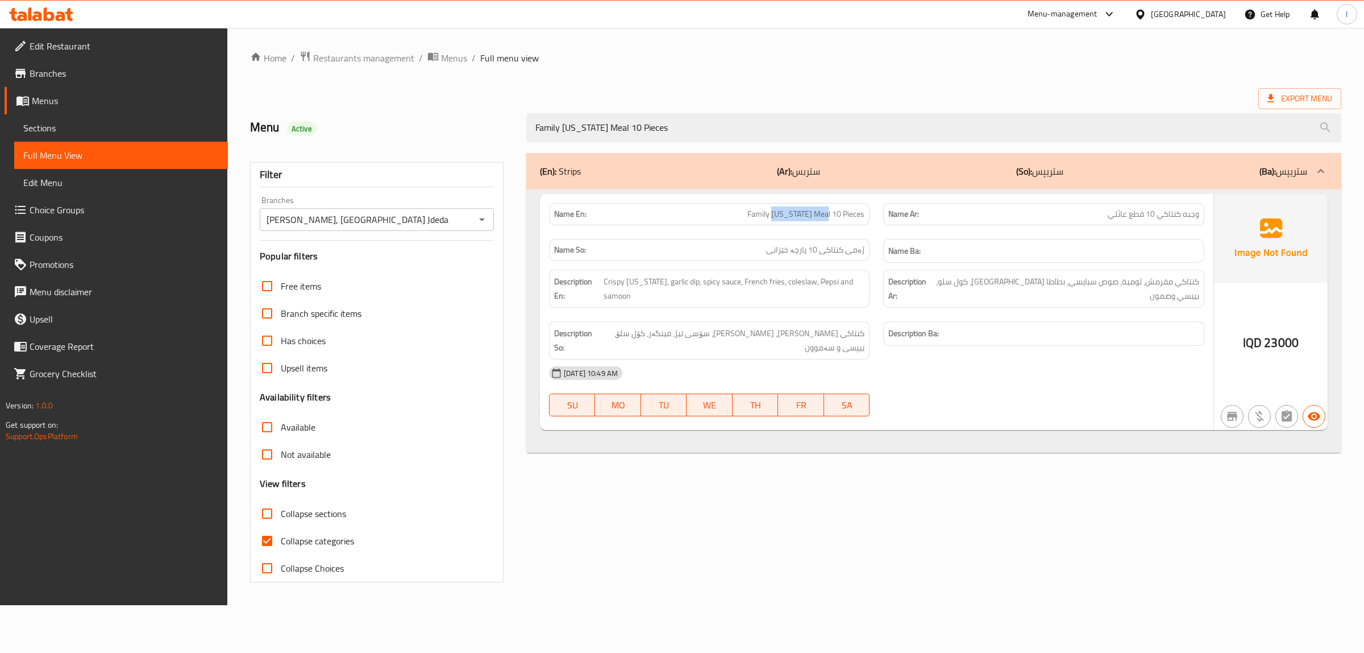
click at [783, 217] on span "Family Kentucky Meal 10 Pieces" at bounding box center [805, 214] width 117 height 12
copy span "Kentucky Meal"
click at [469, 221] on input "Makolat NamNam, Baghdad Jdeda" at bounding box center [367, 219] width 209 height 16
click at [486, 221] on icon "Open" at bounding box center [482, 220] width 14 height 14
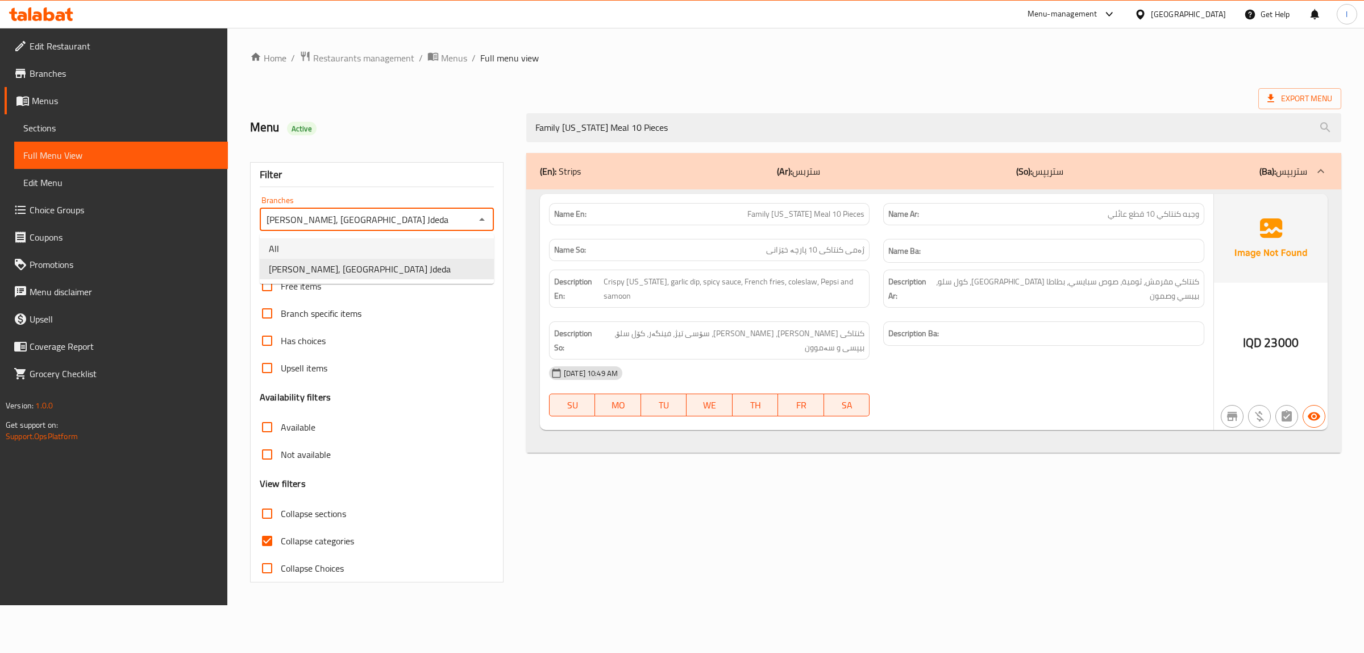
click at [407, 250] on li "All" at bounding box center [377, 248] width 234 height 20
click at [488, 218] on icon "Open" at bounding box center [482, 220] width 14 height 14
click at [424, 267] on li "Makolat NamNam, Baghdad Jdeda" at bounding box center [377, 269] width 234 height 20
type input "Makolat NamNam, Baghdad Jdeda"
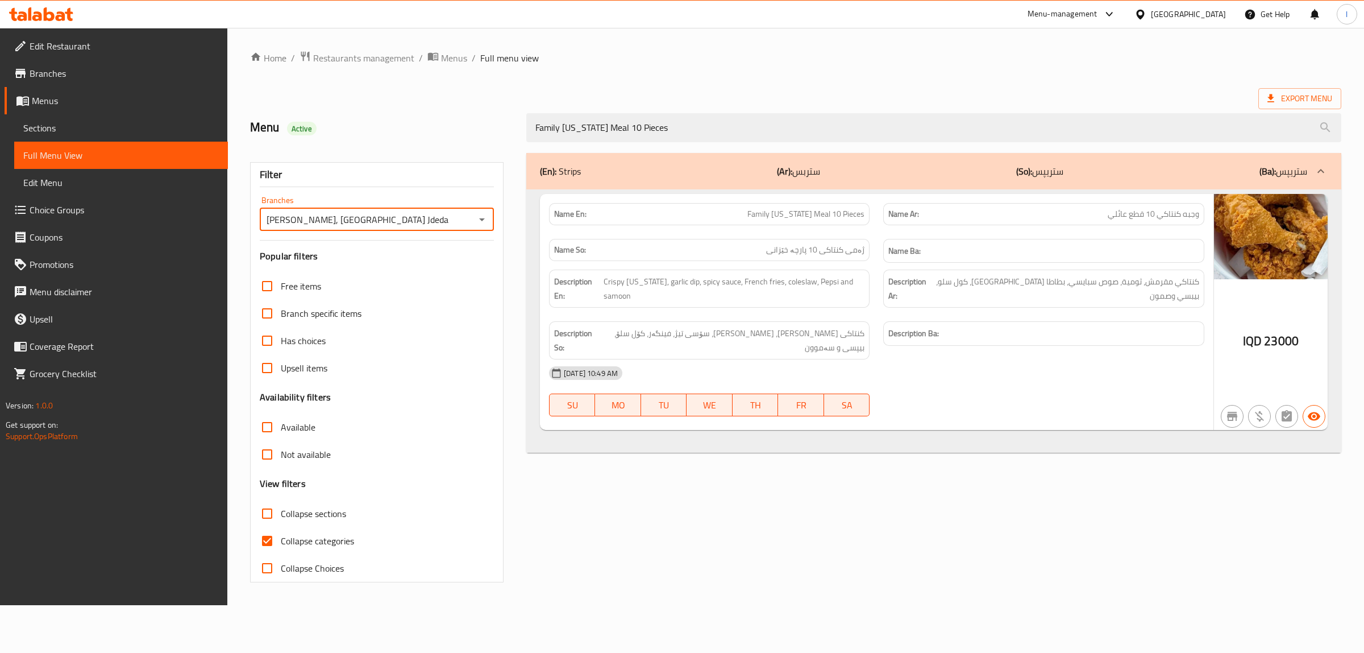
drag, startPoint x: 385, startPoint y: 106, endPoint x: 345, endPoint y: 98, distance: 40.5
click at [357, 103] on div "Menu Active Family Kentucky Meal 10 Pieces" at bounding box center [795, 127] width 1105 height 51
paste input "Vegetable Pizza"
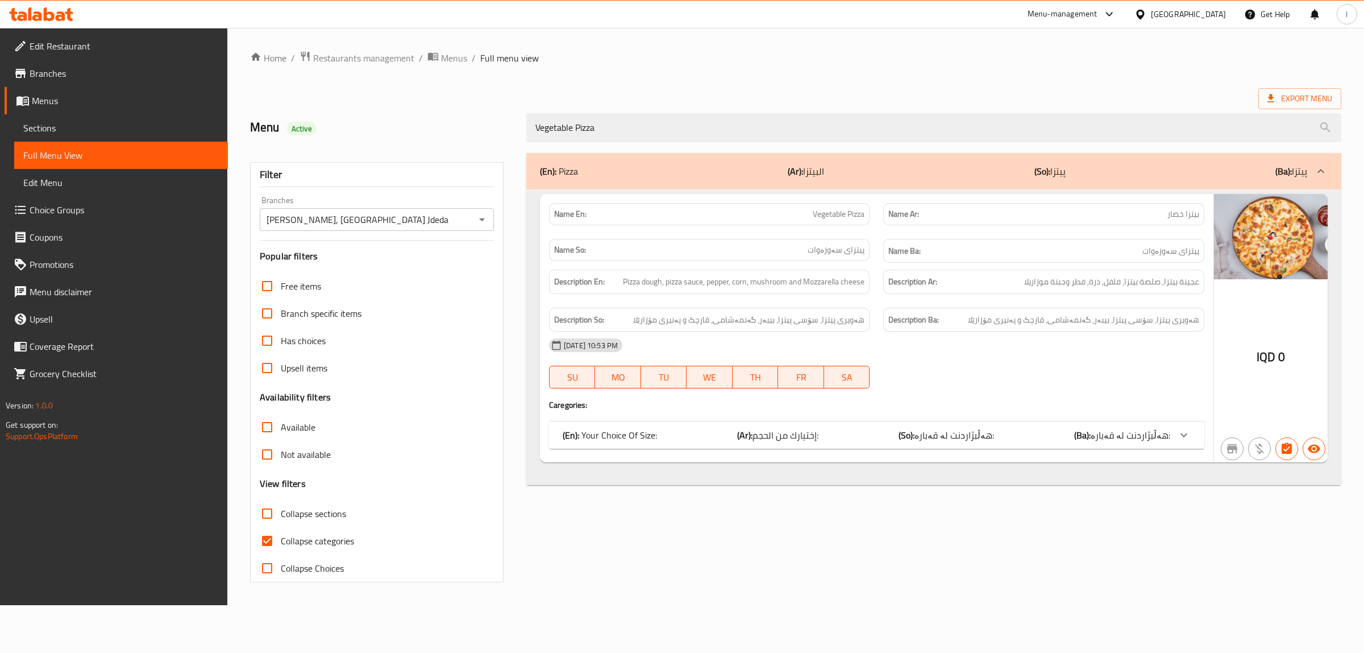
type input "Vegetable Pizza"
click at [1187, 441] on icon at bounding box center [1184, 435] width 14 height 14
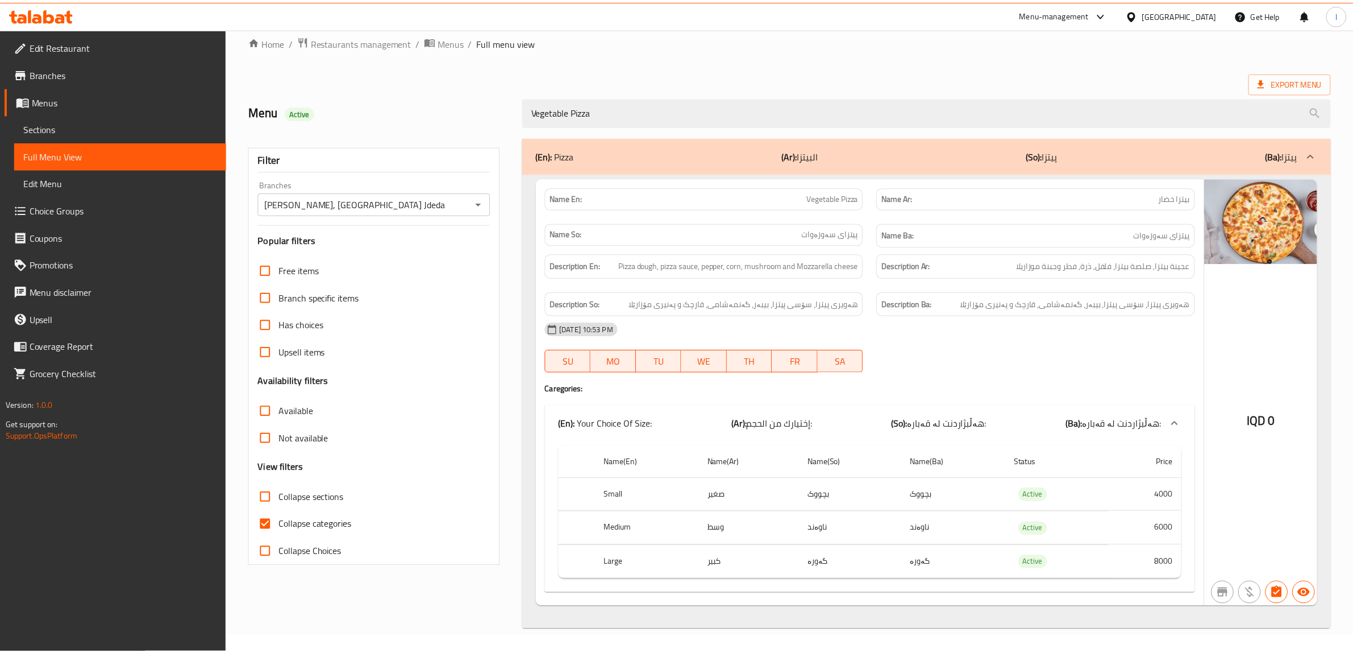
scroll to position [19, 0]
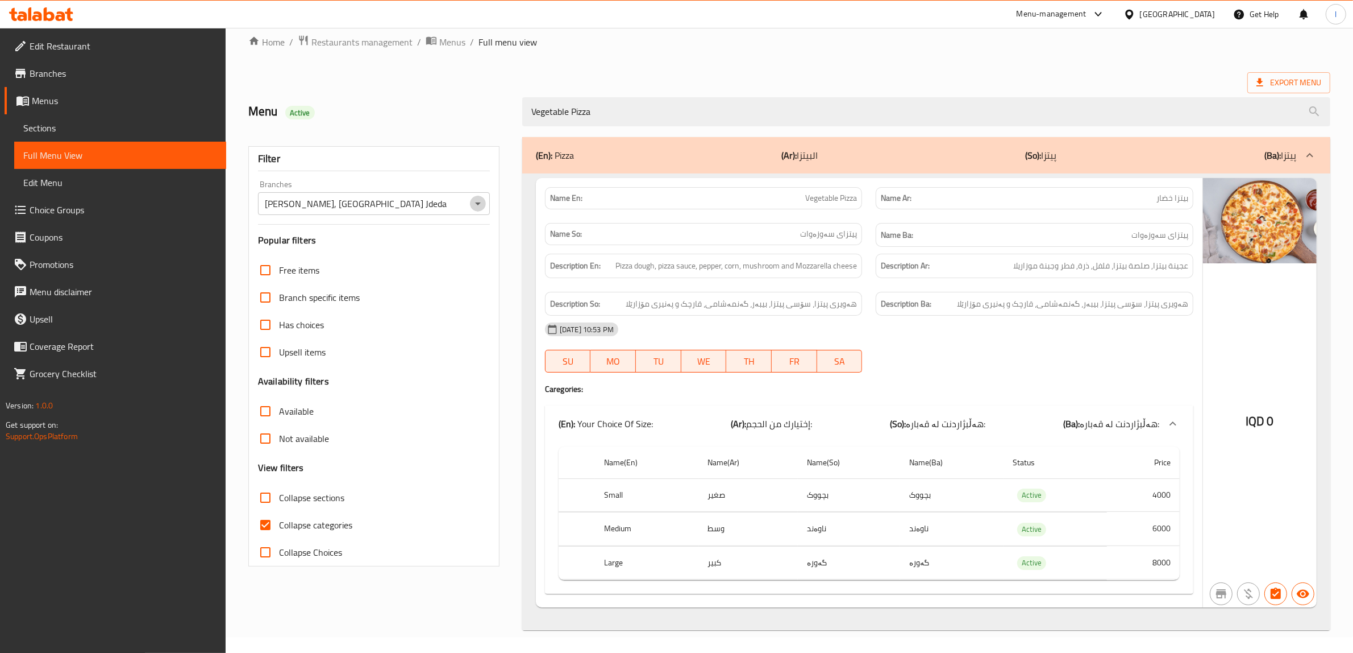
click at [475, 197] on icon "Open" at bounding box center [478, 204] width 14 height 14
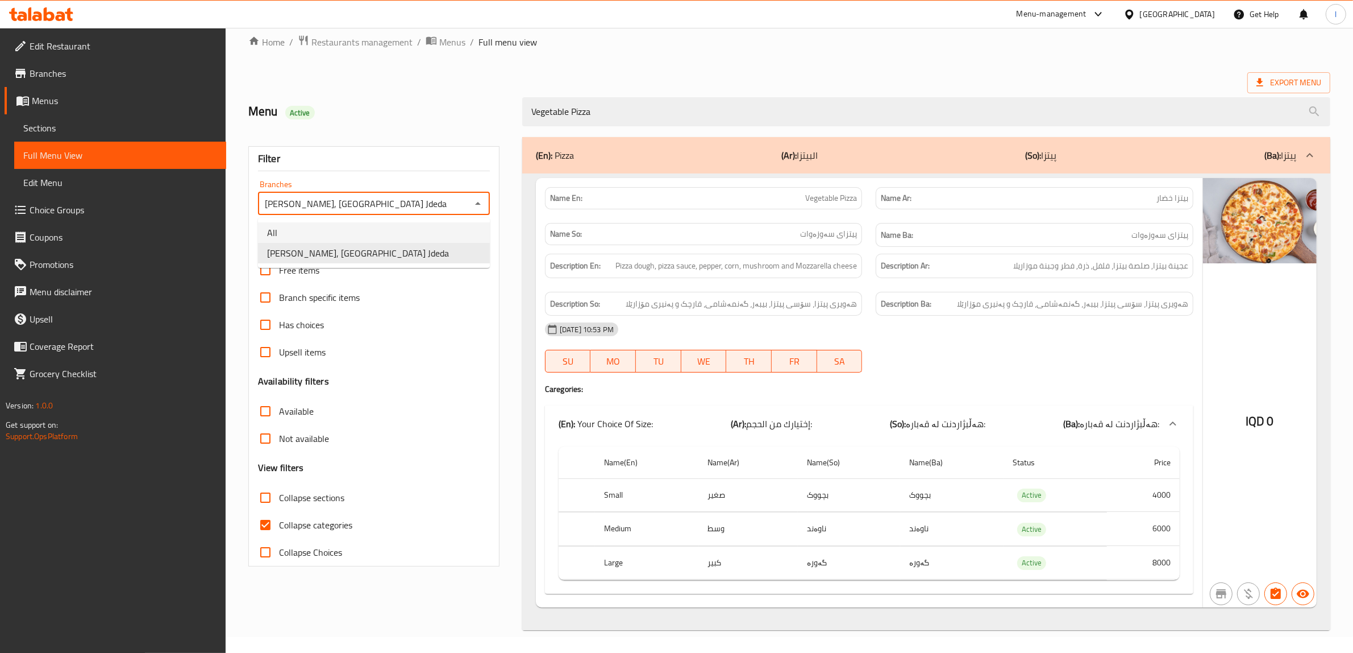
drag, startPoint x: 379, startPoint y: 233, endPoint x: 484, endPoint y: 219, distance: 106.0
click at [380, 233] on li "All" at bounding box center [374, 232] width 232 height 20
click at [479, 202] on icon "Open" at bounding box center [478, 204] width 14 height 14
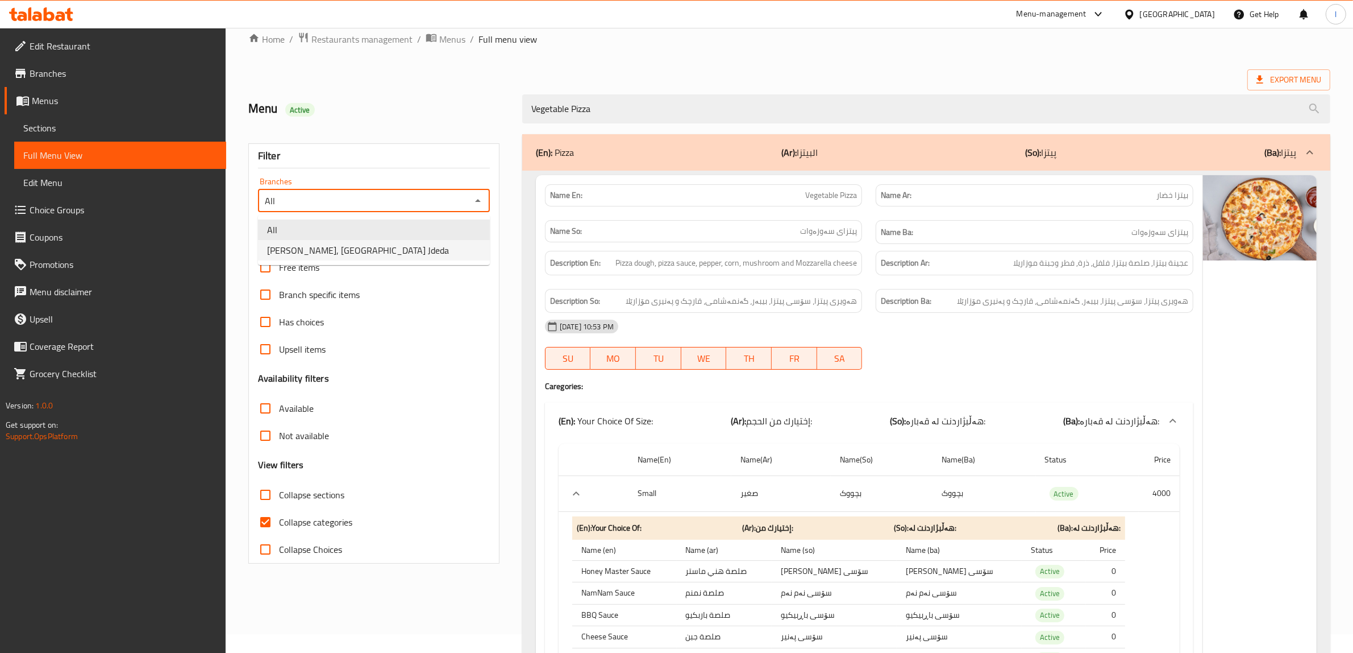
click at [415, 256] on li "Makolat NamNam, Baghdad Jdeda" at bounding box center [374, 250] width 232 height 20
type input "Makolat NamNam, Baghdad Jdeda"
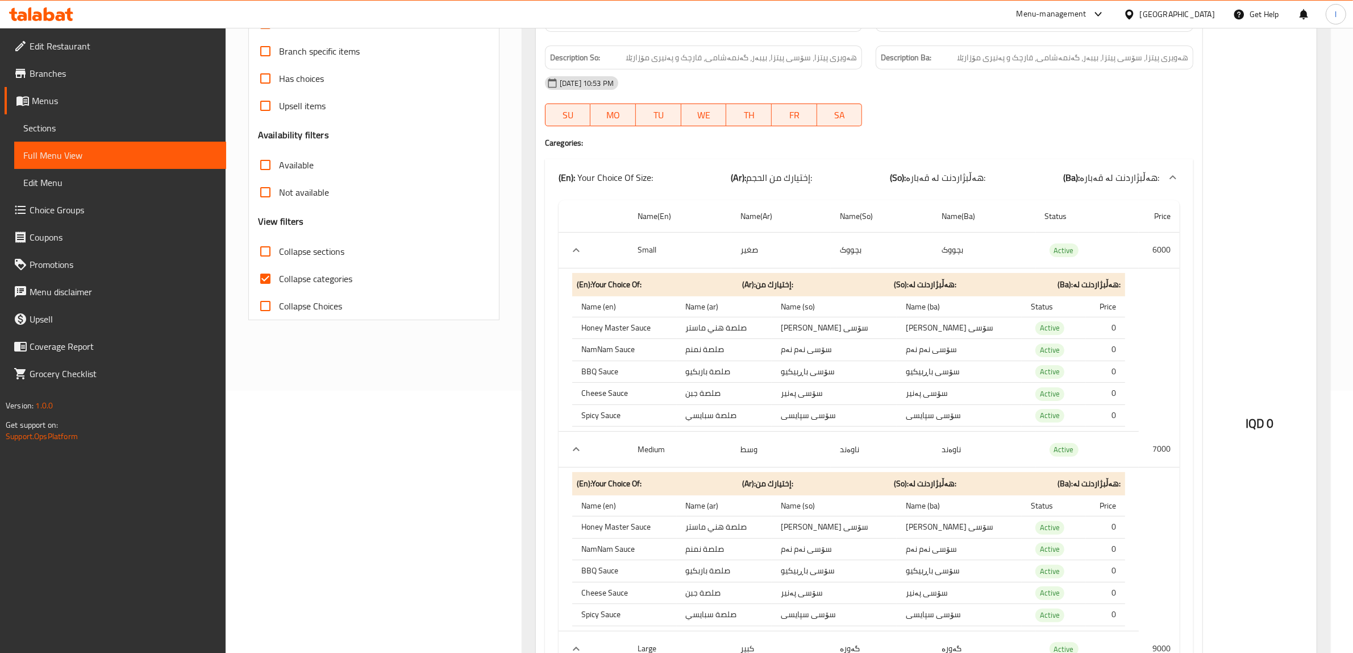
scroll to position [213, 0]
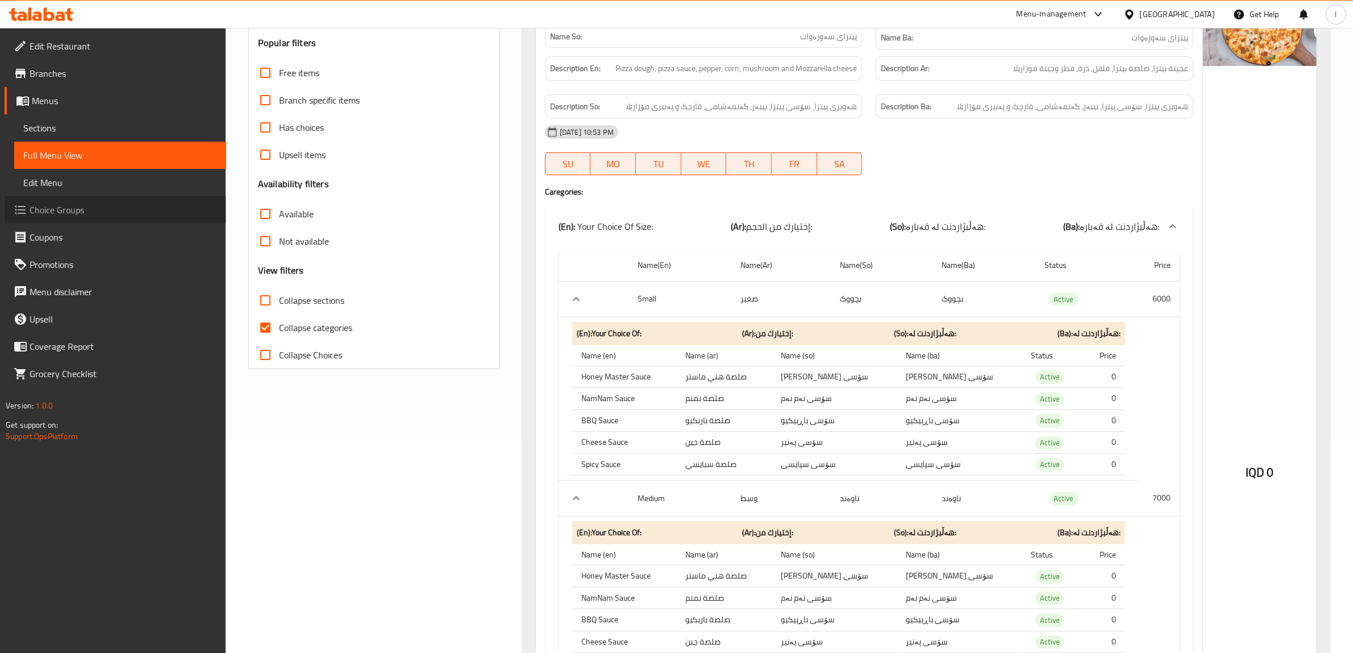
click at [67, 208] on span "Choice Groups" at bounding box center [124, 210] width 188 height 14
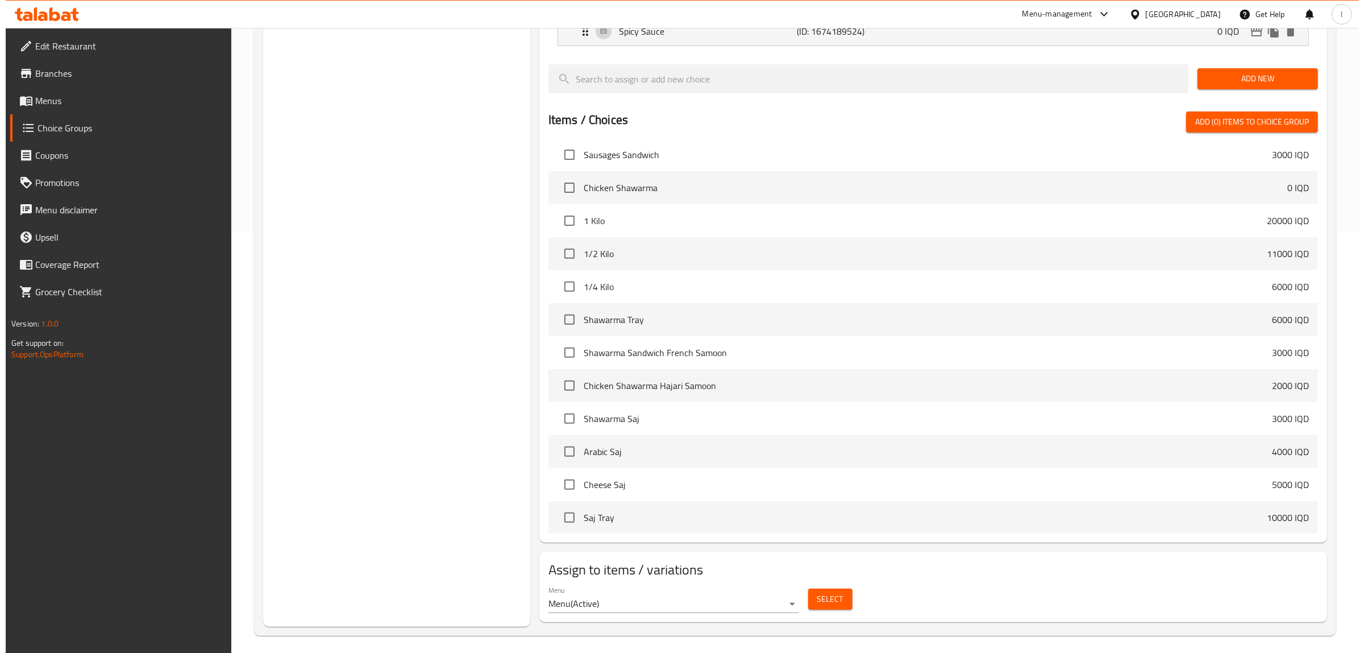
scroll to position [427, 0]
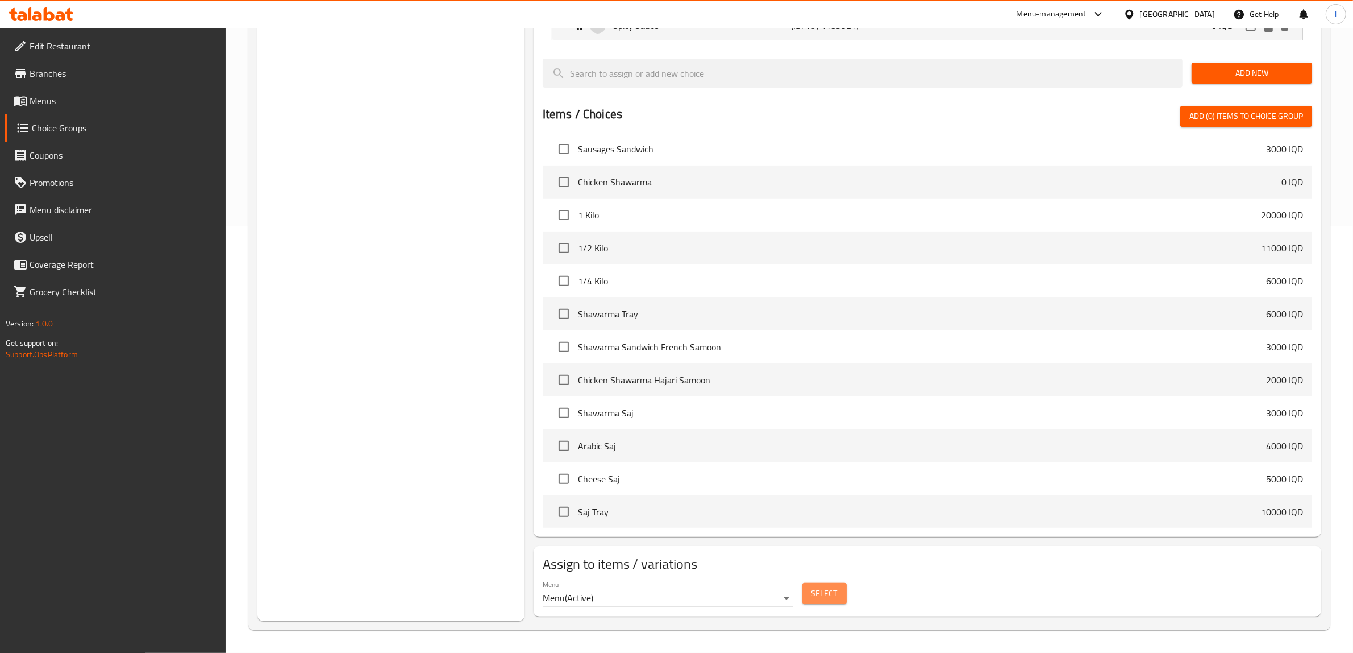
click at [821, 593] on span "Select" at bounding box center [825, 593] width 26 height 14
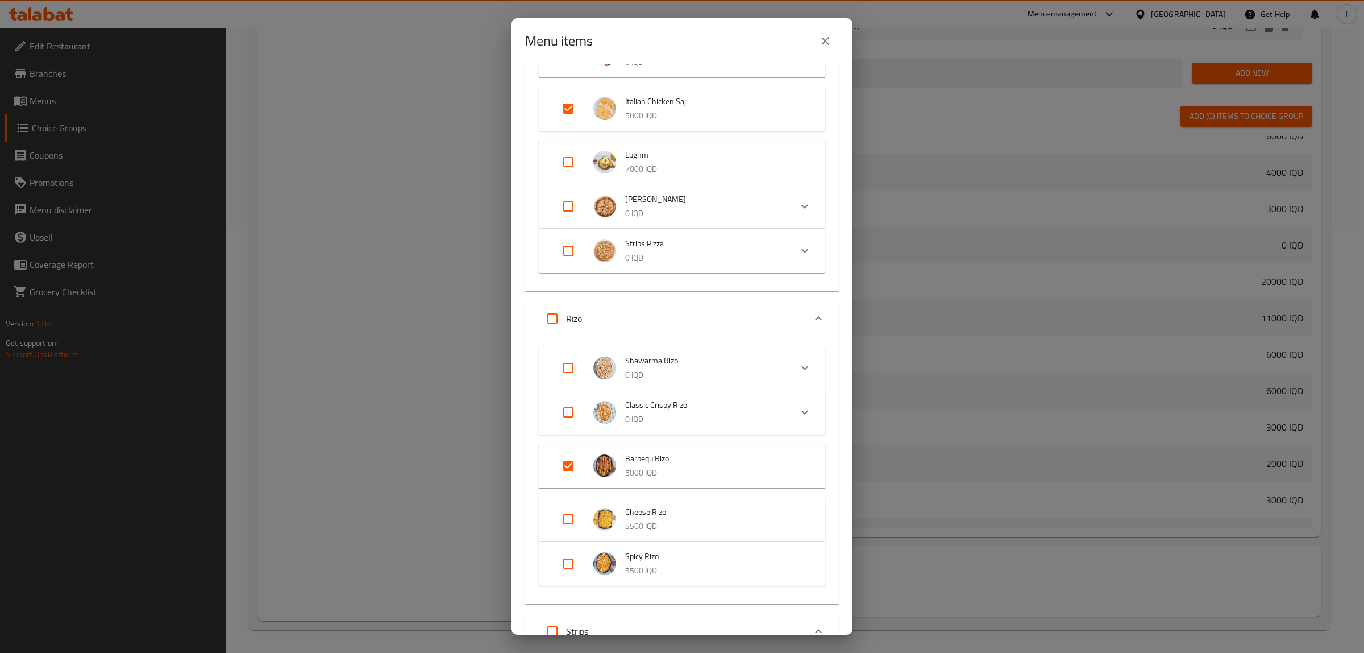
scroll to position [1208, 0]
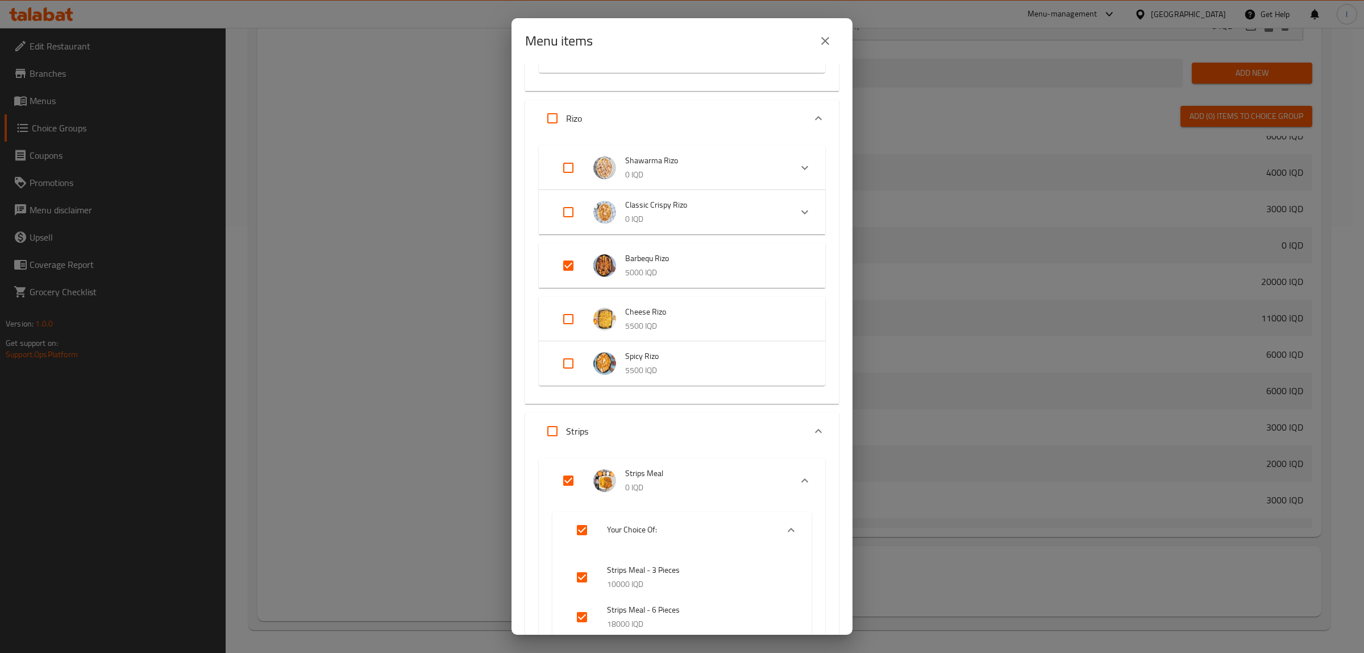
click at [920, 253] on div "Menu items 10 / 54 items selected ​ Appetizers Caesar Salad Dish 5000 IQD Fatto…" at bounding box center [682, 326] width 1364 height 653
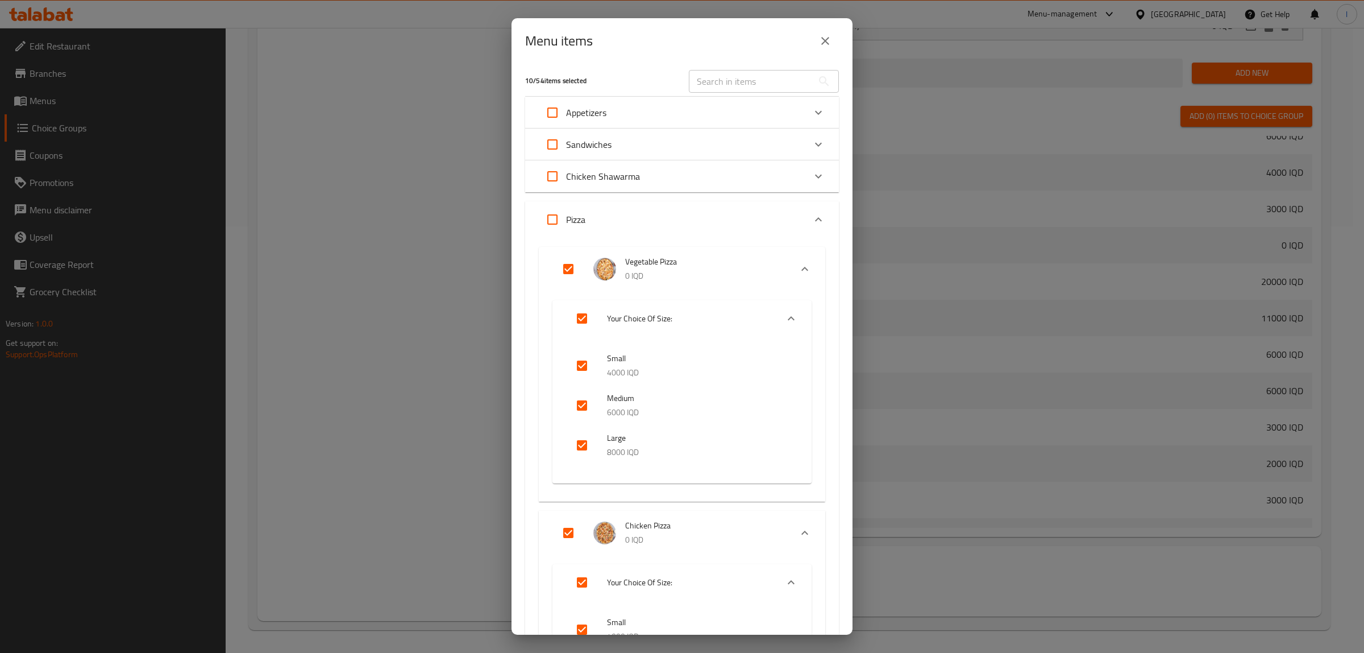
scroll to position [0, 0]
click at [585, 322] on input "Expand" at bounding box center [581, 321] width 27 height 27
checkbox input "false"
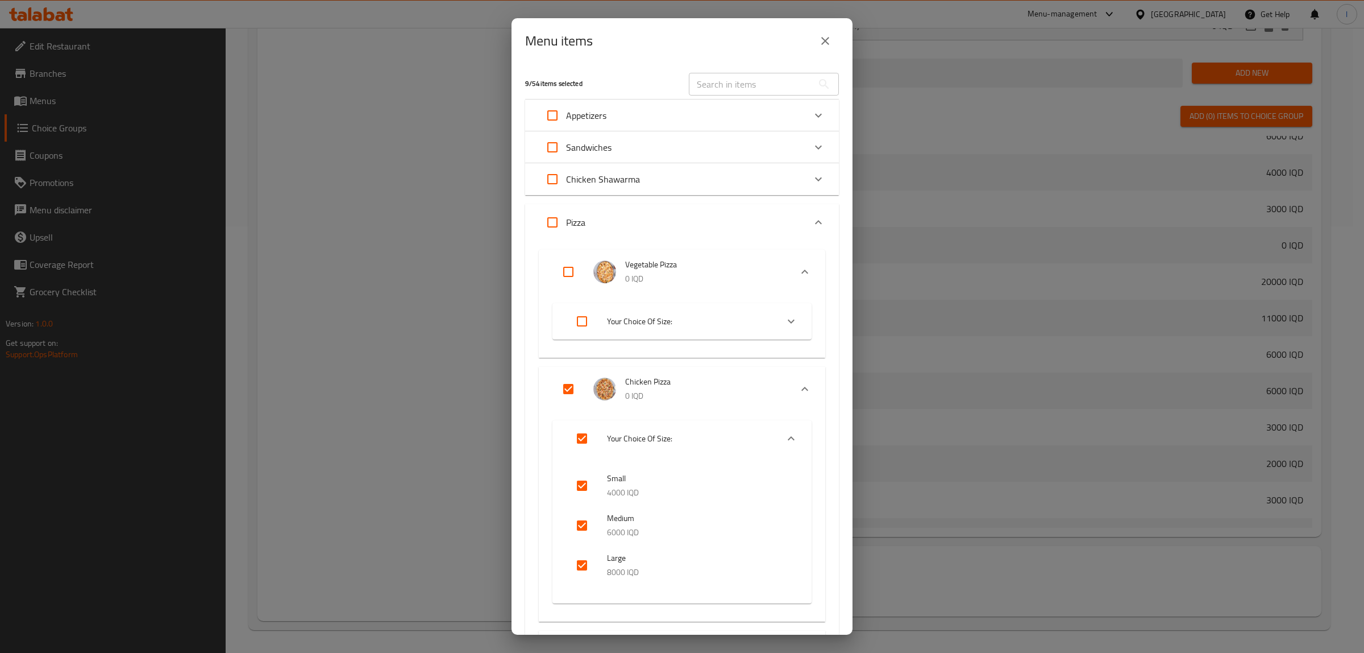
checkbox input "false"
click at [588, 270] on div "Expand" at bounding box center [578, 271] width 32 height 27
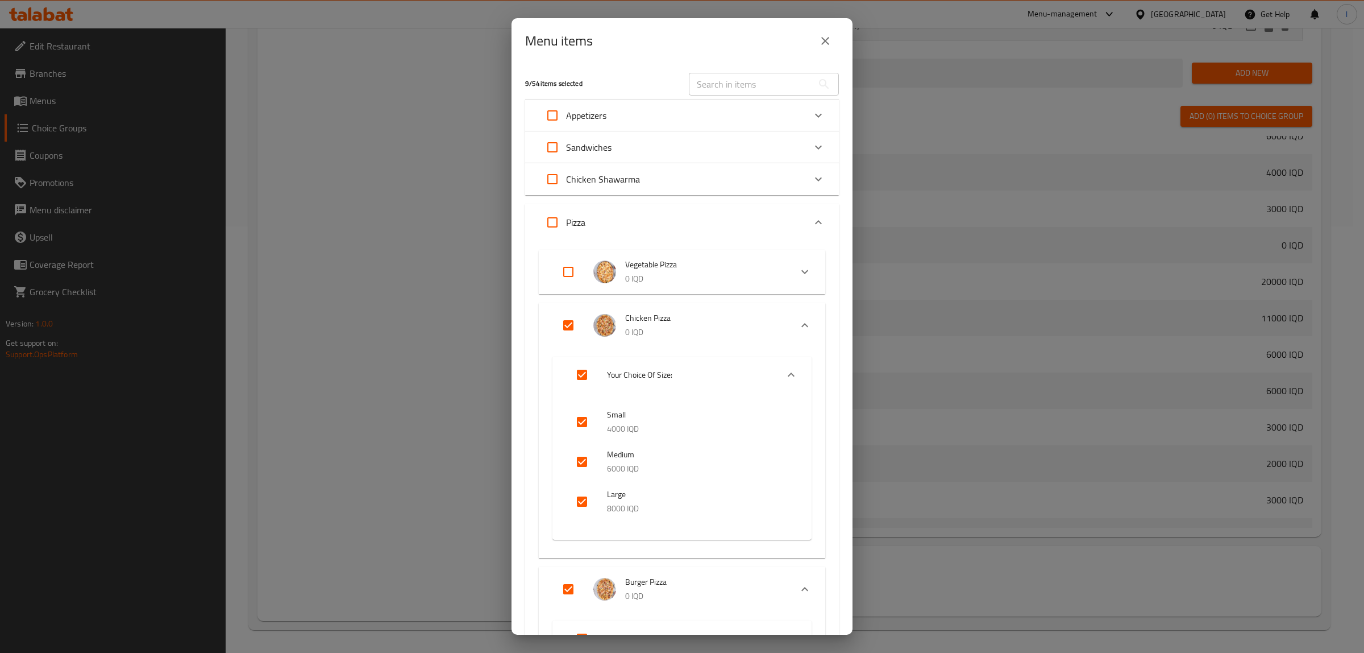
click at [572, 266] on input "Expand" at bounding box center [568, 271] width 27 height 27
checkbox input "true"
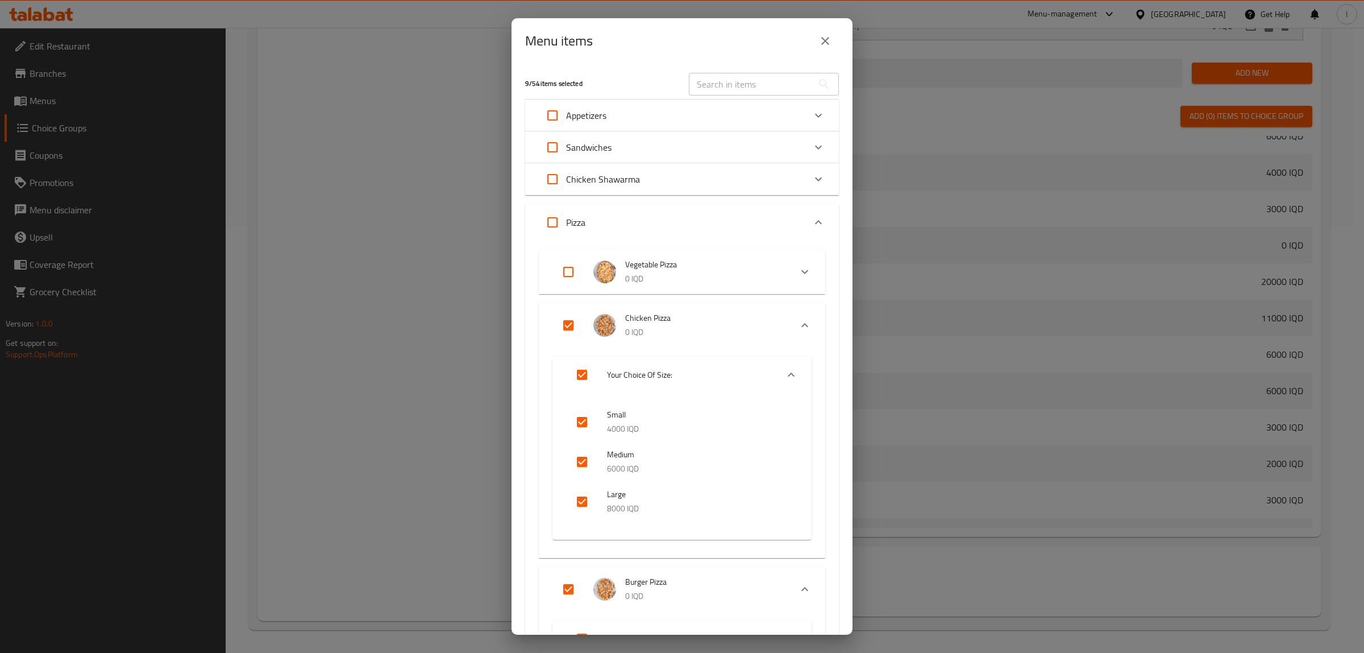
checkbox input "true"
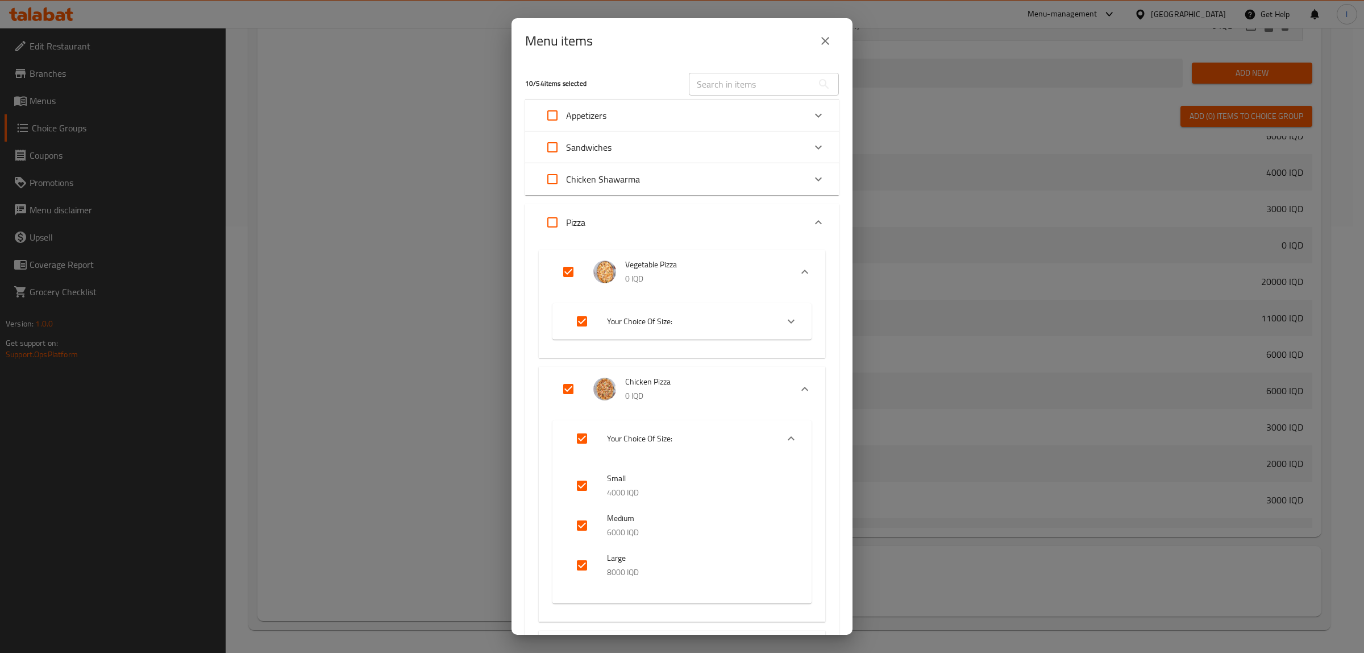
click at [789, 320] on div "Expand" at bounding box center [791, 321] width 27 height 27
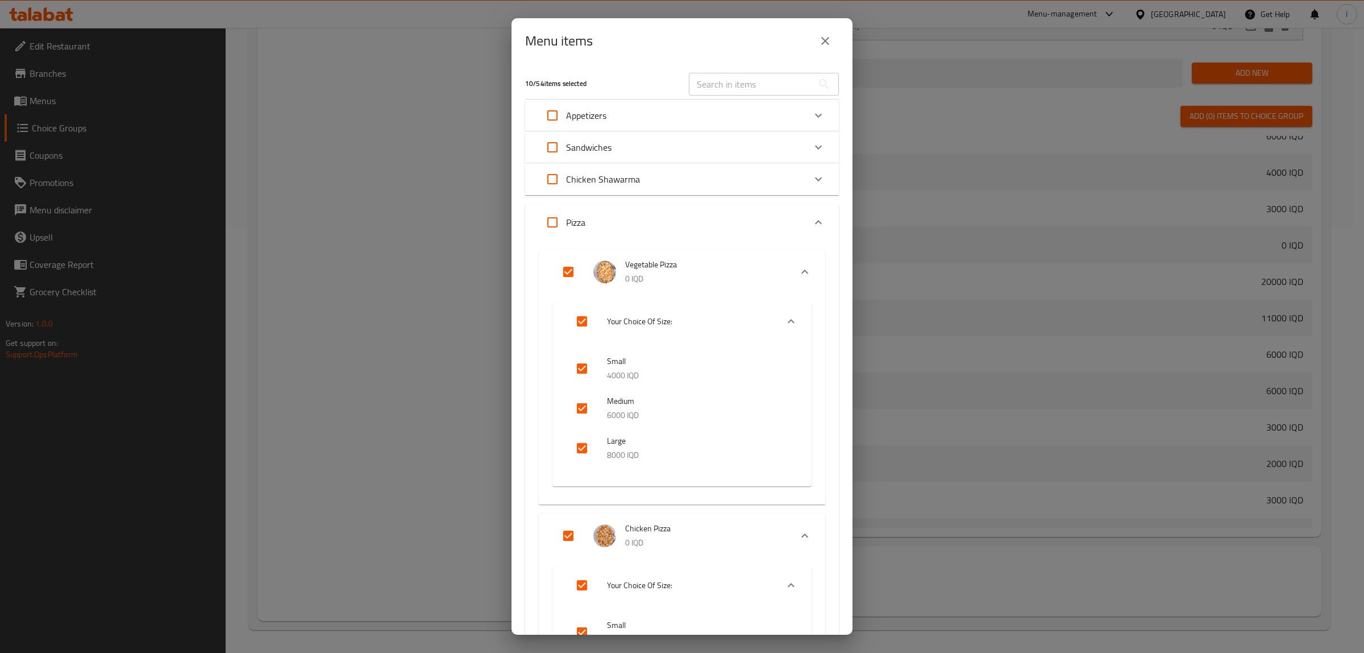
click at [587, 371] on input "checkbox" at bounding box center [581, 368] width 27 height 27
checkbox input "false"
click at [577, 404] on input "checkbox" at bounding box center [581, 407] width 27 height 27
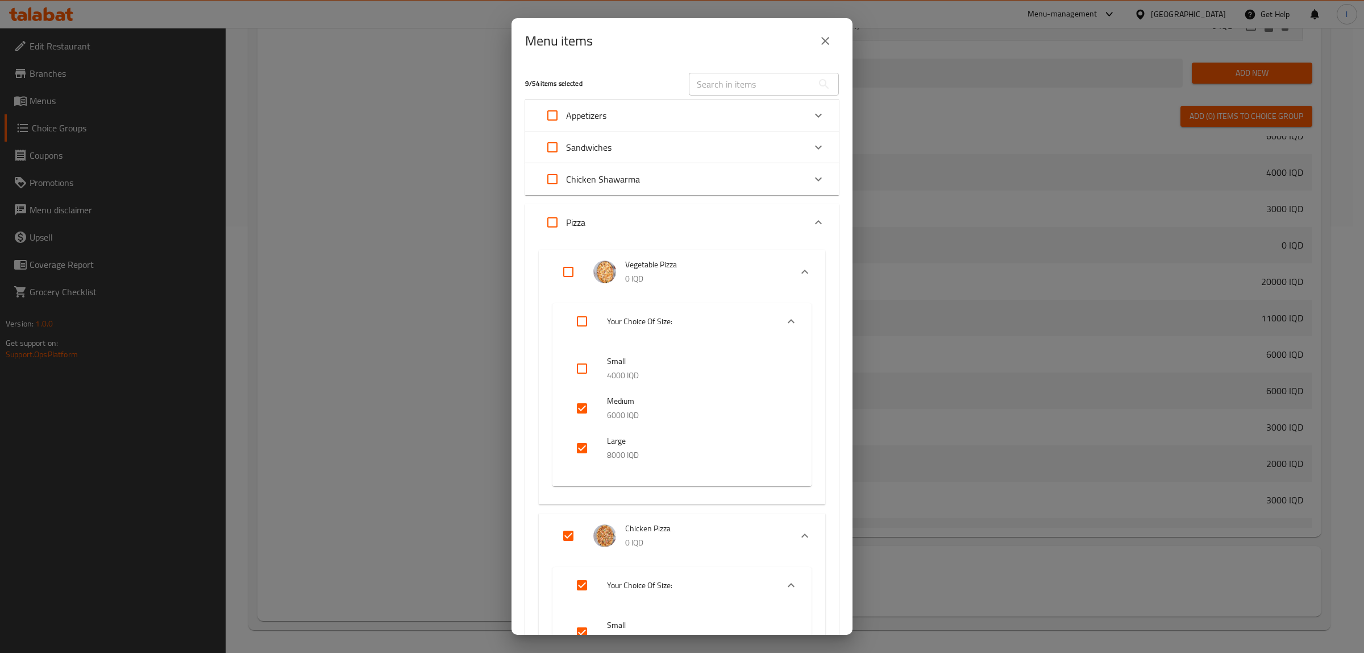
checkbox input "false"
click at [578, 453] on input "checkbox" at bounding box center [581, 447] width 27 height 27
click at [576, 452] on input "checkbox" at bounding box center [581, 447] width 27 height 27
click at [578, 443] on input "checkbox" at bounding box center [581, 447] width 27 height 27
checkbox input "false"
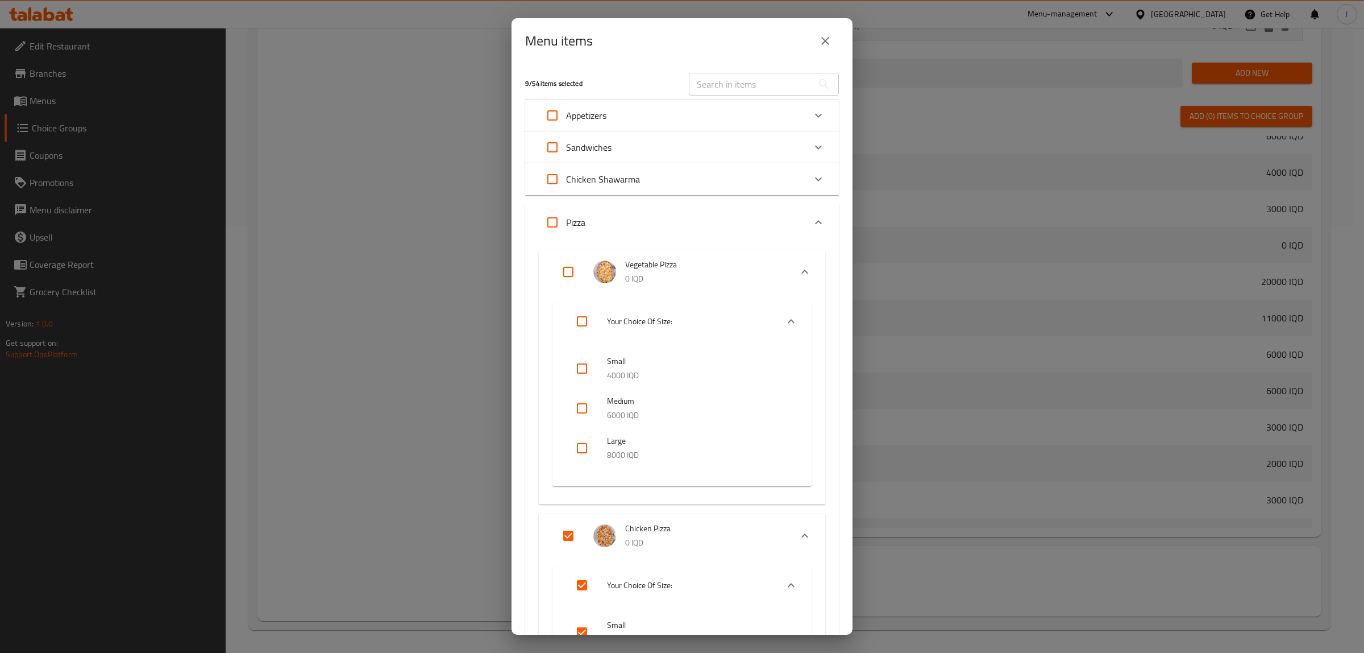
drag, startPoint x: 581, startPoint y: 322, endPoint x: 762, endPoint y: 279, distance: 186.4
click at [762, 279] on div "Vegetable Pizza 0 IQD Your Choice Of Size: Small 4000 IQD Medium 6000 IQD Large…" at bounding box center [682, 377] width 286 height 255
click at [798, 269] on icon "Expand" at bounding box center [805, 272] width 14 height 14
click at [798, 268] on icon "Expand" at bounding box center [805, 272] width 14 height 14
drag, startPoint x: 683, startPoint y: 247, endPoint x: 658, endPoint y: 265, distance: 31.4
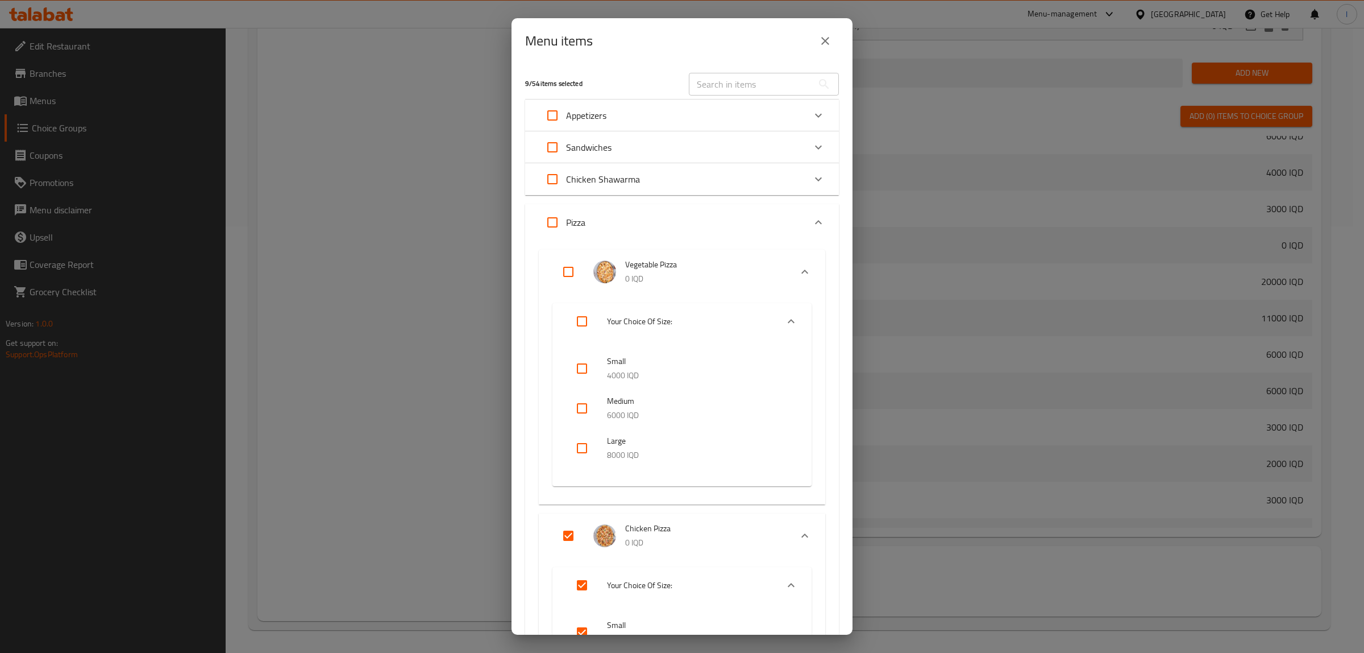
drag, startPoint x: 658, startPoint y: 265, endPoint x: 894, endPoint y: 155, distance: 260.9
click at [894, 155] on div "Menu items 9 / 54 items selected ​ Appetizers Caesar Salad Dish 5000 IQD Fattou…" at bounding box center [682, 326] width 1364 height 653
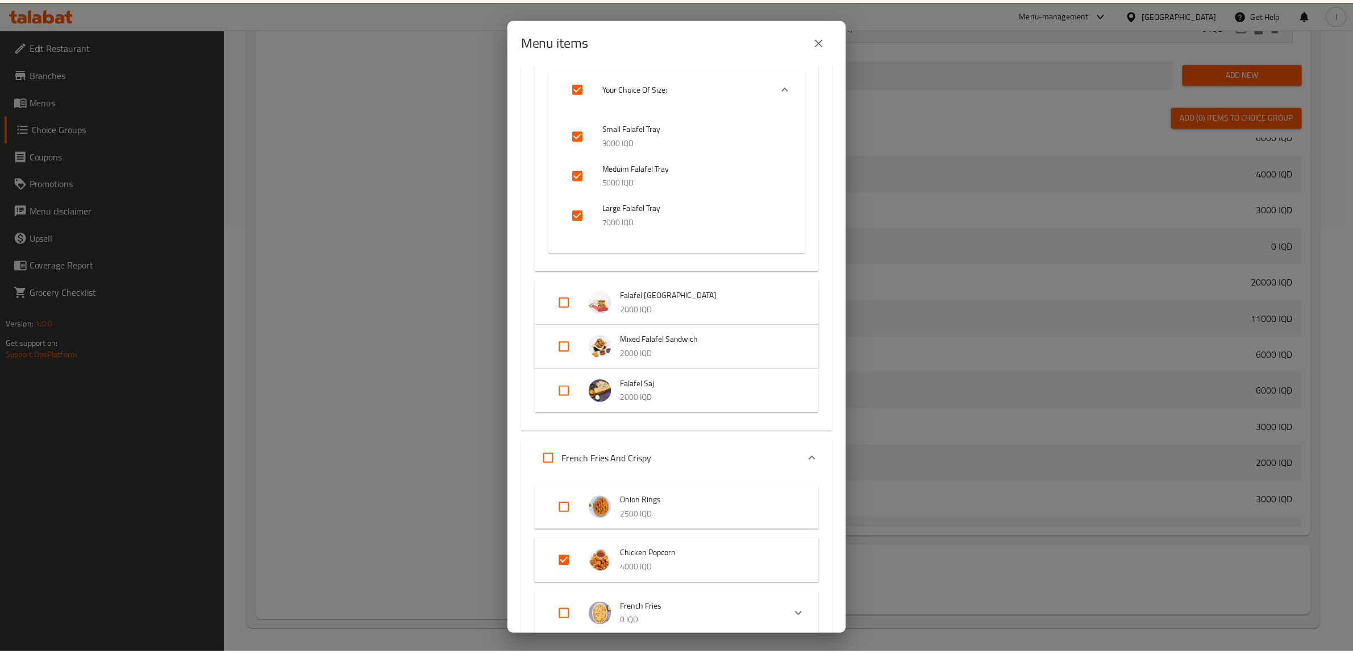
scroll to position [2537, 0]
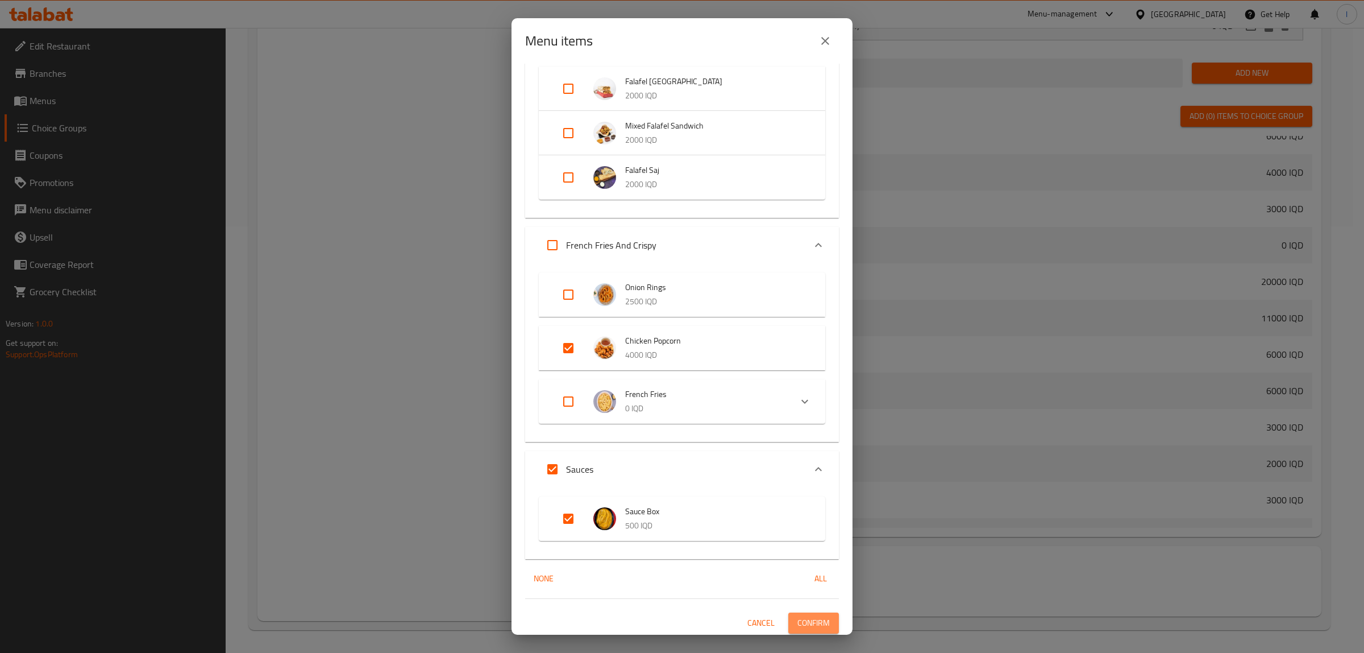
click at [803, 624] on span "Confirm" at bounding box center [813, 623] width 32 height 14
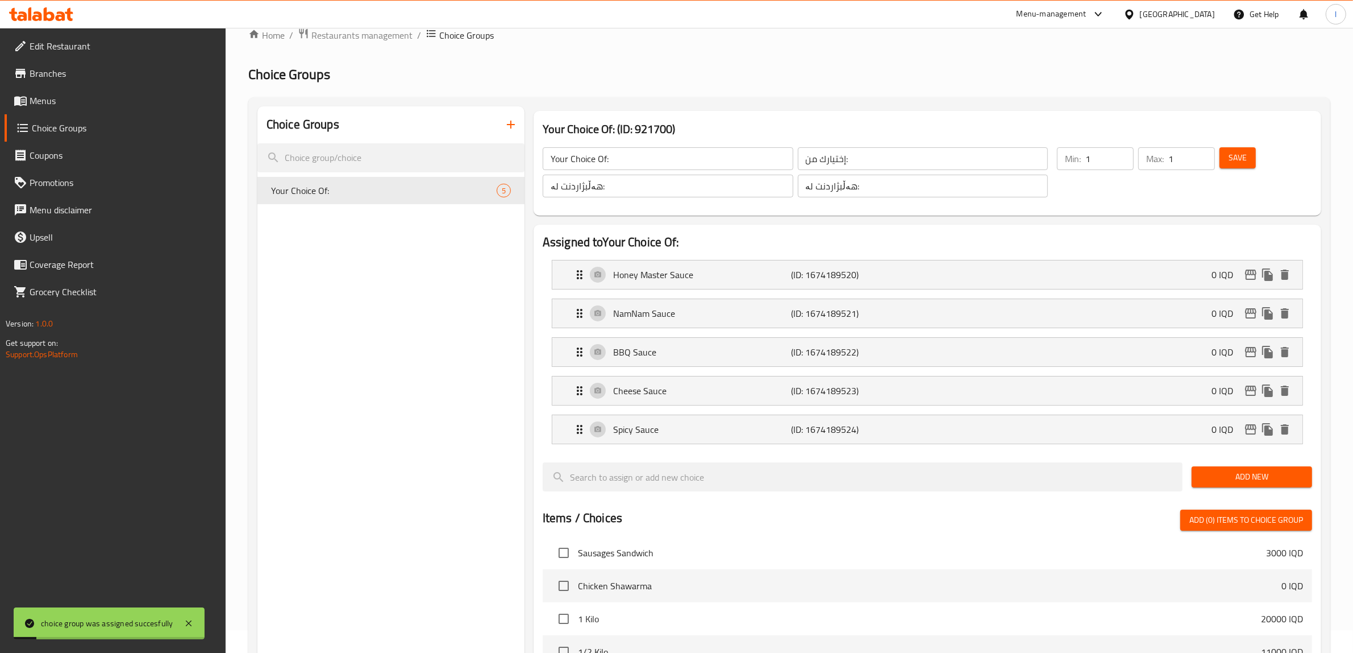
scroll to position [0, 0]
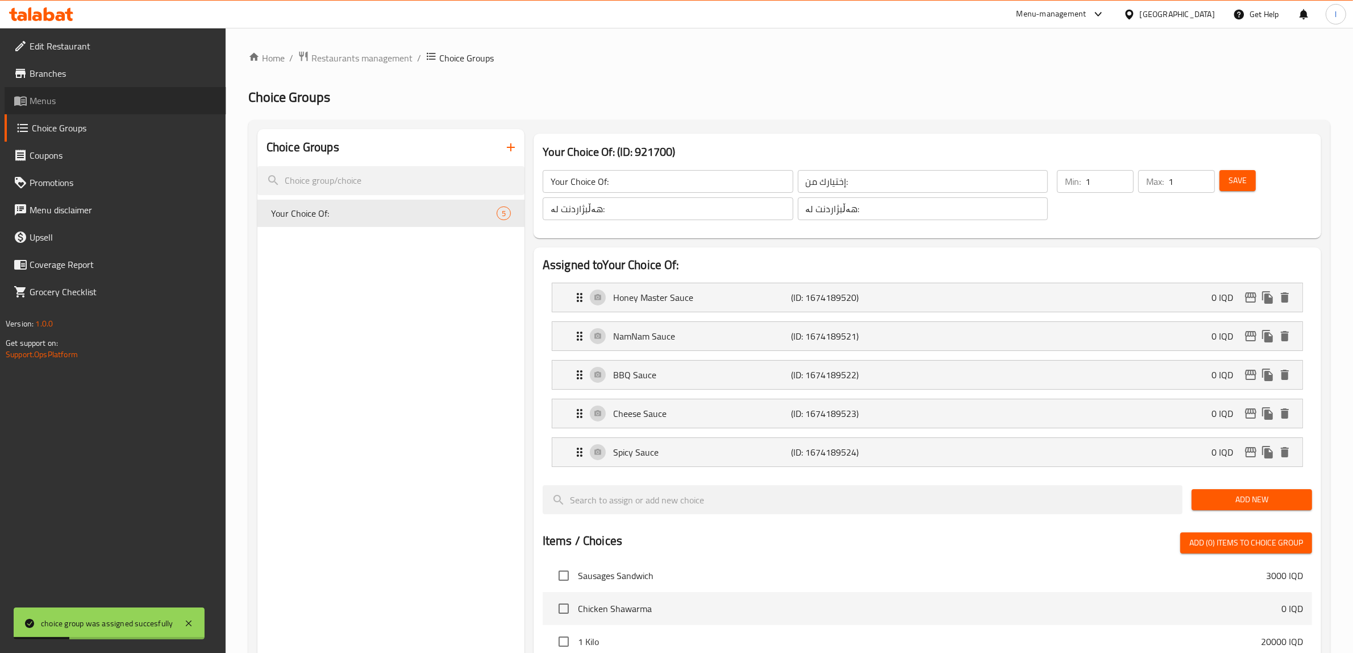
click at [38, 107] on span "Menus" at bounding box center [124, 101] width 188 height 14
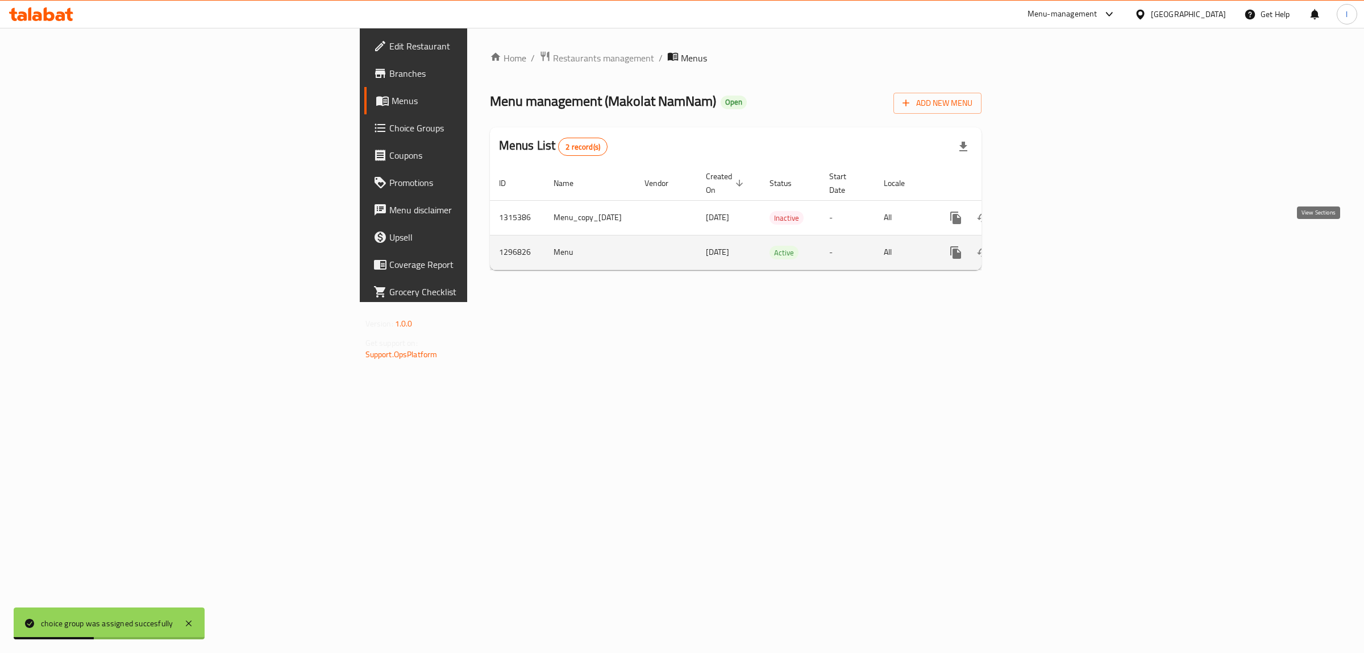
click at [1045, 246] on icon "enhanced table" at bounding box center [1038, 253] width 14 height 14
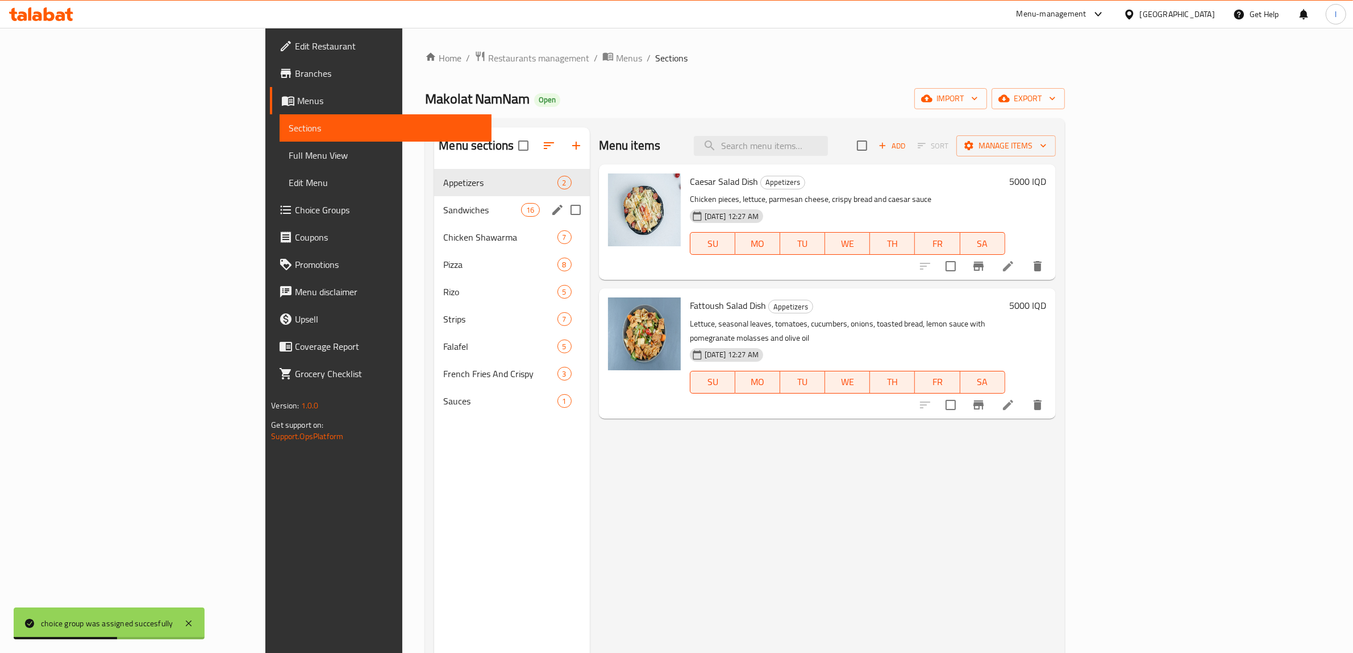
drag, startPoint x: 413, startPoint y: 218, endPoint x: 392, endPoint y: 235, distance: 27.1
click at [434, 218] on div "Sandwiches 16" at bounding box center [511, 209] width 155 height 27
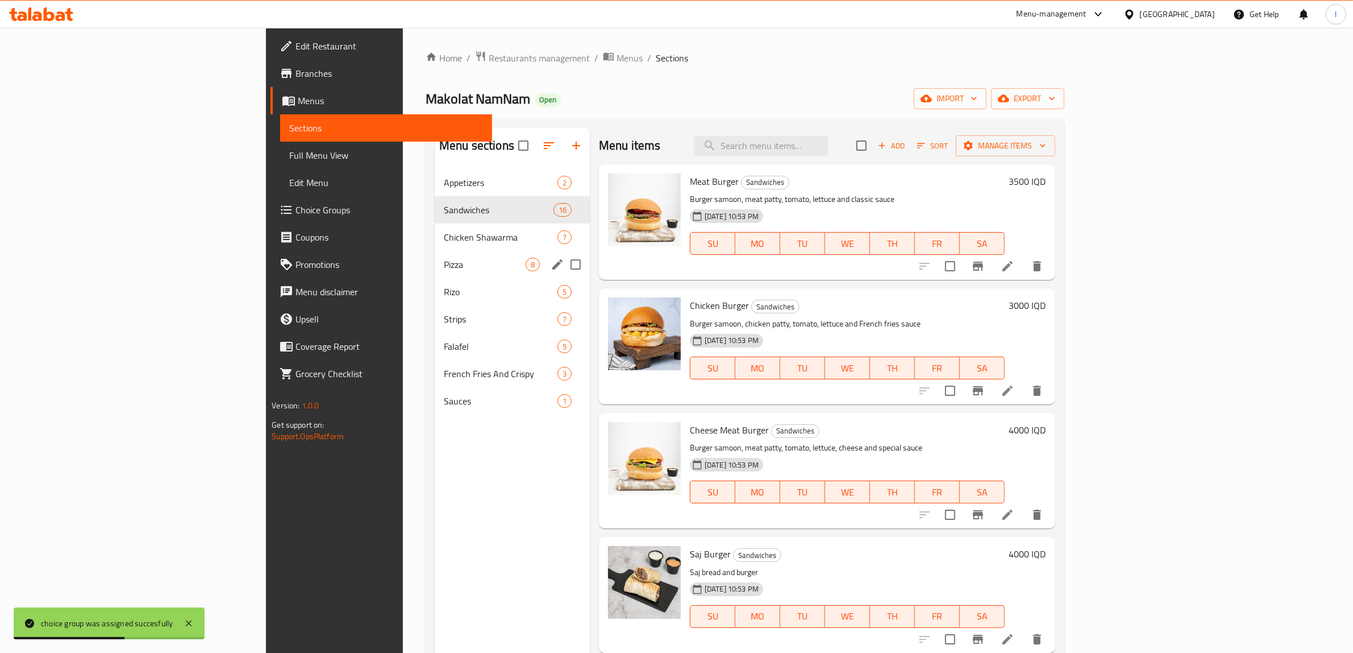
click at [435, 254] on div "Pizza 8" at bounding box center [512, 264] width 155 height 27
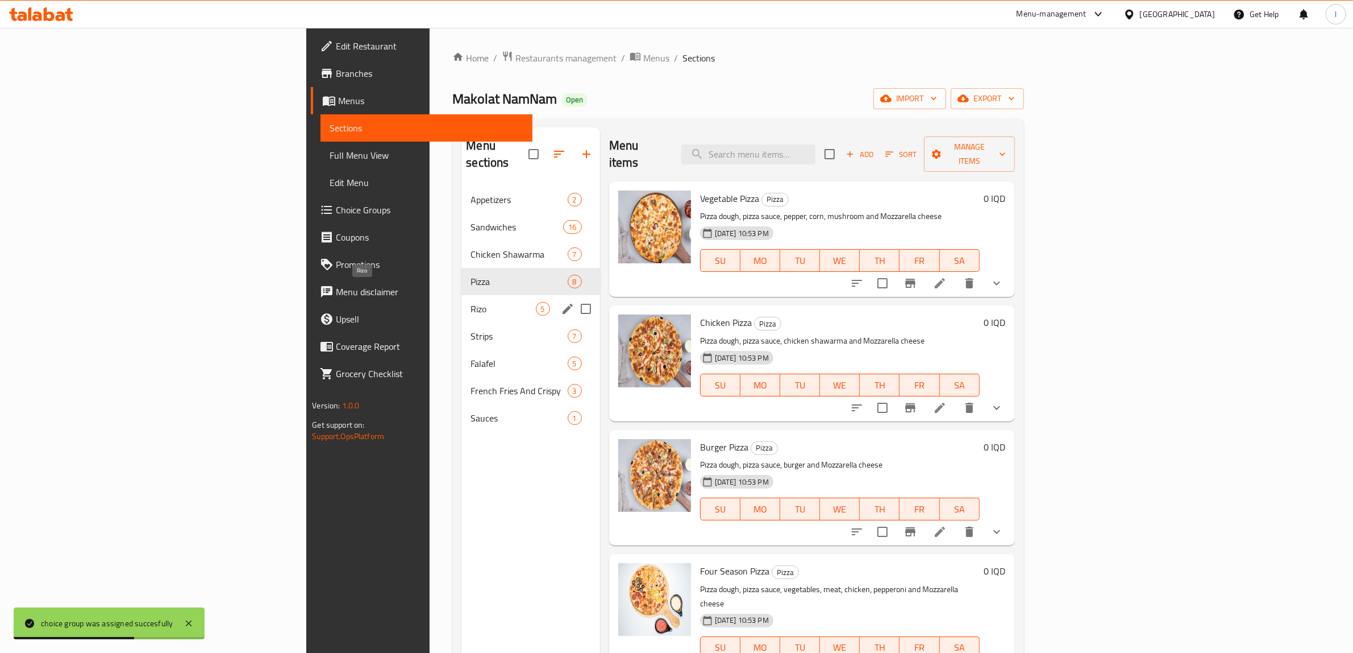
drag, startPoint x: 334, startPoint y: 298, endPoint x: 327, endPoint y: 316, distance: 19.1
click at [471, 302] on span "Rizo" at bounding box center [503, 309] width 65 height 14
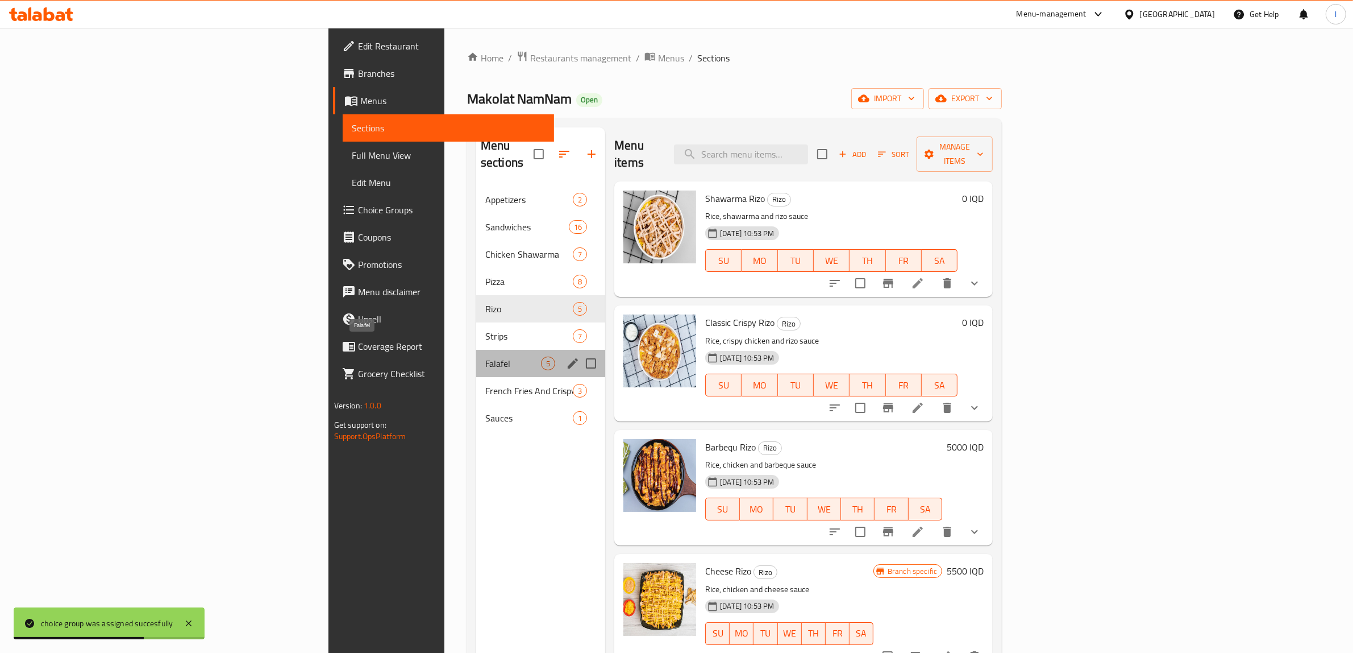
click at [485, 356] on span "Falafel" at bounding box center [513, 363] width 56 height 14
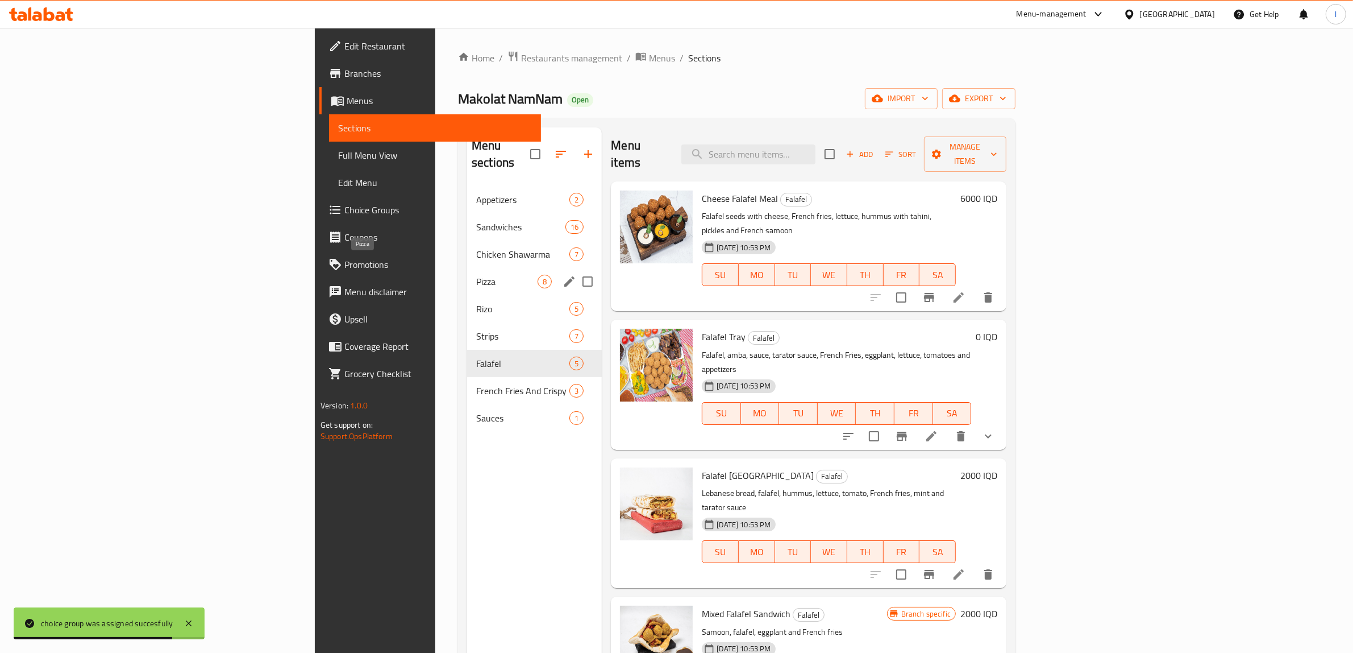
click at [476, 275] on span "Pizza" at bounding box center [506, 282] width 61 height 14
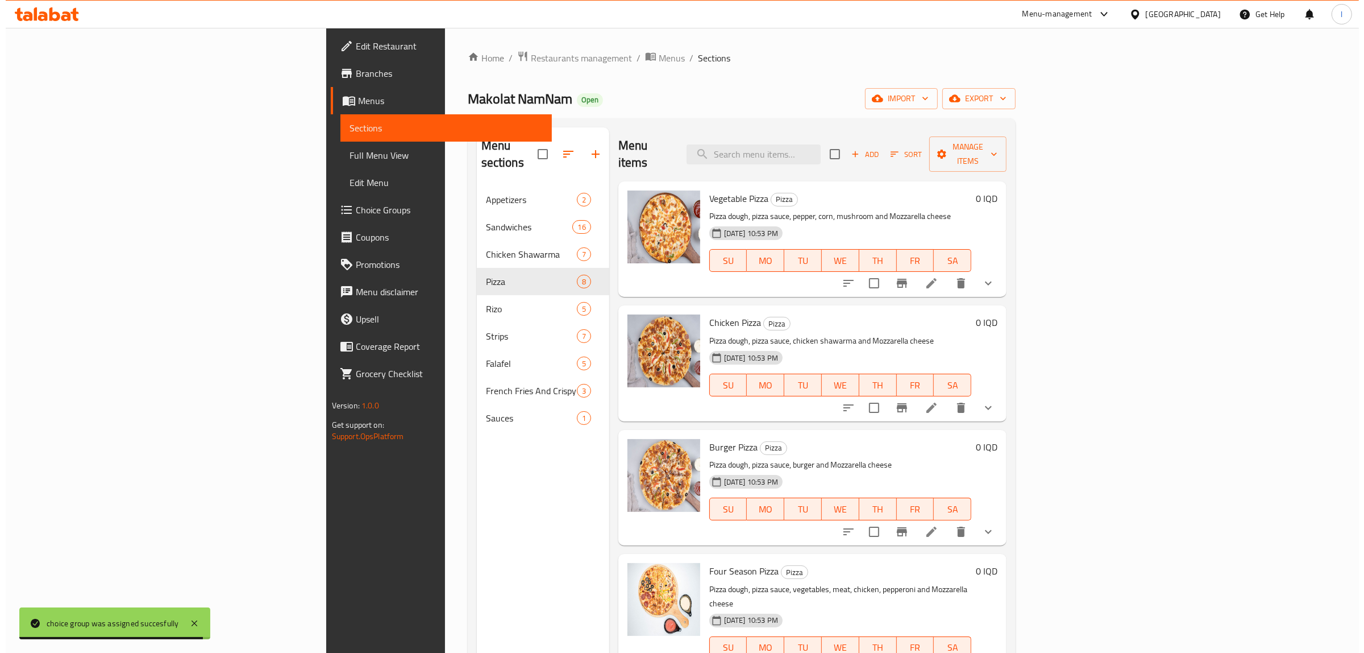
scroll to position [71, 0]
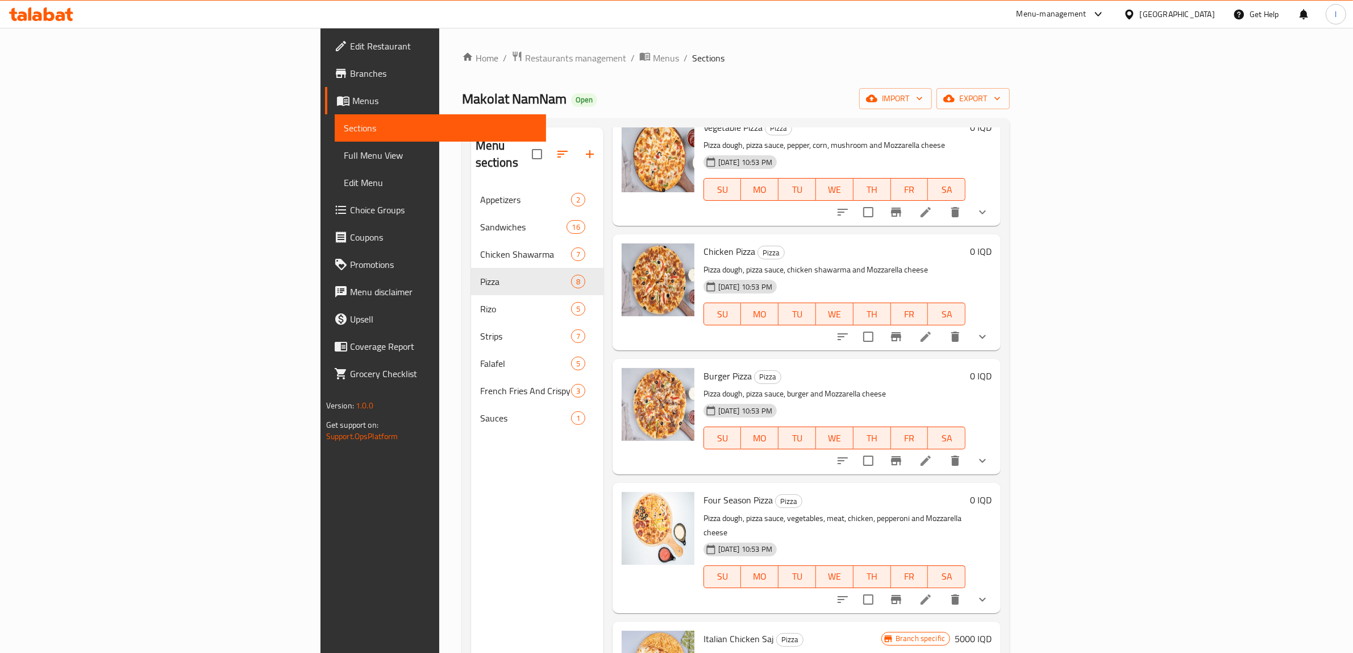
click at [344, 157] on span "Full Menu View" at bounding box center [441, 155] width 194 height 14
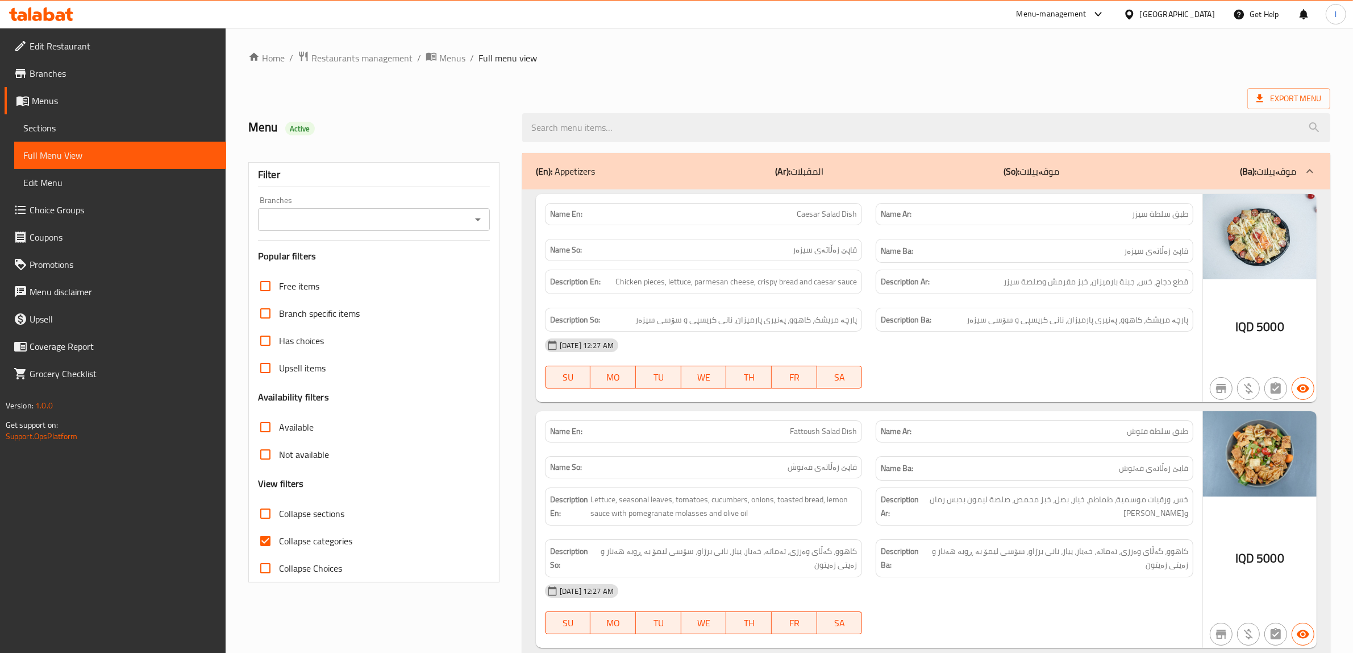
click at [322, 214] on input "Branches" at bounding box center [364, 219] width 206 height 16
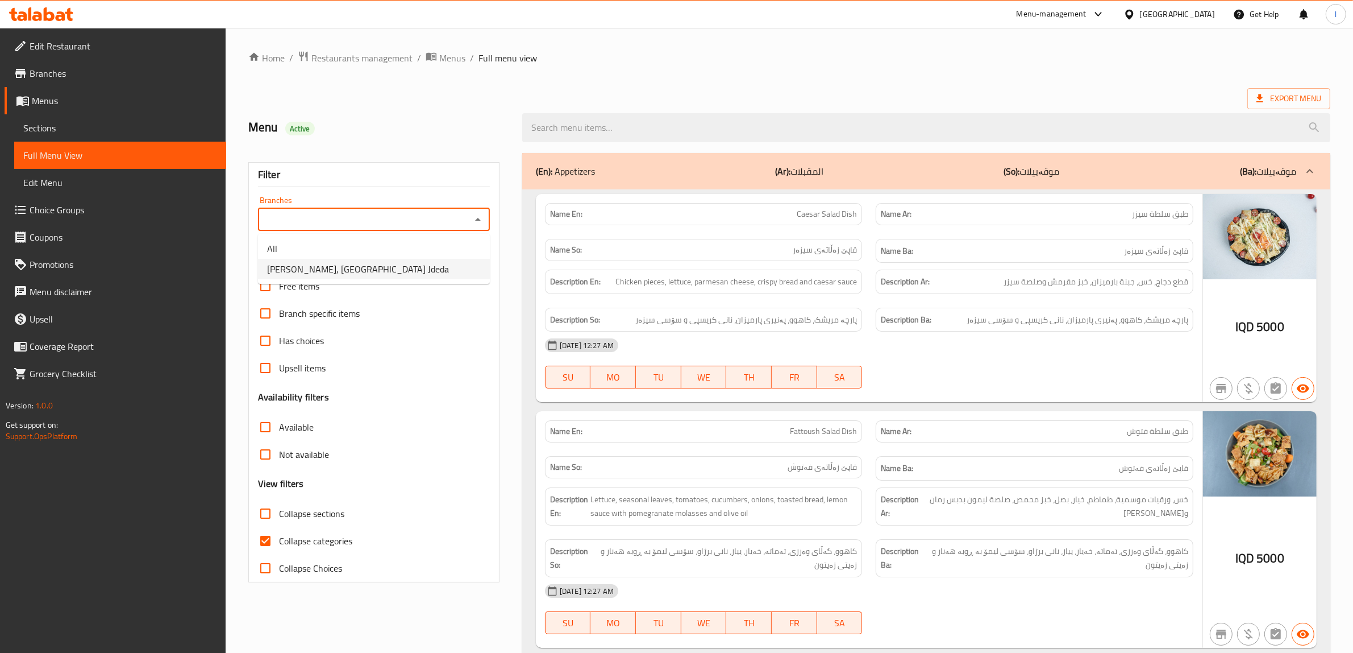
click at [373, 262] on span "Makolat NamNam, Baghdad Jdeda" at bounding box center [358, 269] width 182 height 14
type input "Makolat NamNam, Baghdad Jdeda"
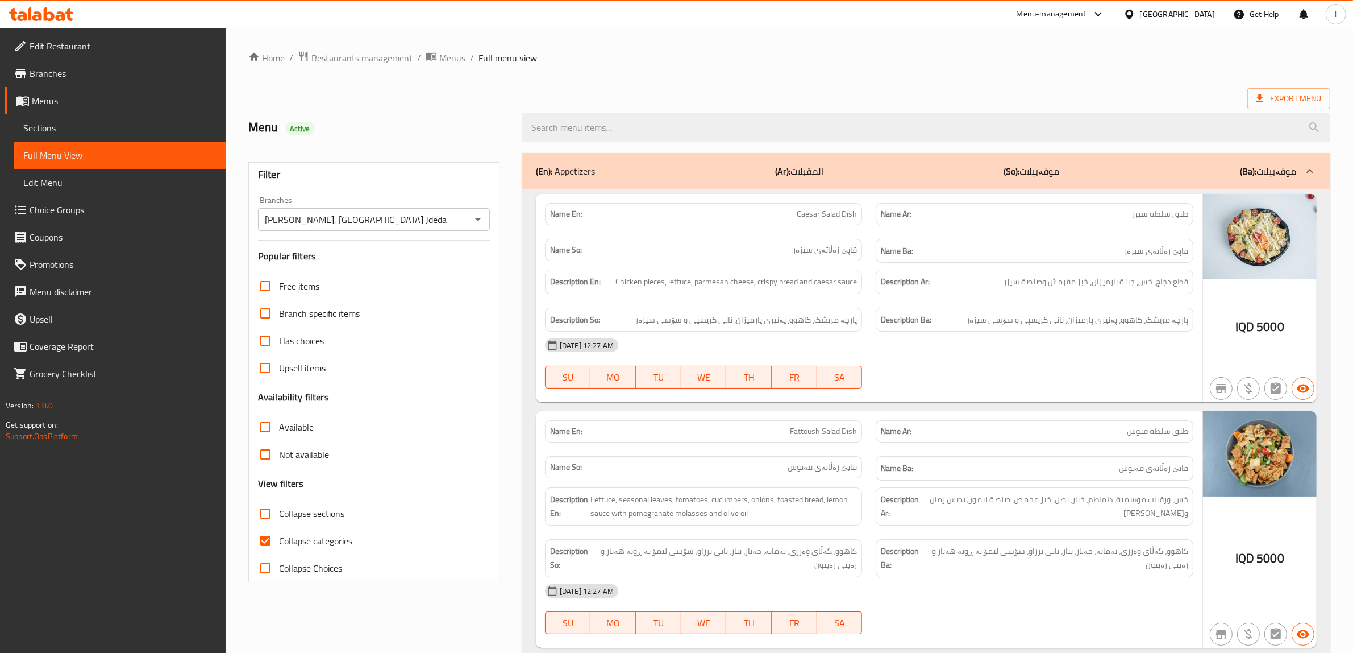
click at [288, 539] on span "Collapse categories" at bounding box center [315, 541] width 73 height 14
click at [279, 539] on input "Collapse categories" at bounding box center [265, 540] width 27 height 27
checkbox input "false"
click at [303, 507] on span "Collapse sections" at bounding box center [311, 513] width 65 height 14
click at [279, 507] on input "Collapse sections" at bounding box center [265, 513] width 27 height 27
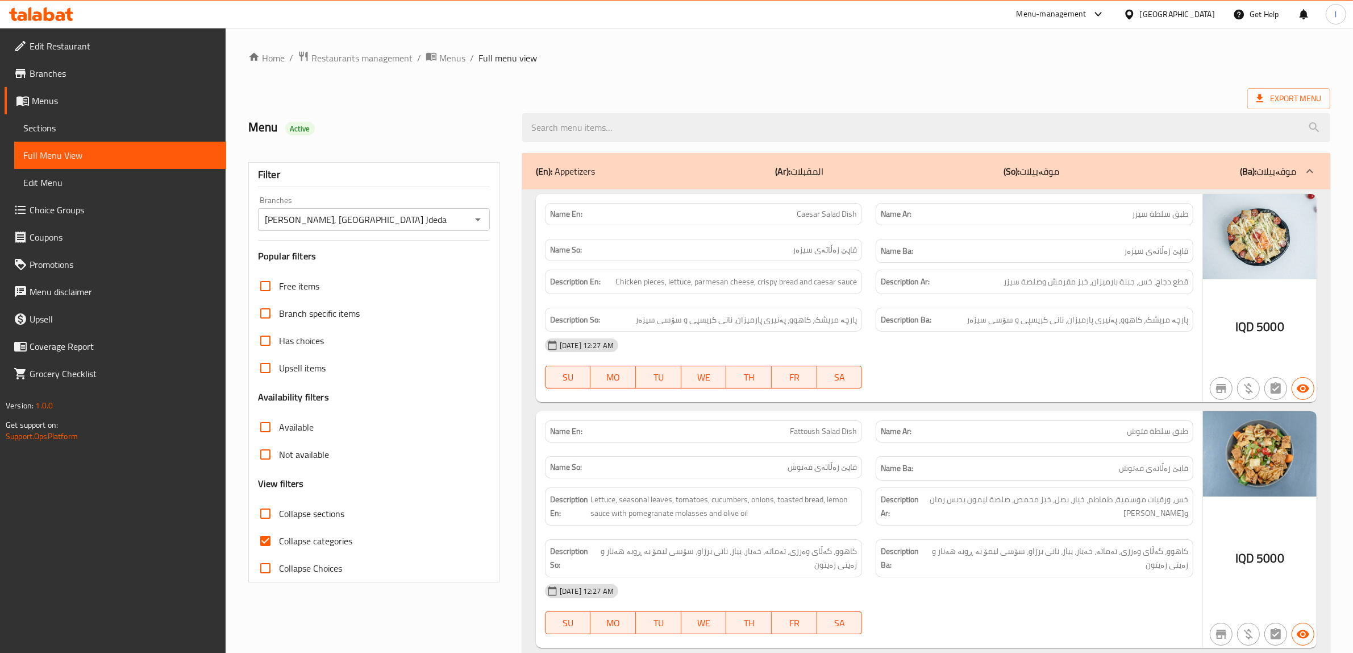
checkbox input "true"
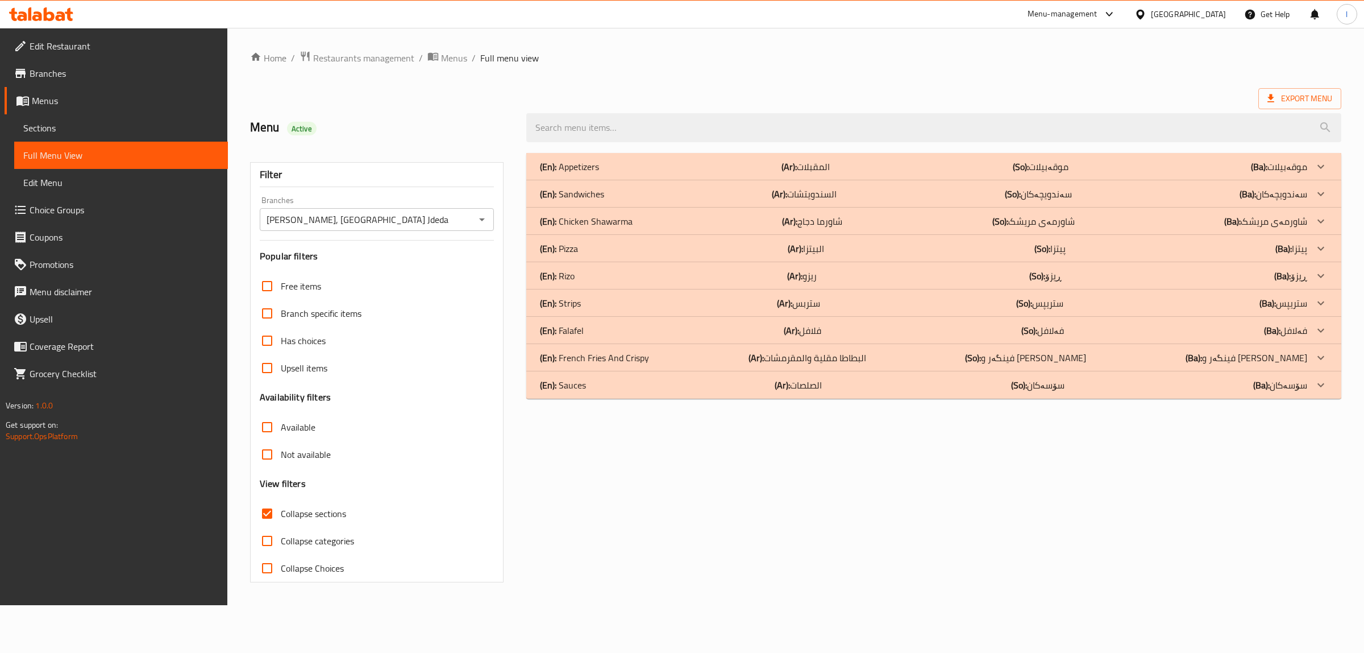
click at [635, 249] on div "(En): Pizza (Ar): البيتزا (So): پیتزا (Ba): پیتزا" at bounding box center [923, 249] width 767 height 14
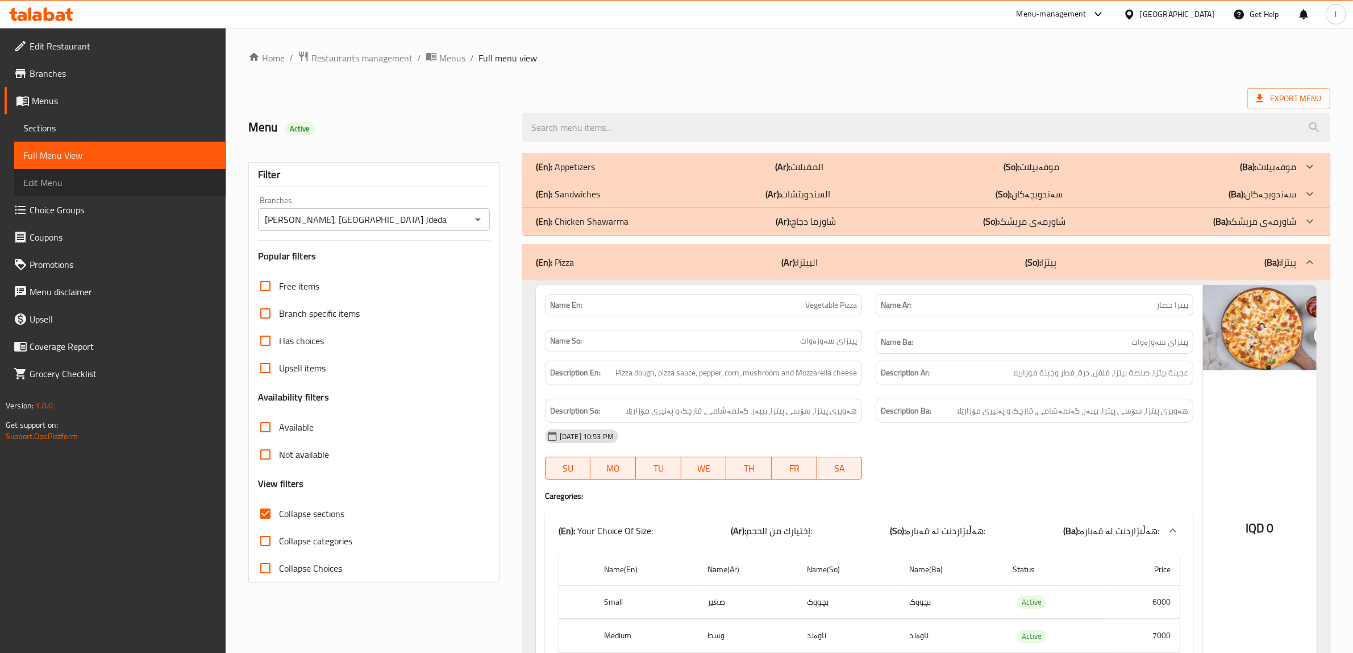
click at [80, 188] on span "Edit Menu" at bounding box center [120, 183] width 194 height 14
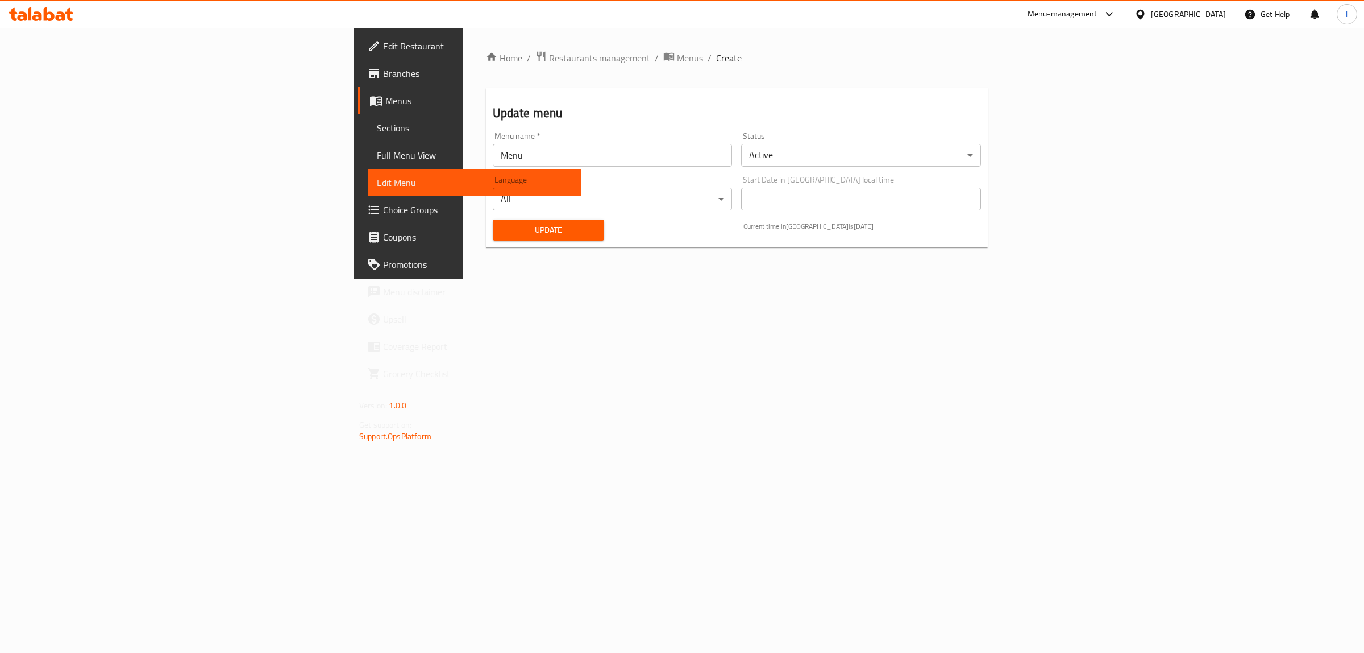
click at [383, 214] on span "Choice Groups" at bounding box center [477, 210] width 189 height 14
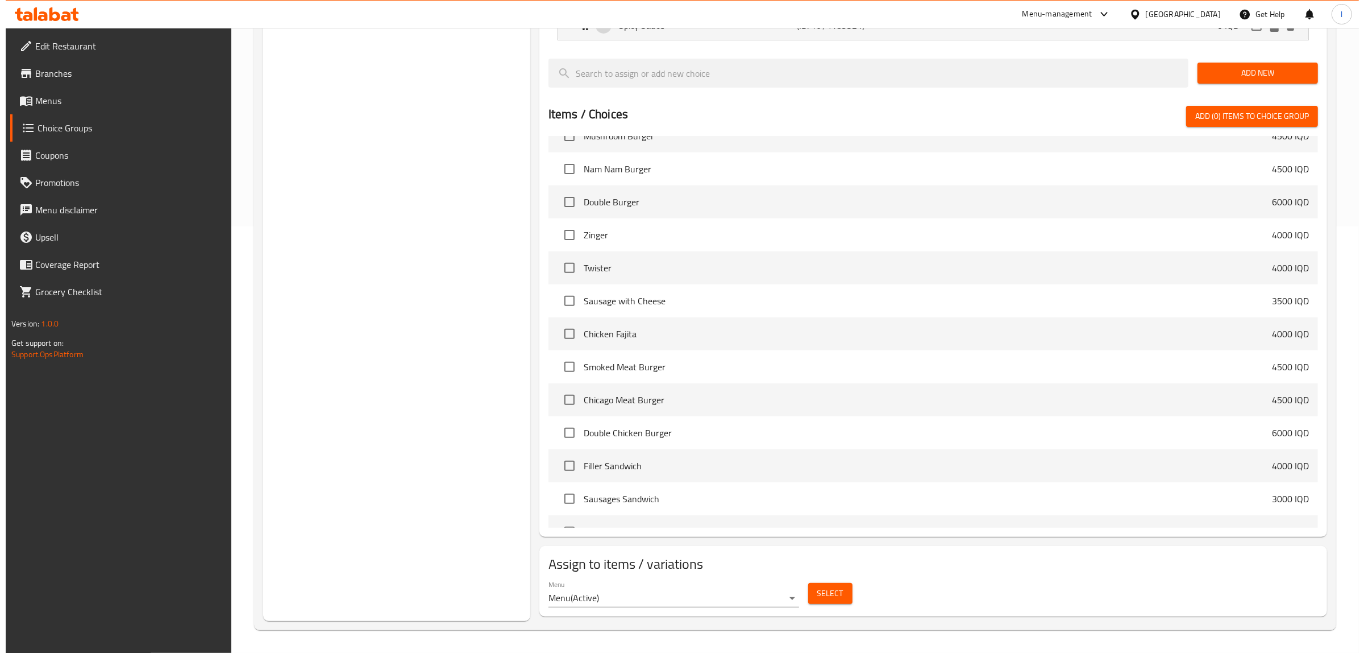
scroll to position [426, 0]
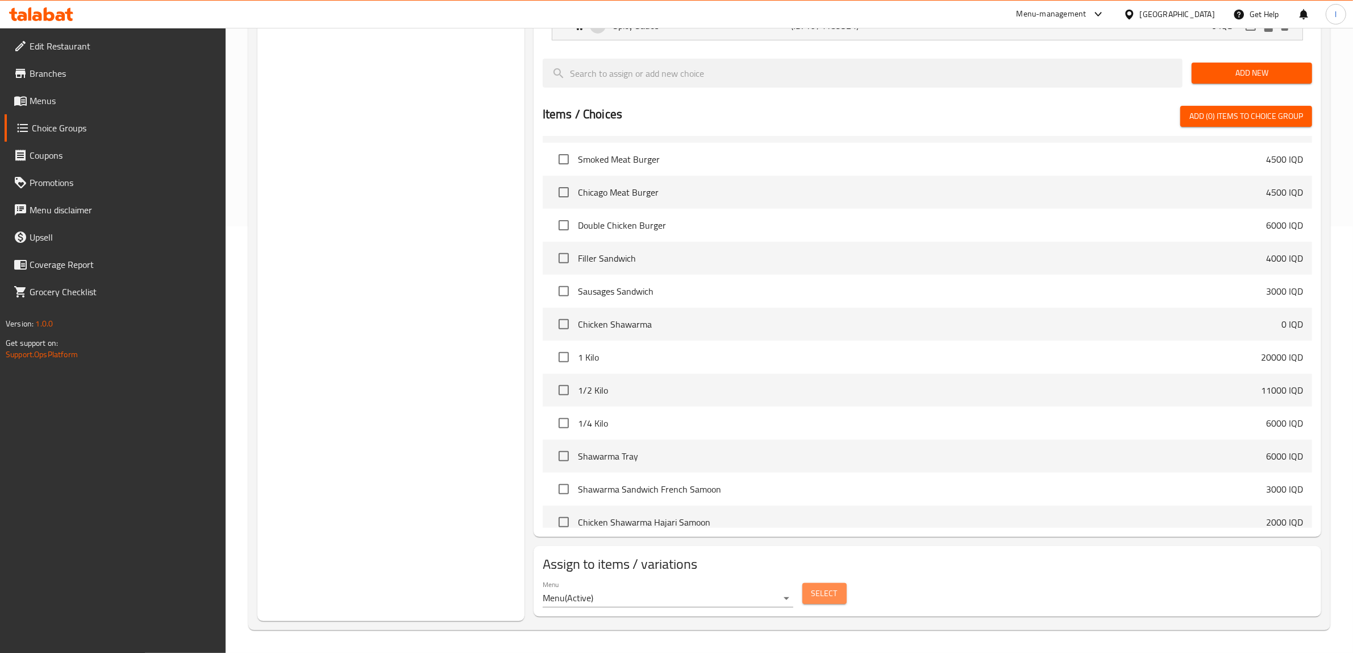
click at [820, 594] on span "Select" at bounding box center [825, 593] width 26 height 14
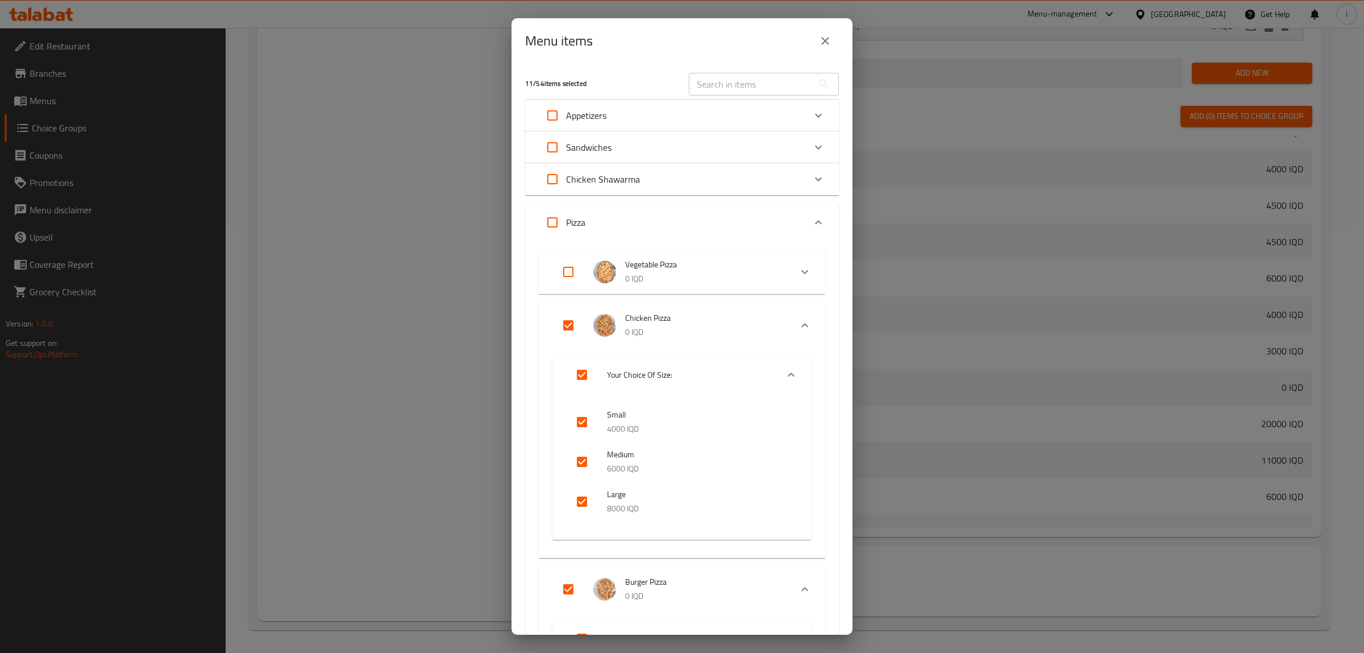
click at [575, 269] on input "Expand" at bounding box center [568, 271] width 27 height 27
checkbox input "true"
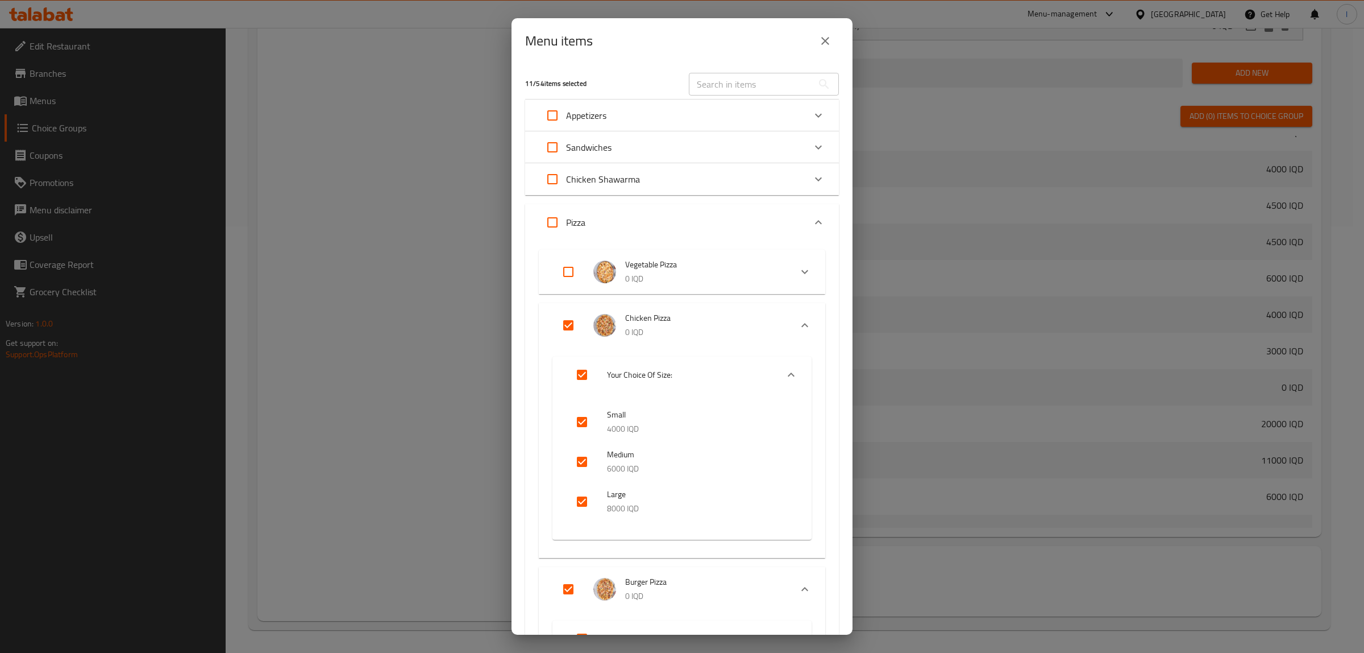
checkbox input "true"
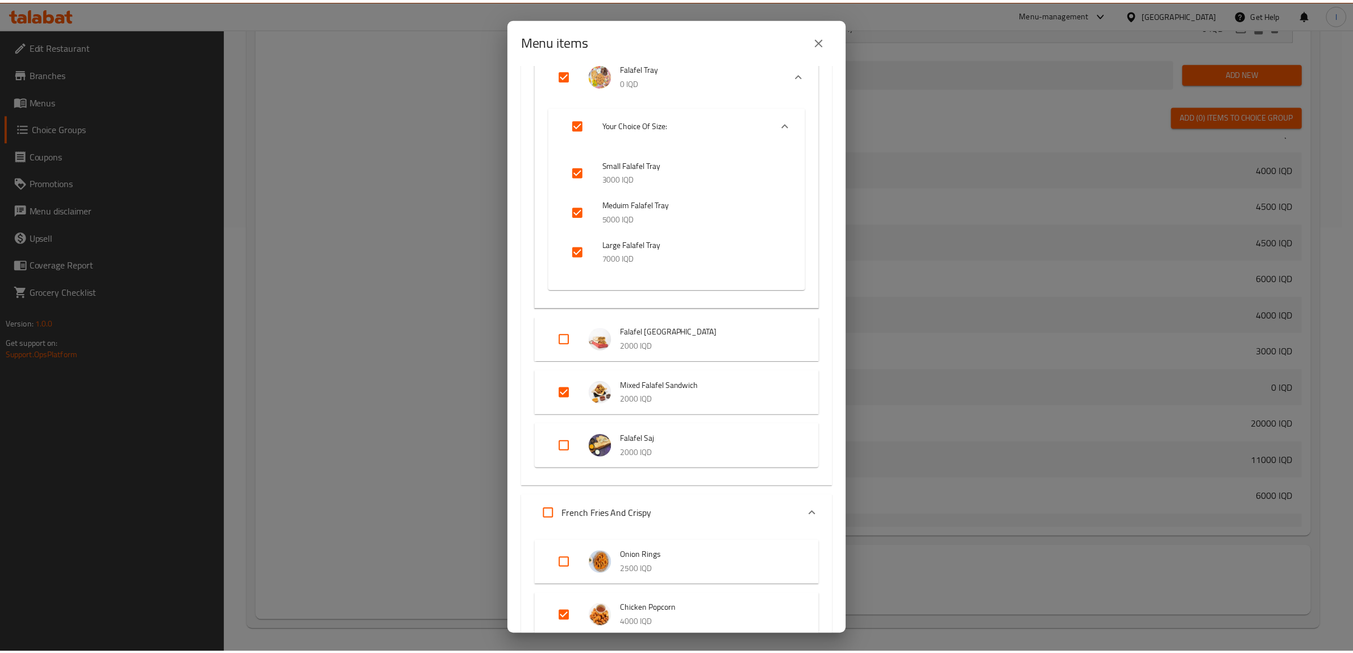
scroll to position [2416, 0]
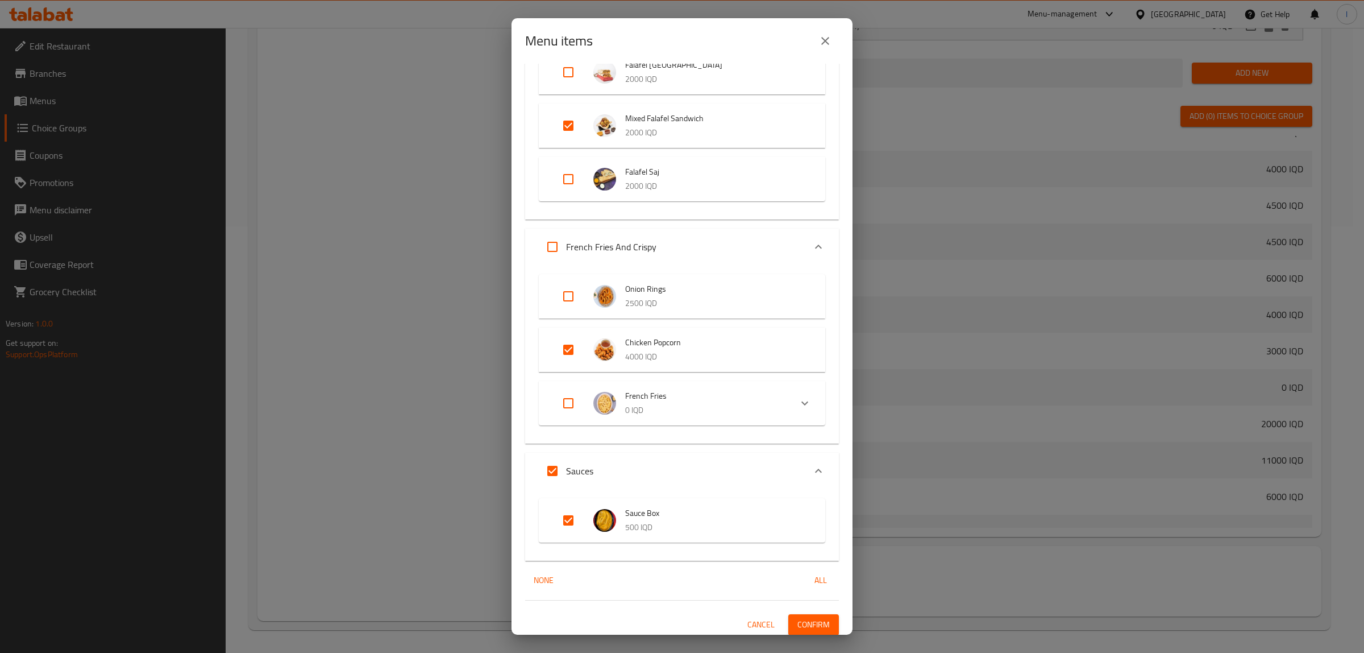
click at [802, 617] on span "Confirm" at bounding box center [813, 624] width 32 height 14
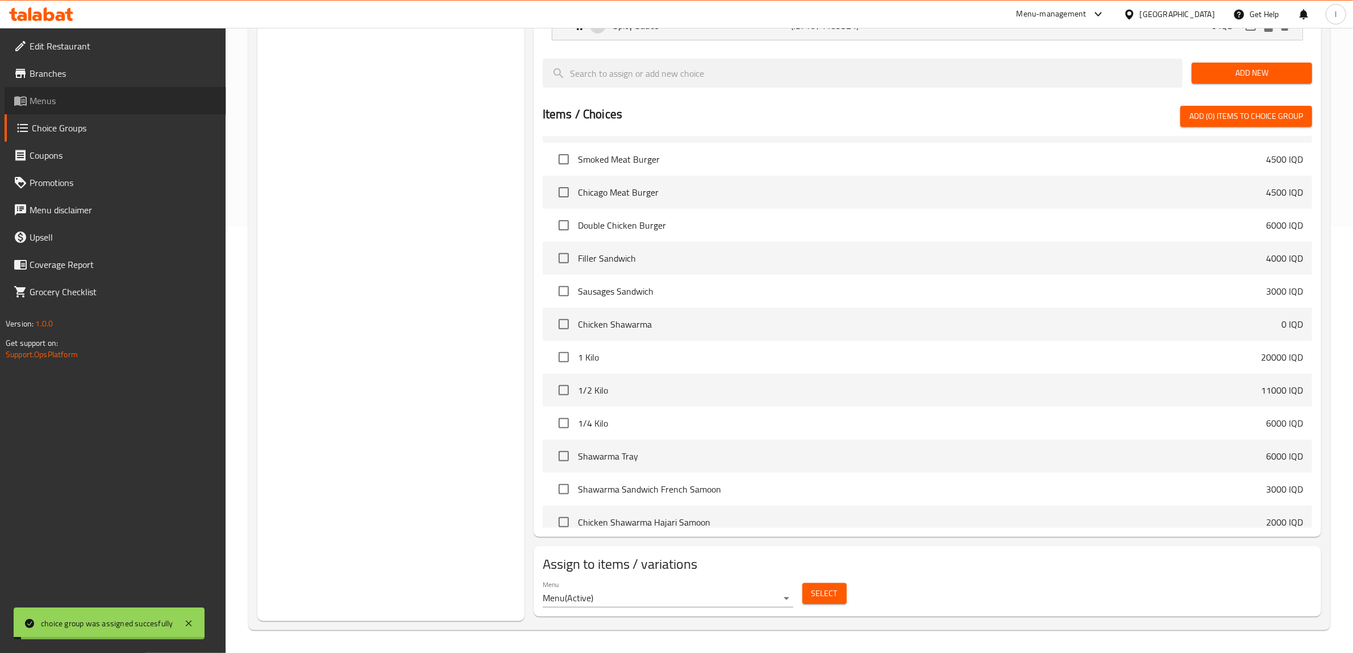
click at [44, 111] on link "Menus" at bounding box center [116, 100] width 222 height 27
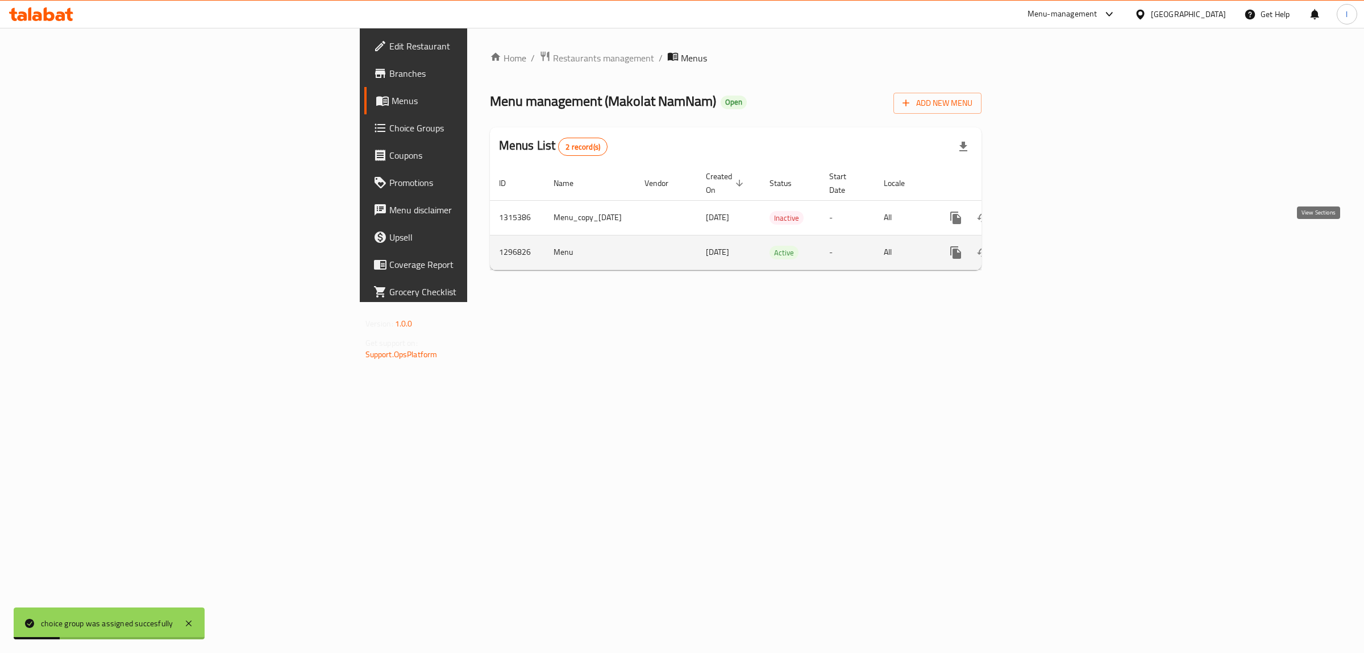
click at [1045, 246] on icon "enhanced table" at bounding box center [1038, 253] width 14 height 14
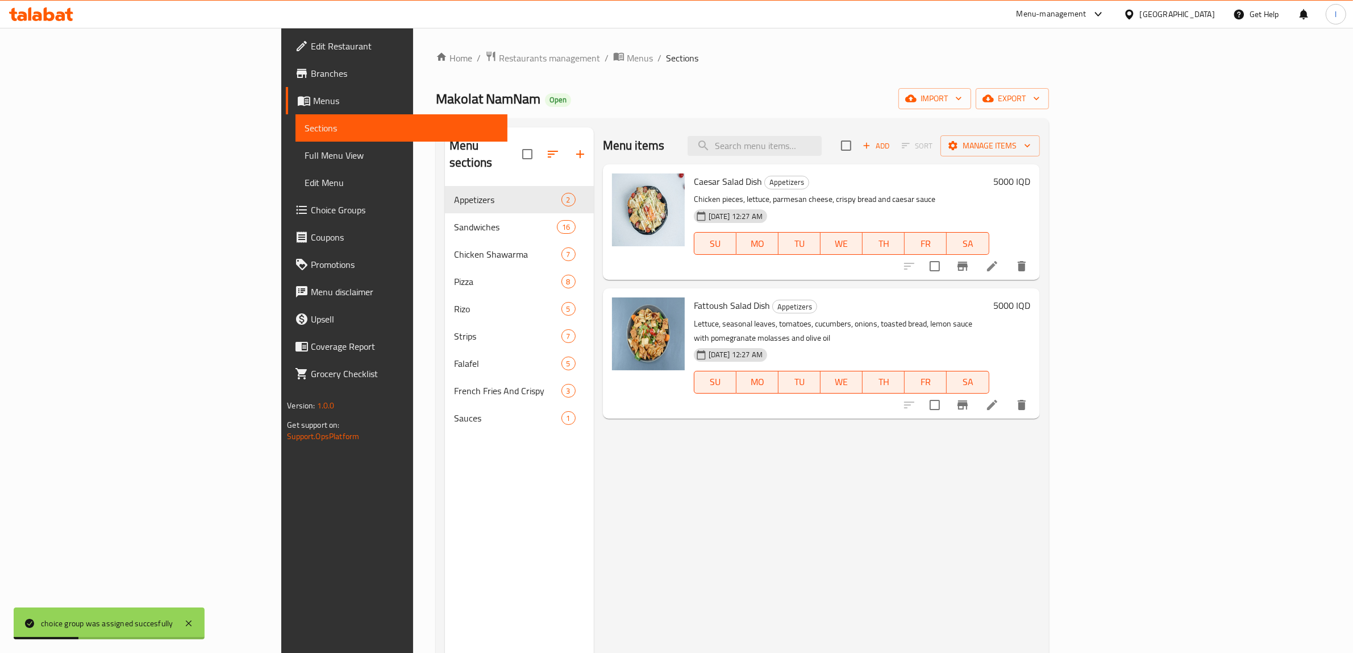
click at [305, 155] on span "Full Menu View" at bounding box center [402, 155] width 194 height 14
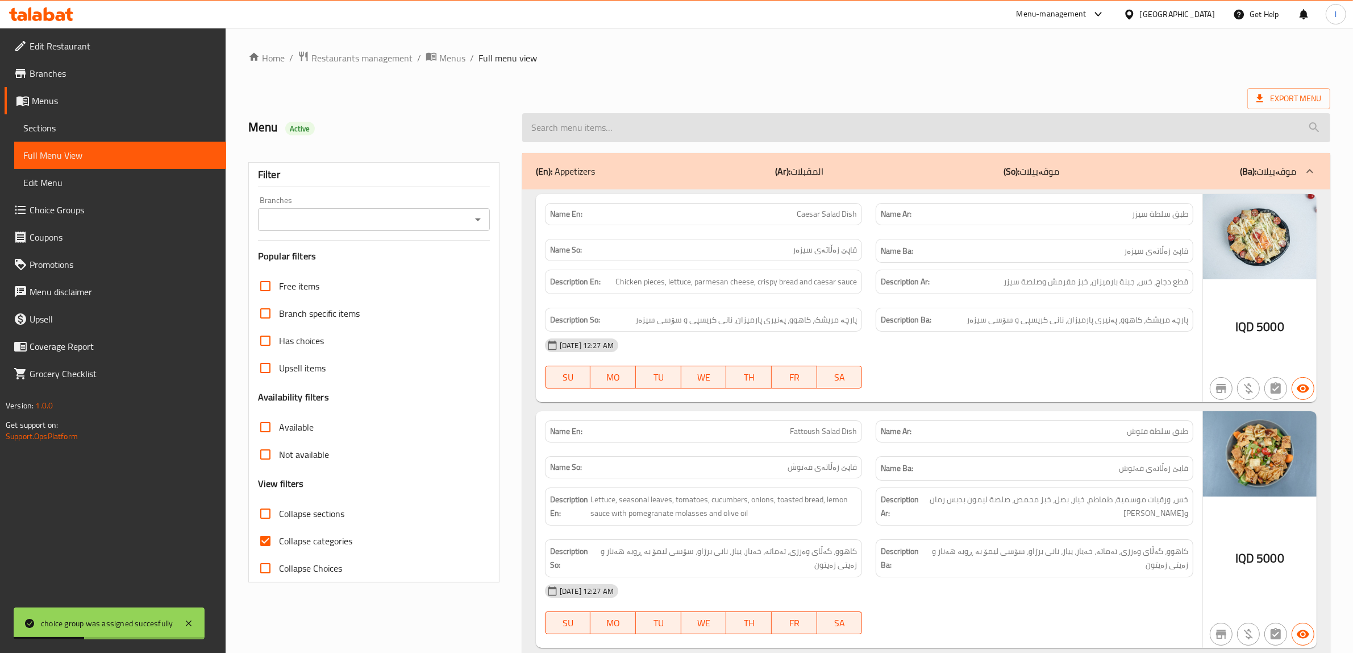
click at [799, 128] on input "search" at bounding box center [926, 127] width 808 height 29
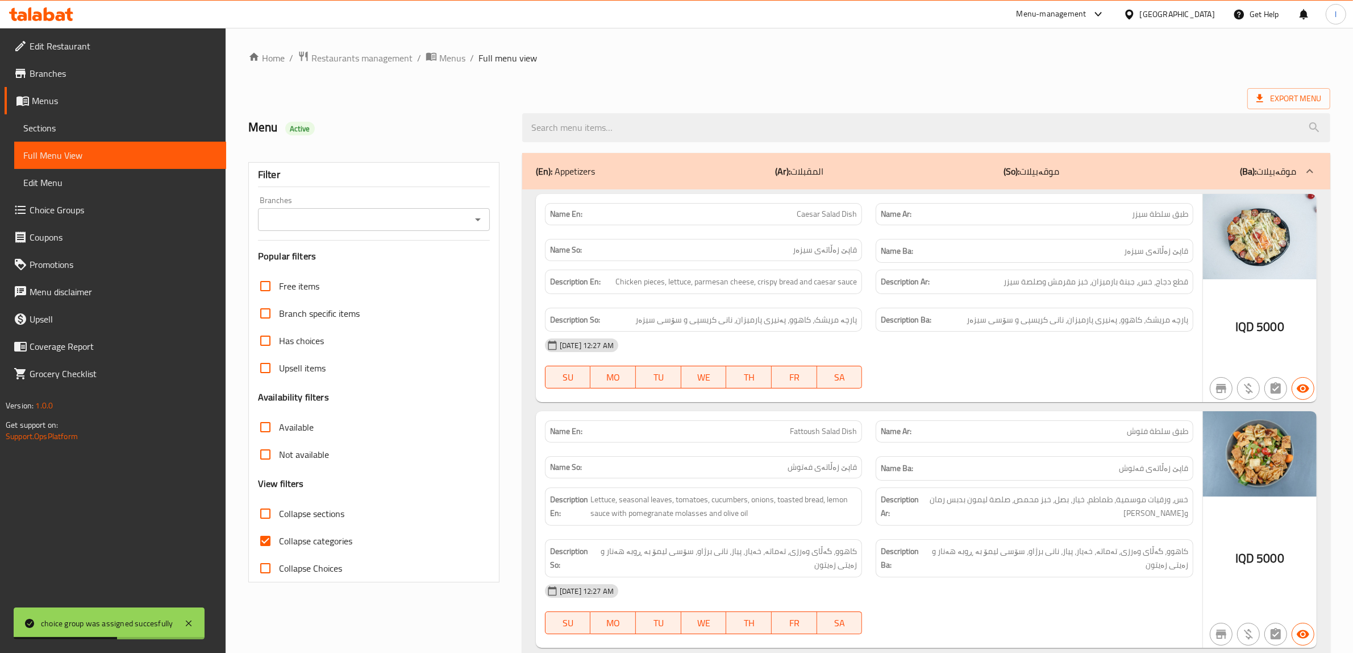
paste input "Vegetable Pizza"
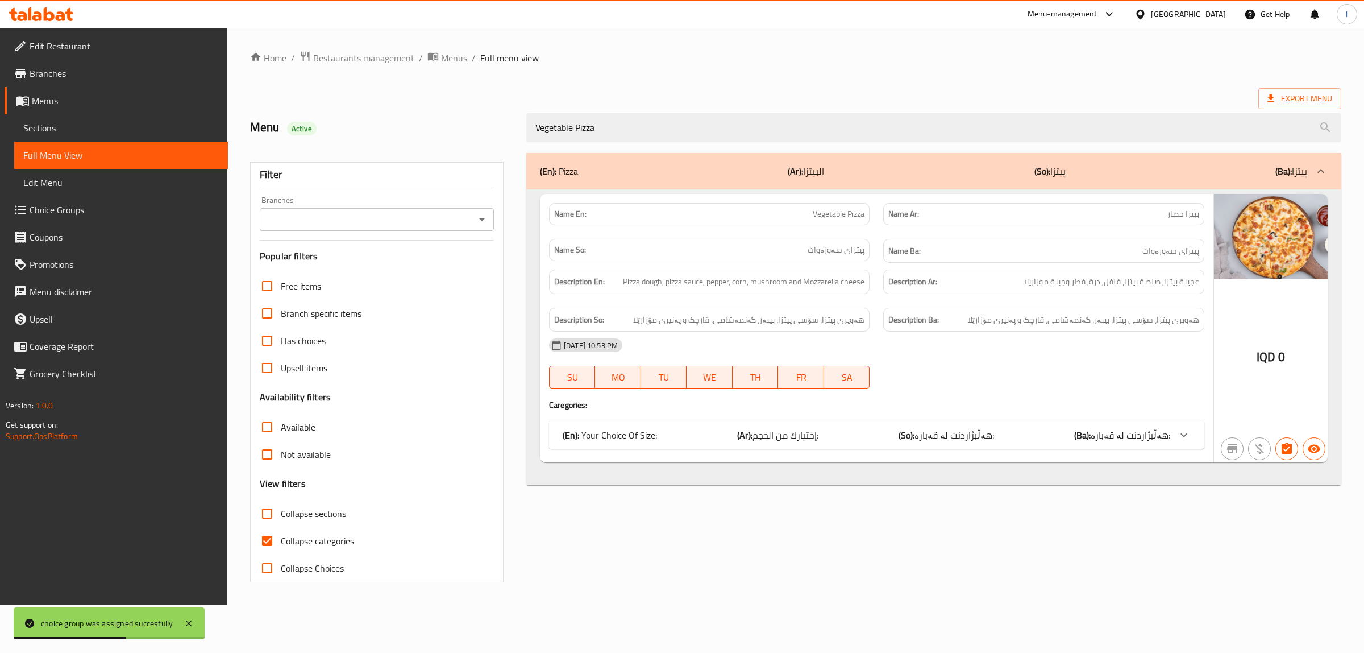
type input "Vegetable Pizza"
click at [425, 213] on input "Branches" at bounding box center [367, 219] width 209 height 16
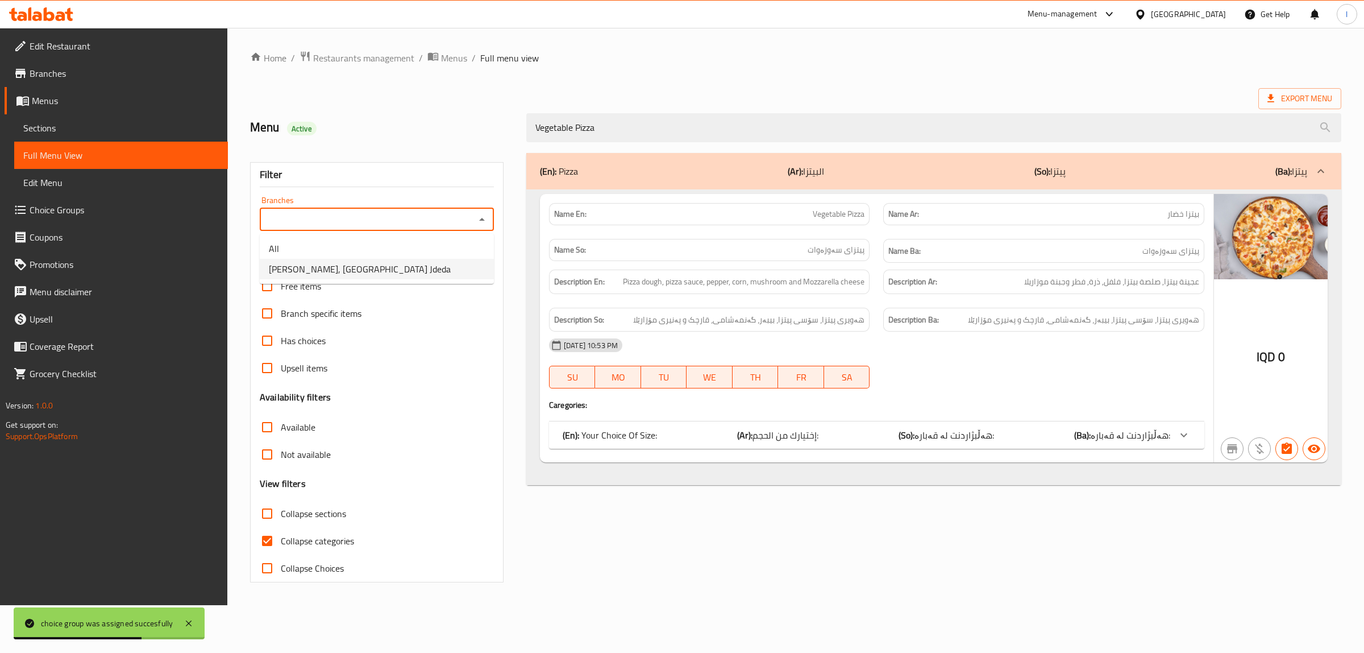
click at [433, 267] on li "Makolat NamNam, Baghdad Jdeda" at bounding box center [377, 269] width 234 height 20
type input "Makolat NamNam, Baghdad Jdeda"
click at [331, 509] on span "Collapse sections" at bounding box center [313, 513] width 65 height 14
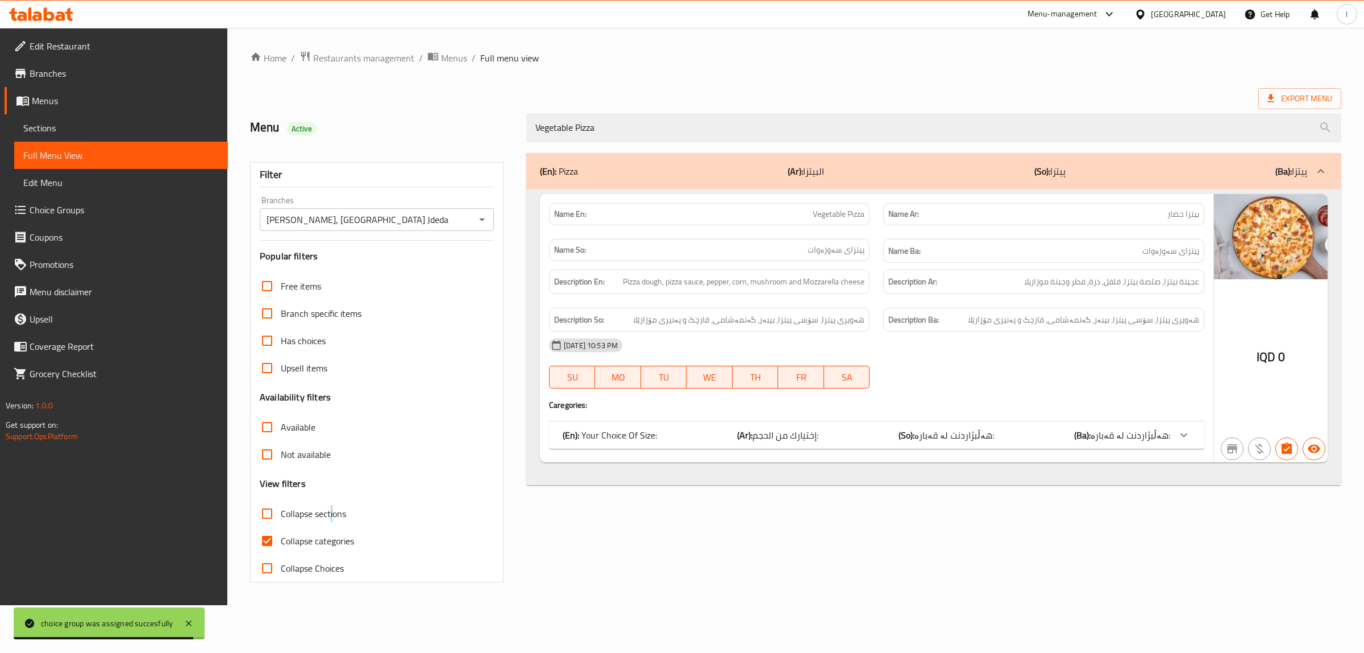
click at [266, 541] on input "Collapse categories" at bounding box center [267, 540] width 27 height 27
checkbox input "false"
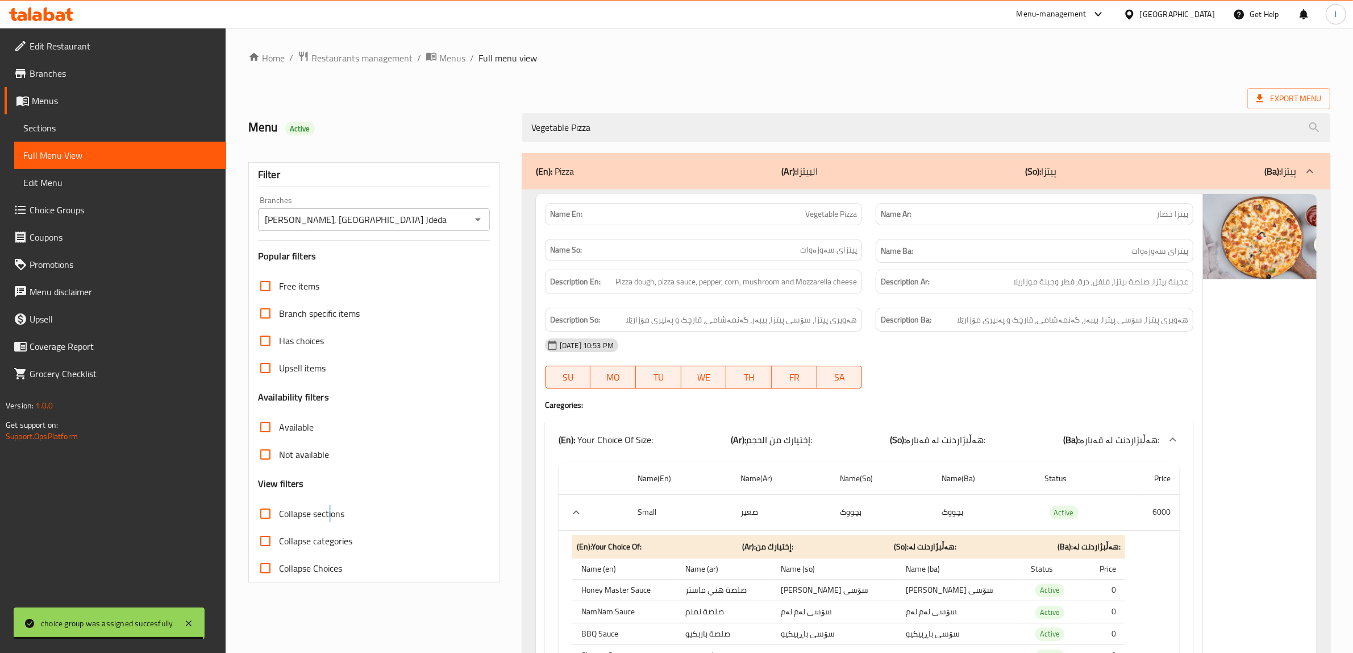
click at [265, 518] on input "Collapse sections" at bounding box center [265, 513] width 27 height 27
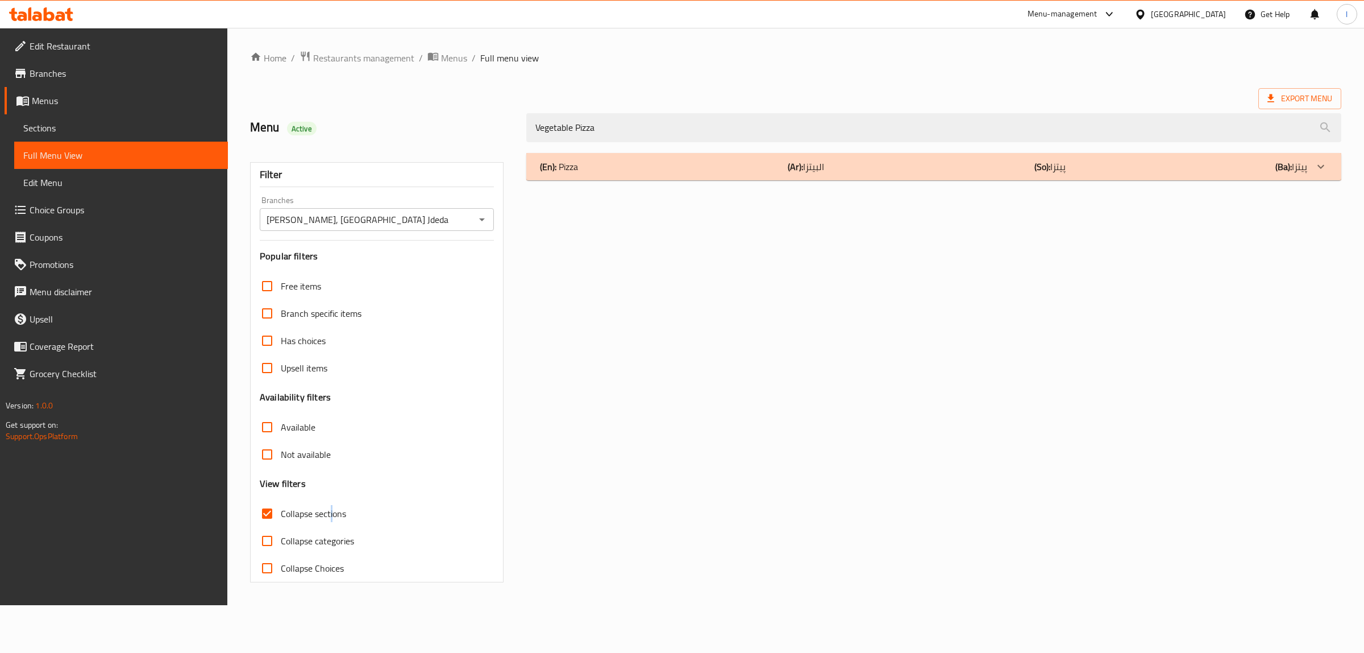
click at [265, 518] on input "Collapse sections" at bounding box center [267, 513] width 27 height 27
checkbox input "false"
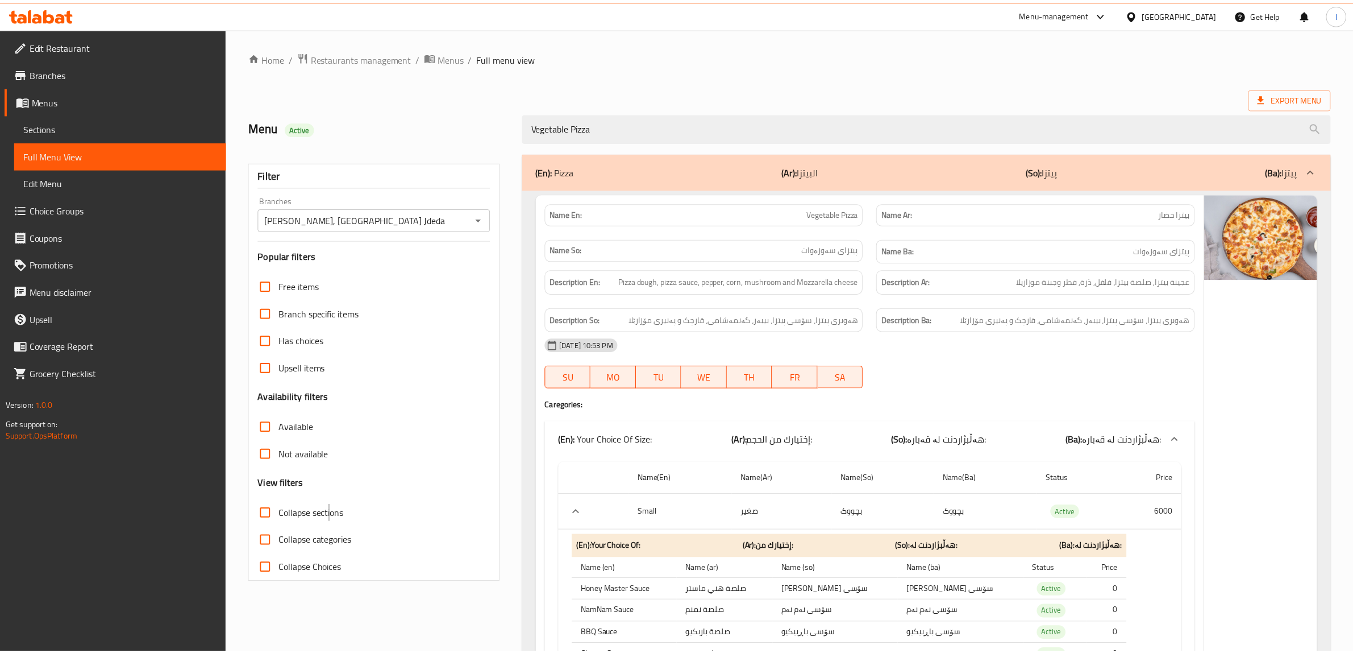
scroll to position [521, 0]
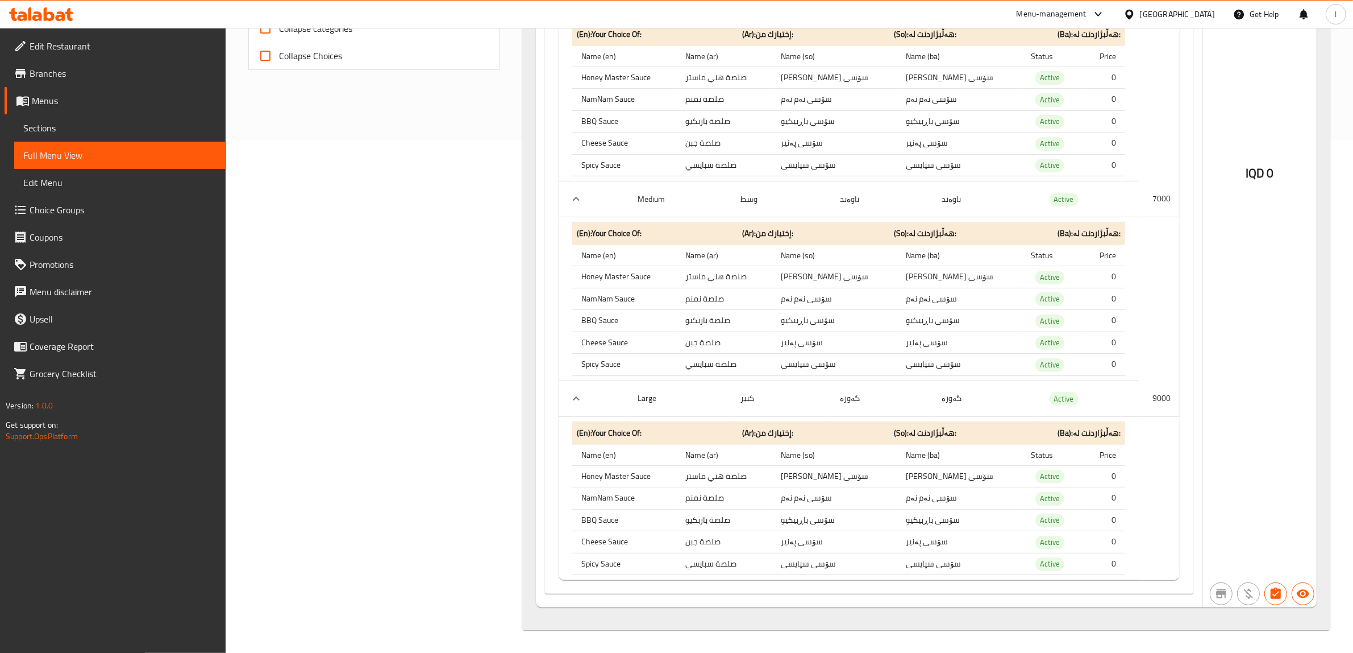
click at [337, 586] on div "Filter Branches Makolat NamNam, Baghdad Jdeda Branches Popular filters Free ite…" at bounding box center [379, 135] width 274 height 1003
